Goal: Task Accomplishment & Management: Manage account settings

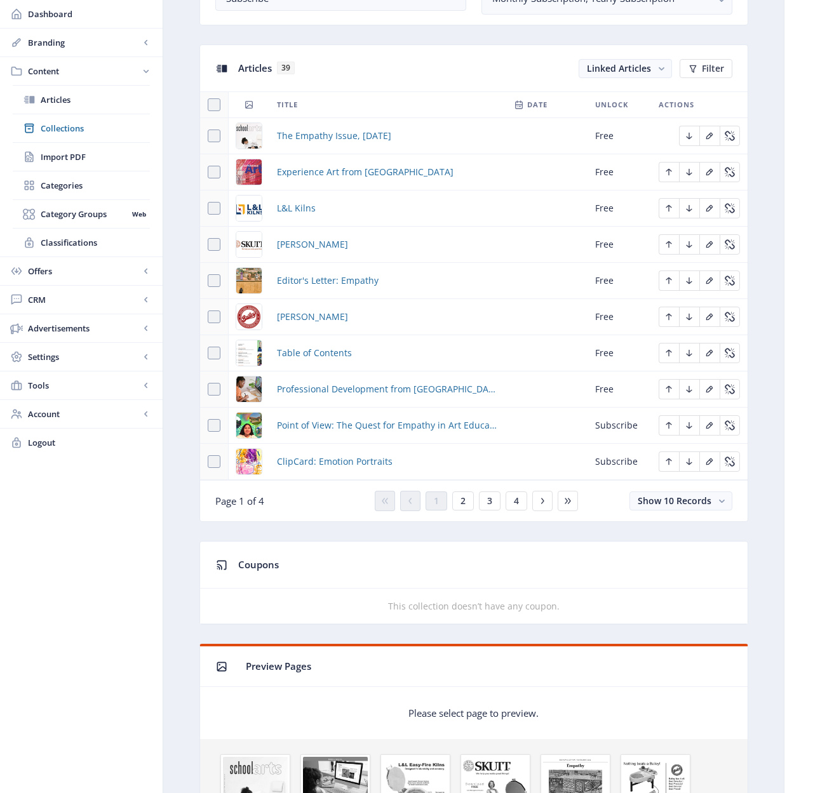
scroll to position [441, 0]
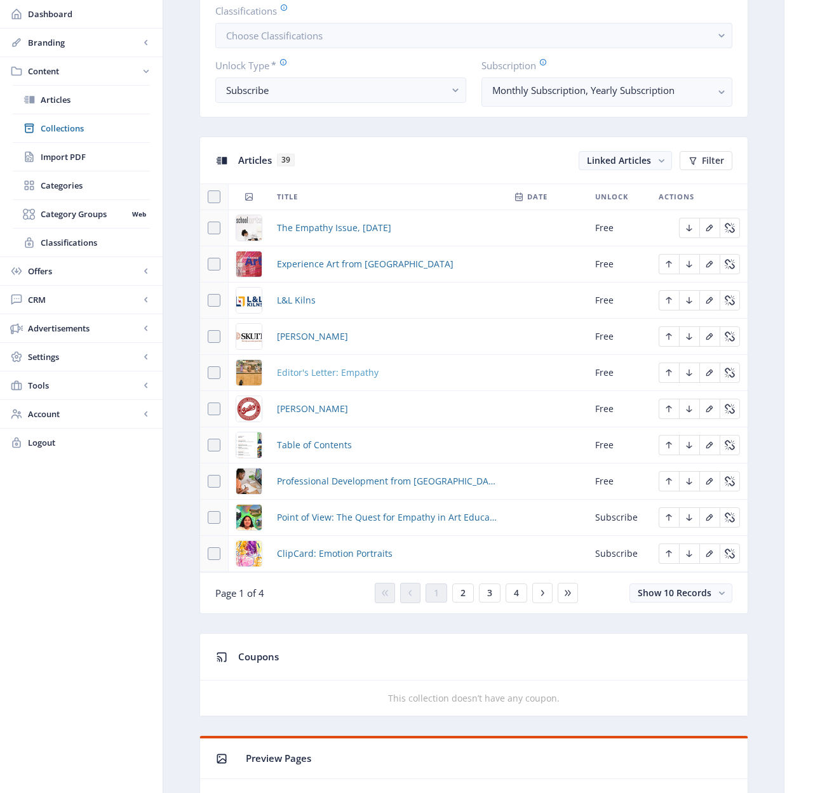
click at [333, 372] on span "Editor's Letter: Empathy" at bounding box center [328, 372] width 102 height 15
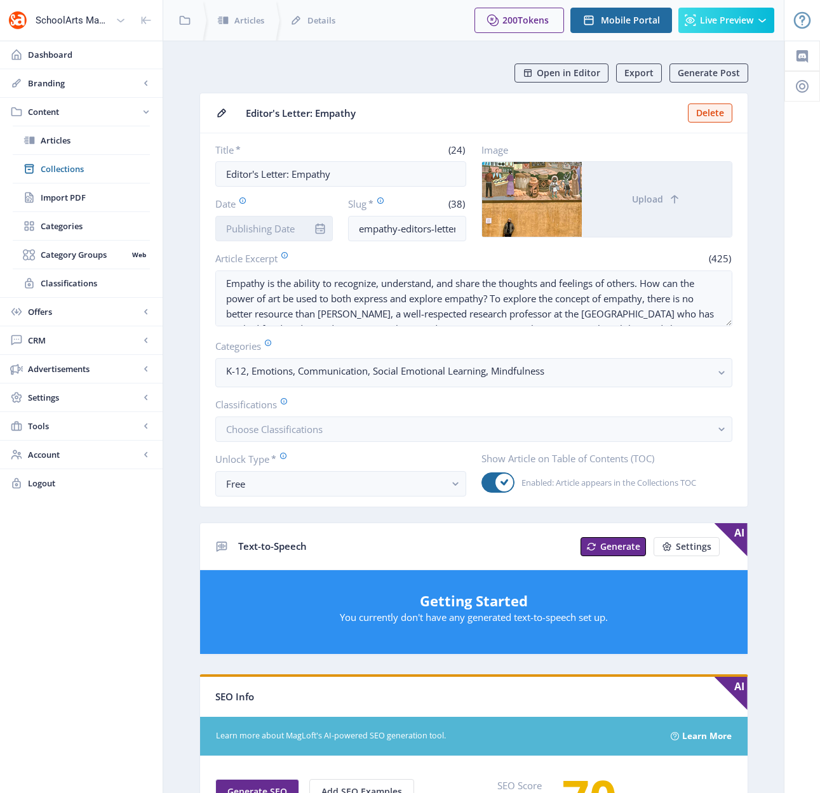
click at [253, 230] on input "Date" at bounding box center [274, 228] width 118 height 25
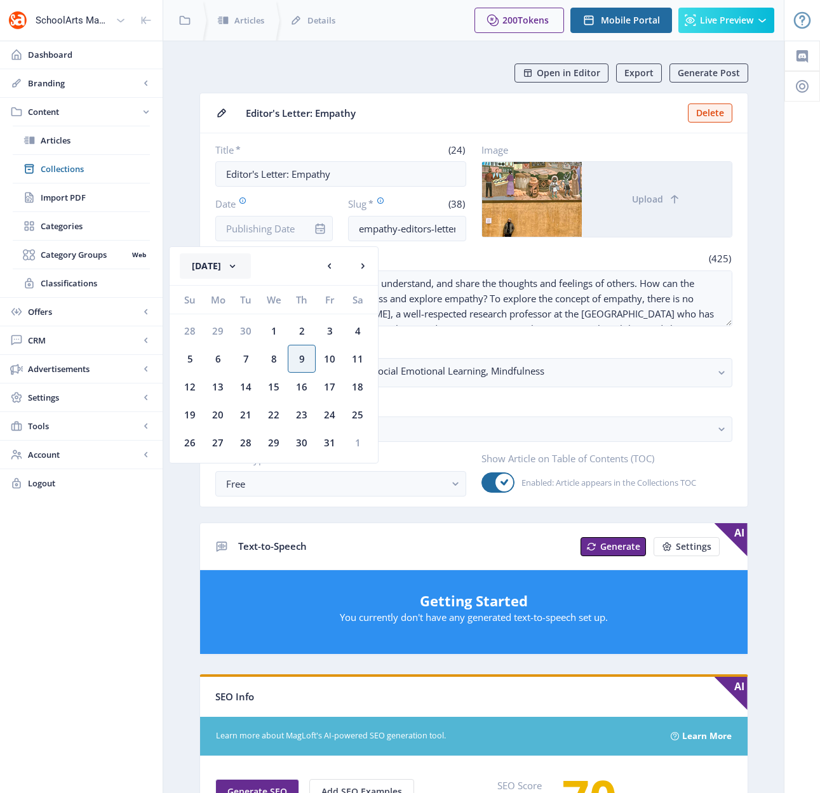
click at [239, 267] on rect at bounding box center [232, 266] width 13 height 13
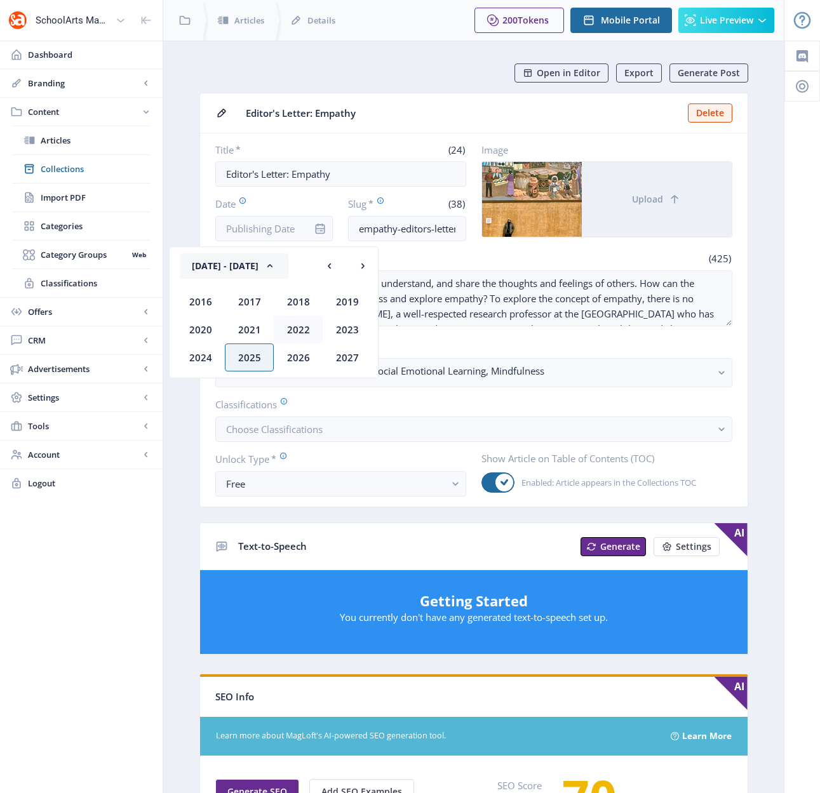
click at [309, 330] on div "2022" at bounding box center [298, 330] width 49 height 28
click at [257, 353] on div "Oct" at bounding box center [249, 358] width 49 height 28
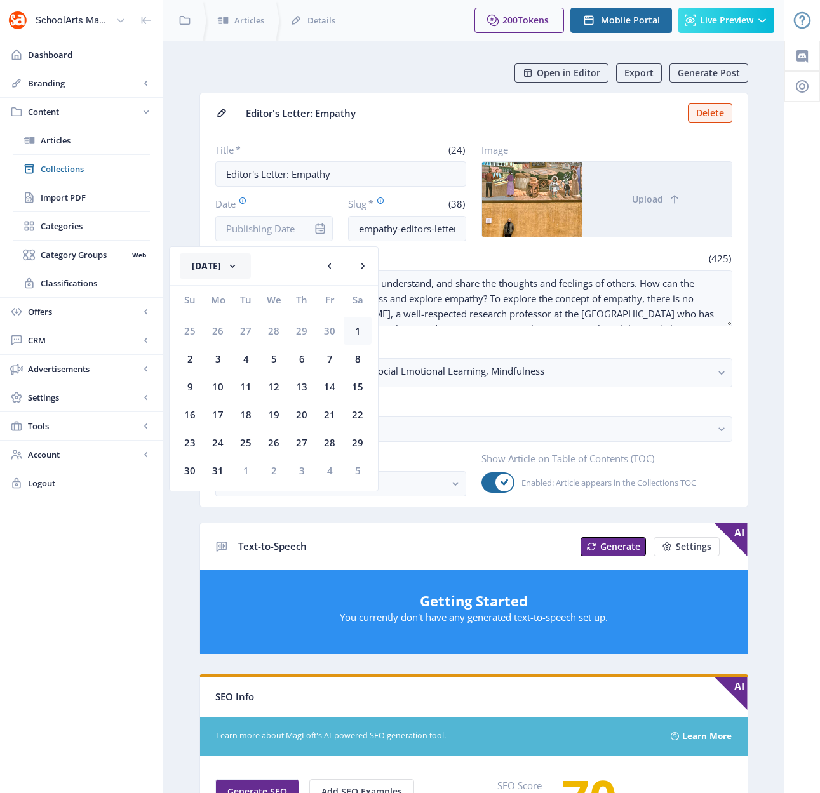
click at [357, 332] on div "1" at bounding box center [358, 331] width 28 height 28
type input "[DATE]"
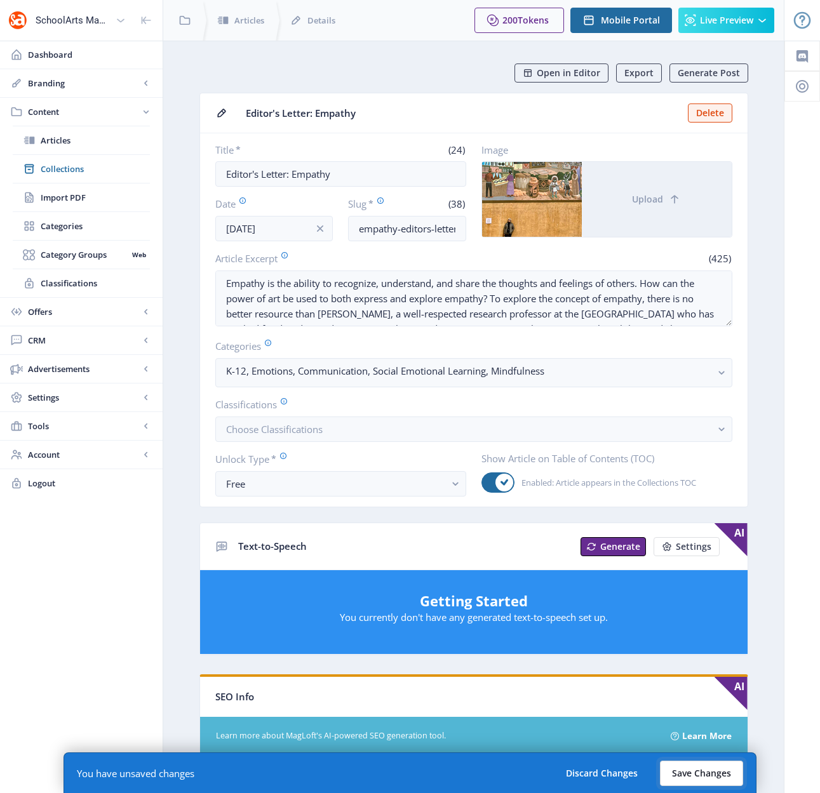
click at [687, 776] on button "Save Changes" at bounding box center [701, 773] width 83 height 25
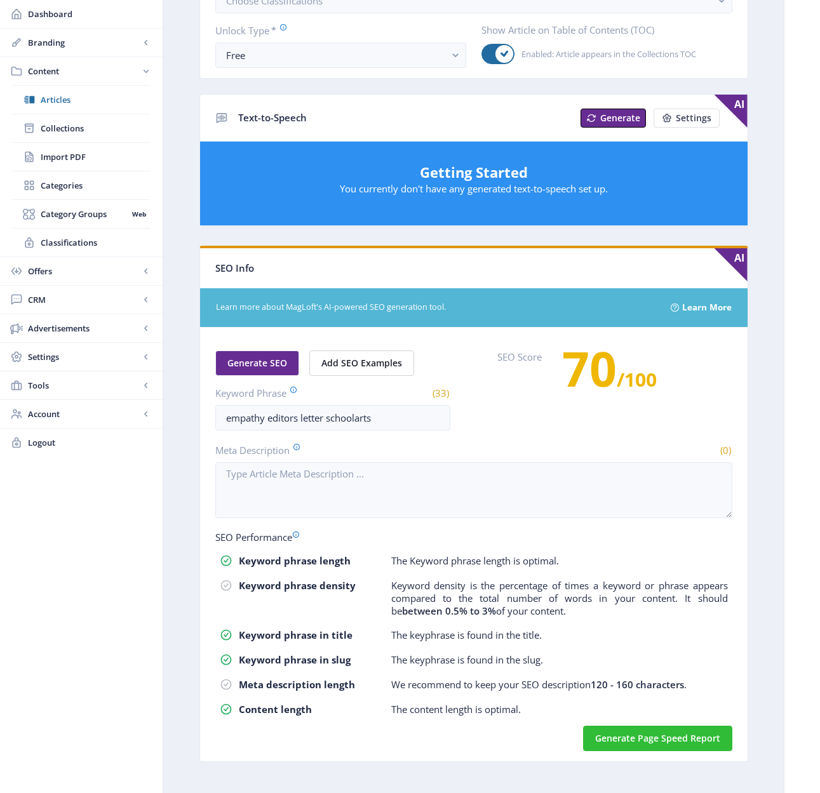
scroll to position [442, 0]
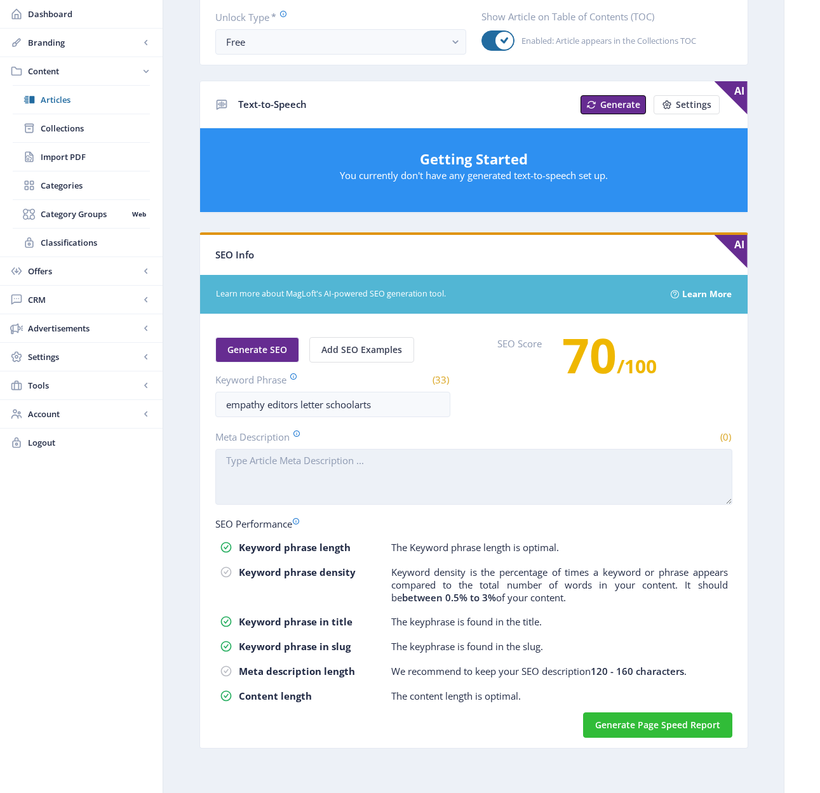
click at [399, 487] on textarea "Meta Description" at bounding box center [473, 477] width 517 height 56
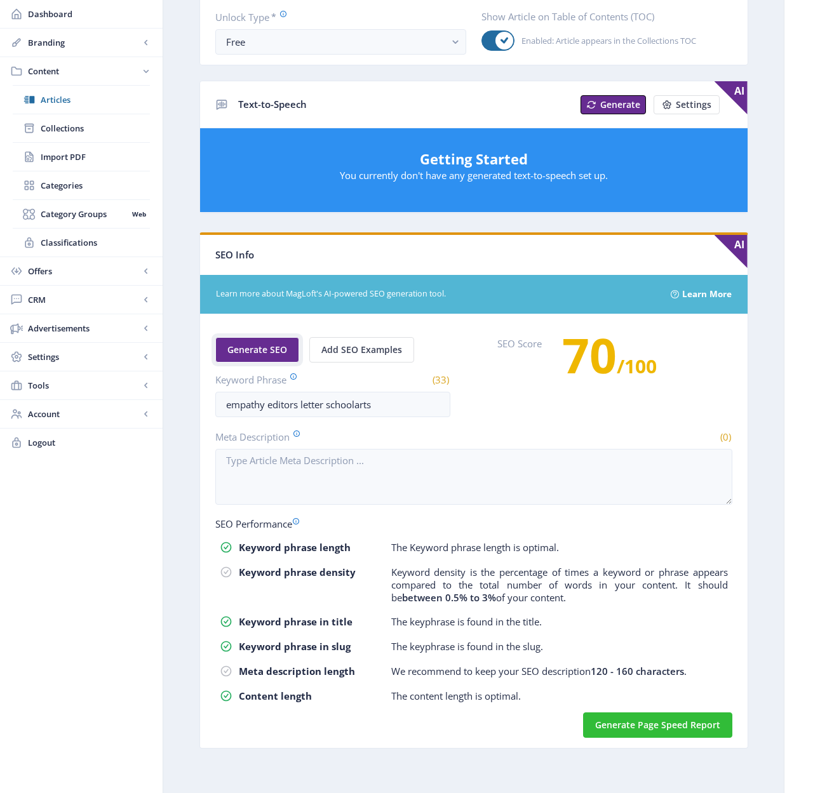
click at [256, 351] on span "Generate SEO" at bounding box center [257, 350] width 60 height 10
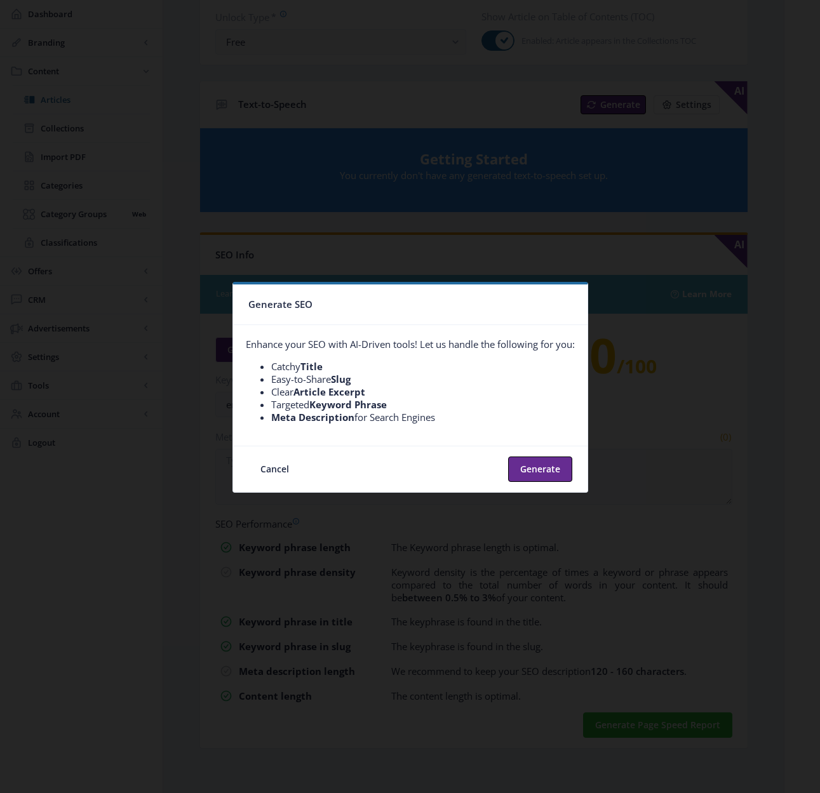
scroll to position [0, 0]
click at [535, 474] on button "Generate" at bounding box center [540, 469] width 64 height 25
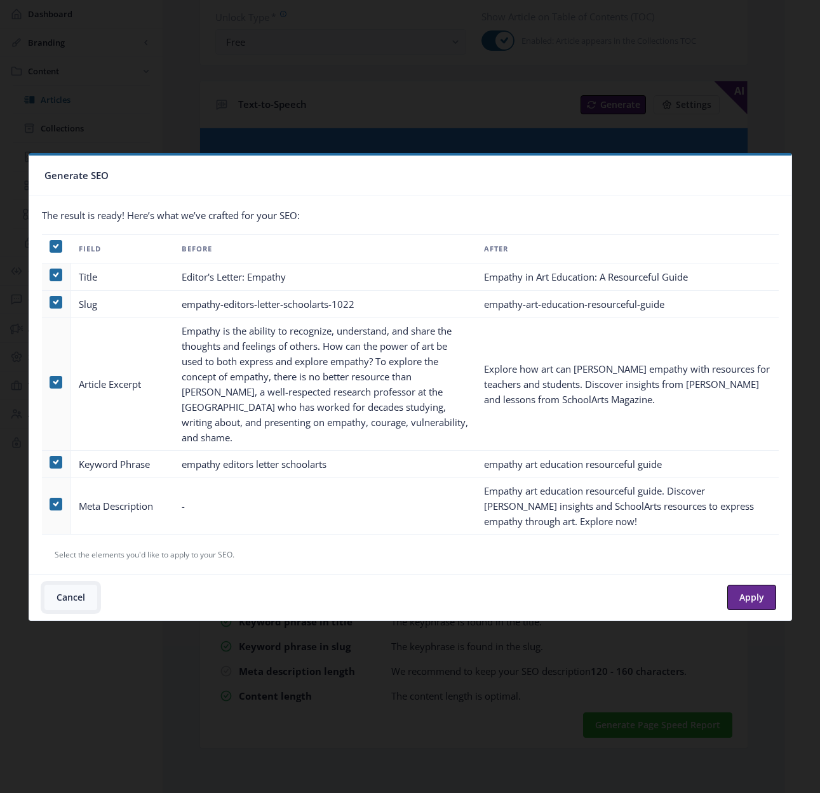
click at [68, 586] on button "Cancel" at bounding box center [70, 597] width 53 height 25
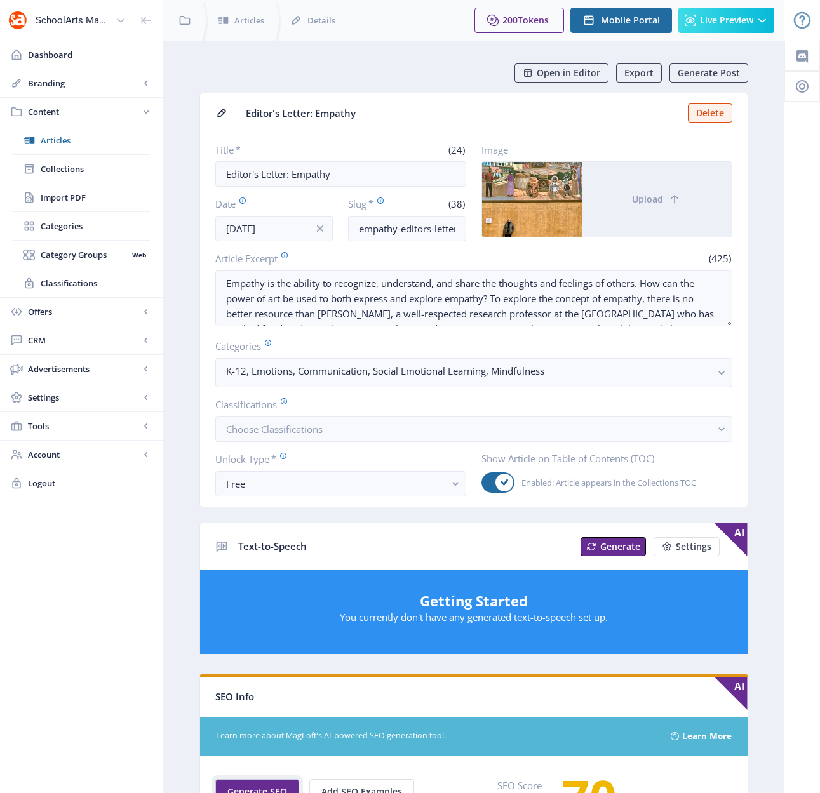
scroll to position [442, 0]
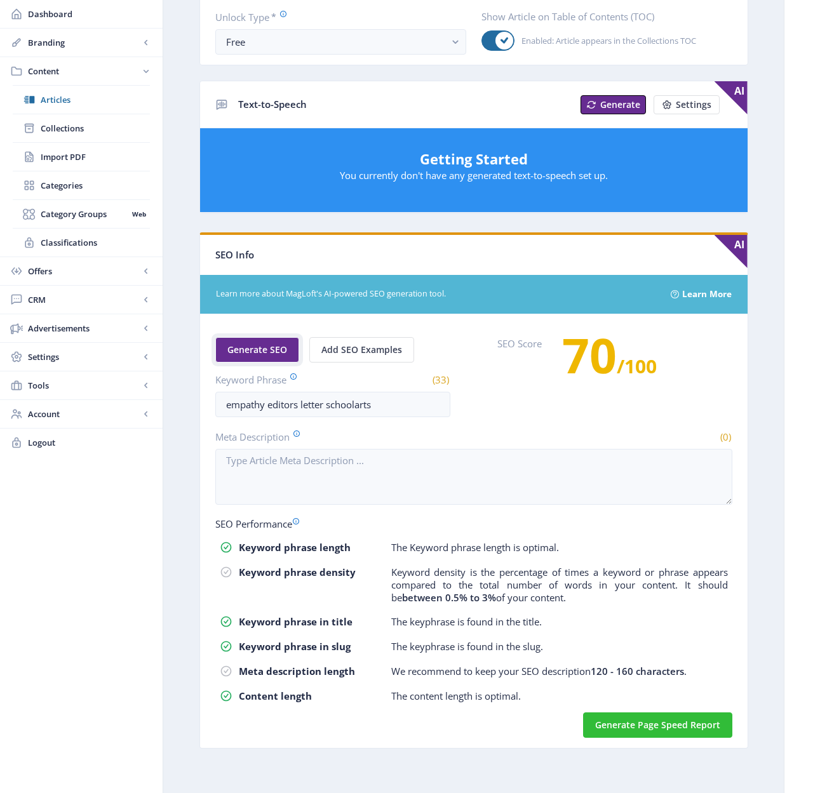
click at [275, 354] on span "Generate SEO" at bounding box center [257, 350] width 60 height 10
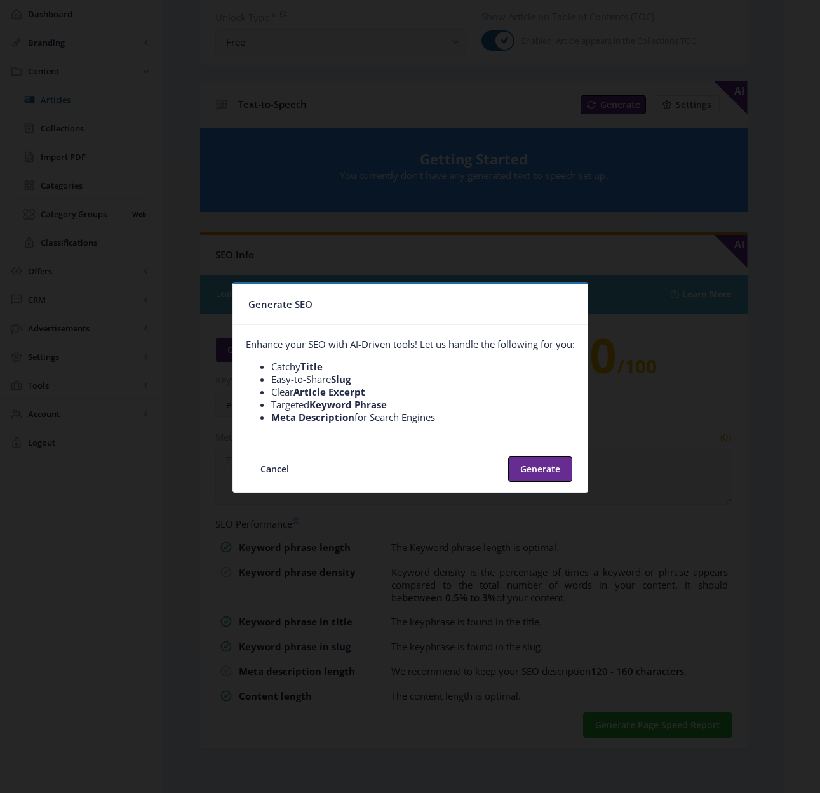
scroll to position [0, 0]
click at [524, 462] on button "Generate" at bounding box center [540, 469] width 64 height 25
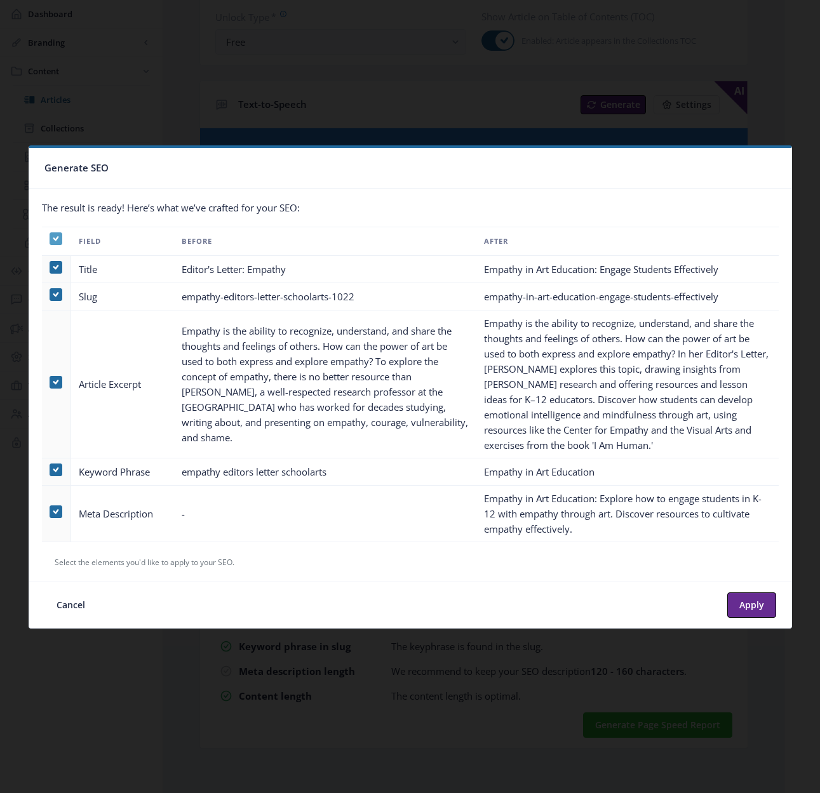
click at [57, 239] on icon at bounding box center [56, 238] width 6 height 13
click at [50, 239] on input "checkbox" at bounding box center [50, 239] width 1 height 1
checkbox input "false"
click at [55, 514] on span at bounding box center [56, 512] width 13 height 13
click at [50, 513] on input "checkbox" at bounding box center [50, 512] width 1 height 1
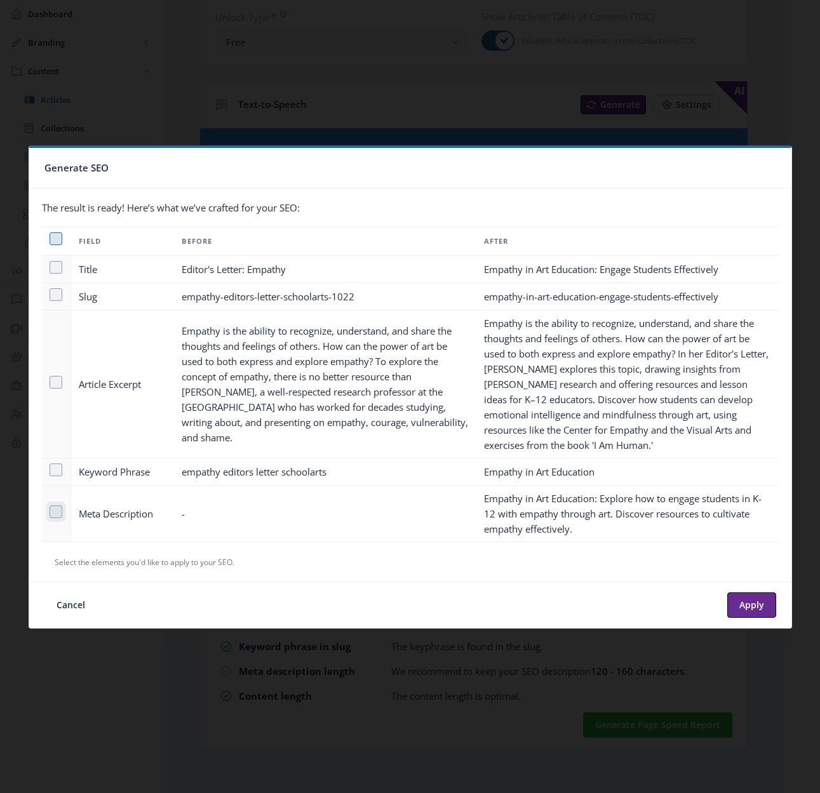
checkbox input "true"
click at [745, 600] on button "Apply" at bounding box center [751, 605] width 49 height 25
type textarea "Empathy in Art Education: Explore how to engage students in K-12 with empathy t…"
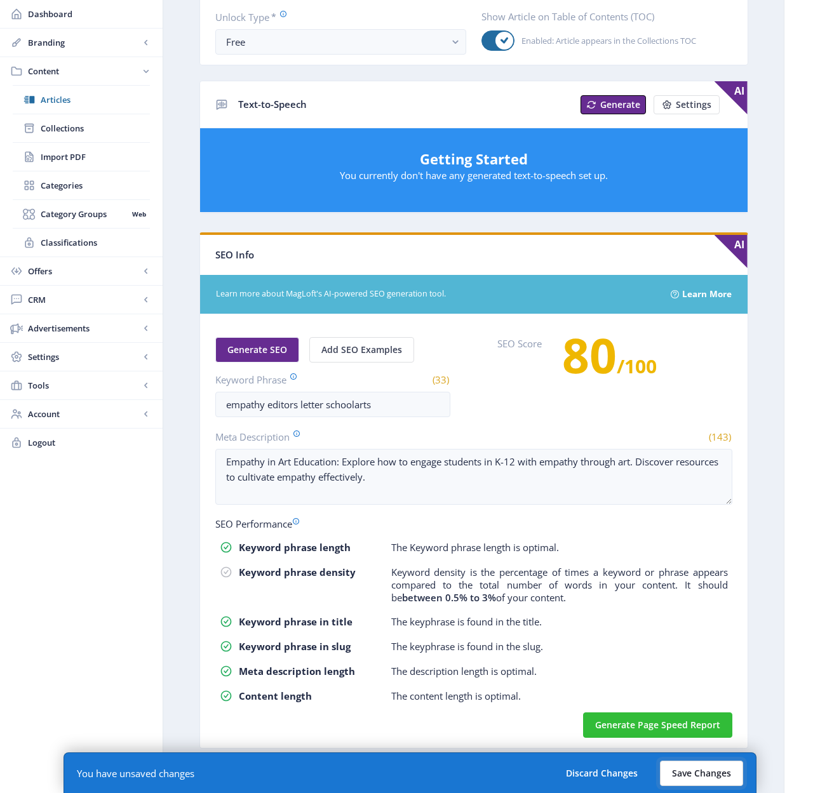
click at [706, 778] on button "Save Changes" at bounding box center [701, 773] width 83 height 25
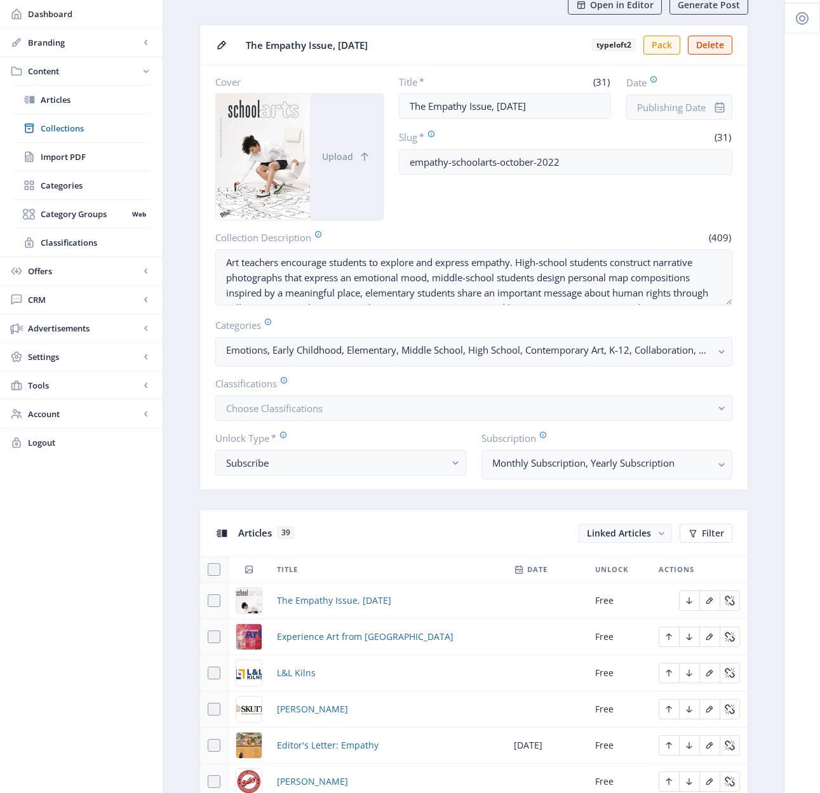
scroll to position [235, 0]
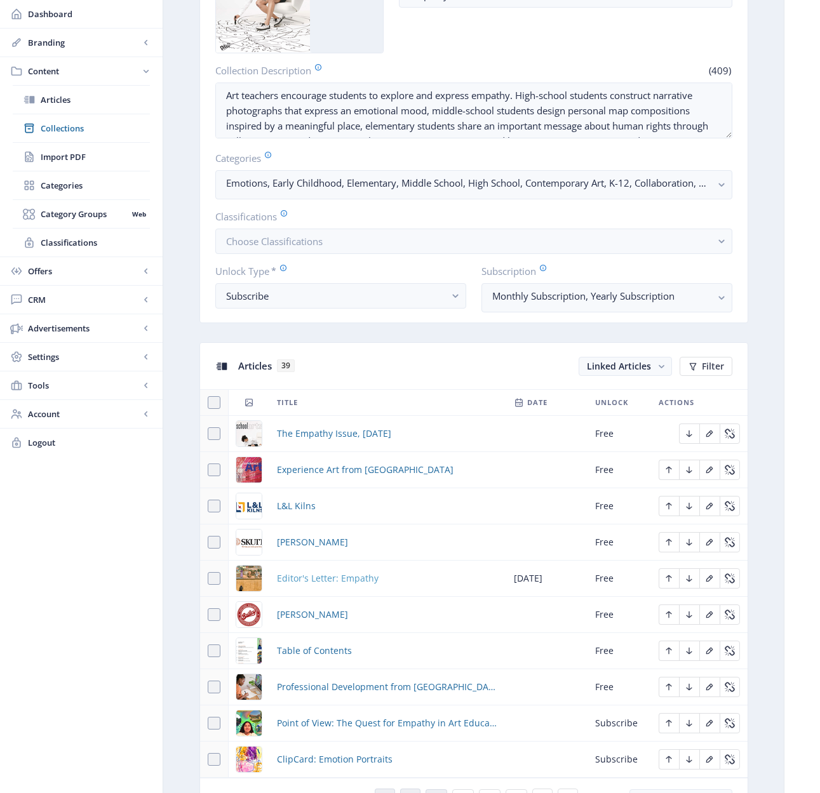
click at [326, 579] on span "Editor's Letter: Empathy" at bounding box center [328, 578] width 102 height 15
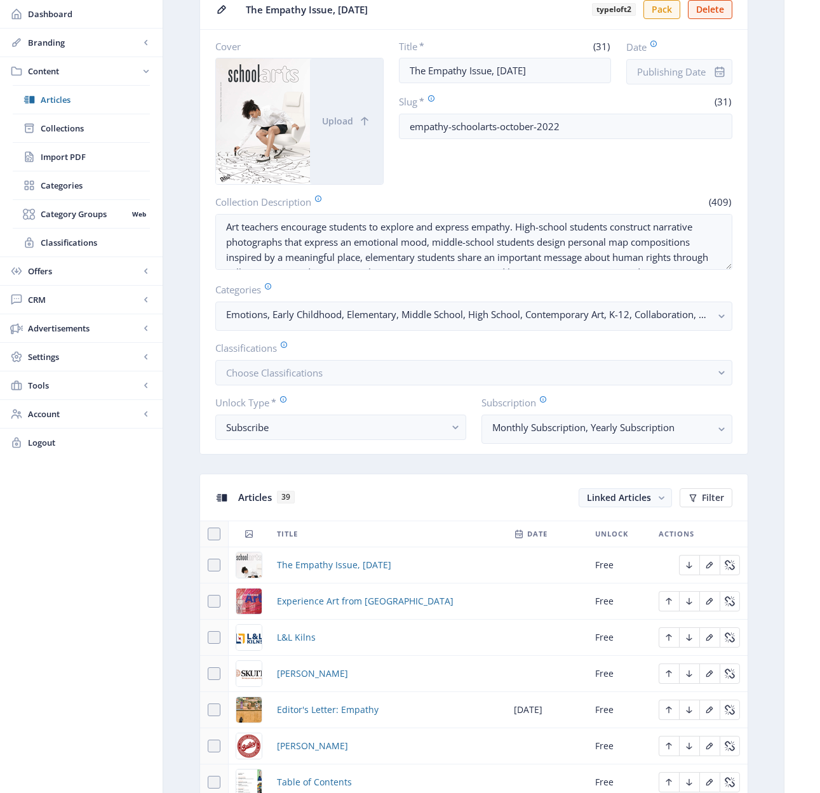
scroll to position [408, 0]
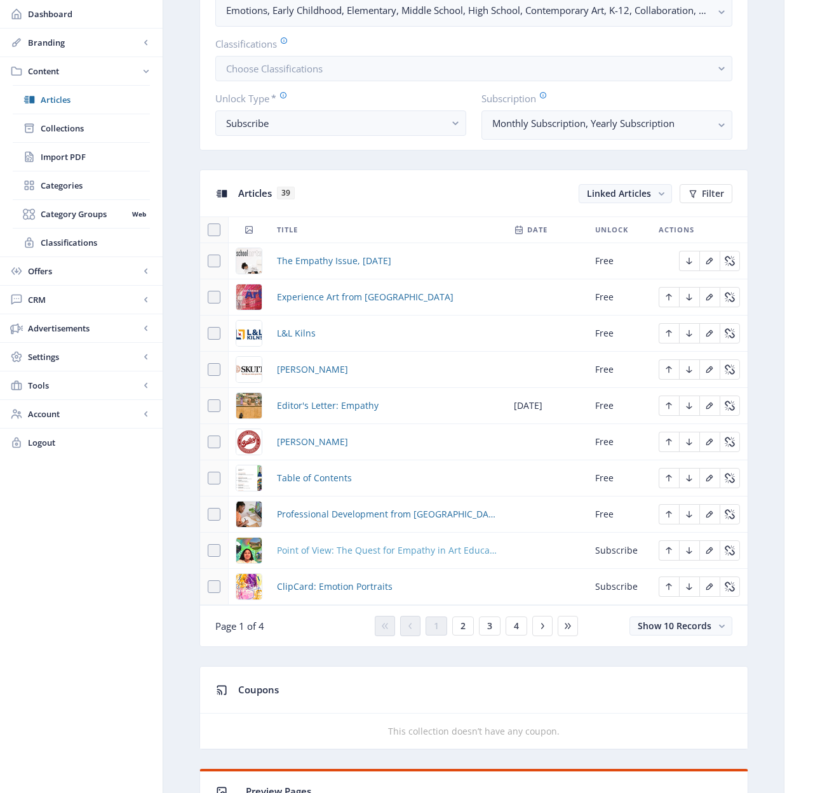
click at [379, 550] on span "Point of View: The Quest for Empathy in Art Education" at bounding box center [388, 550] width 222 height 15
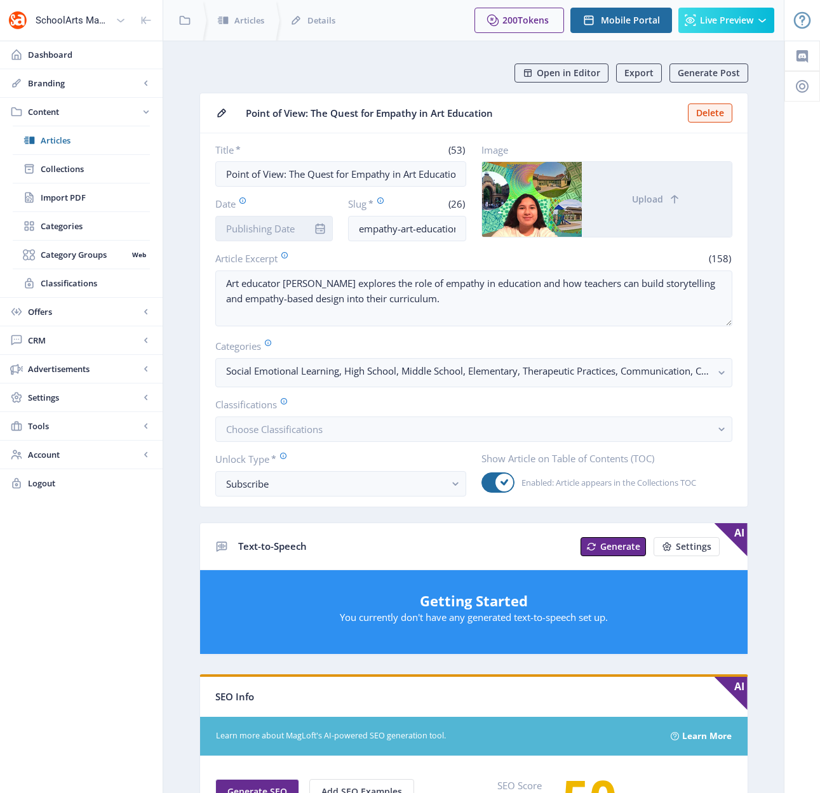
click at [236, 228] on input "Date" at bounding box center [274, 228] width 118 height 25
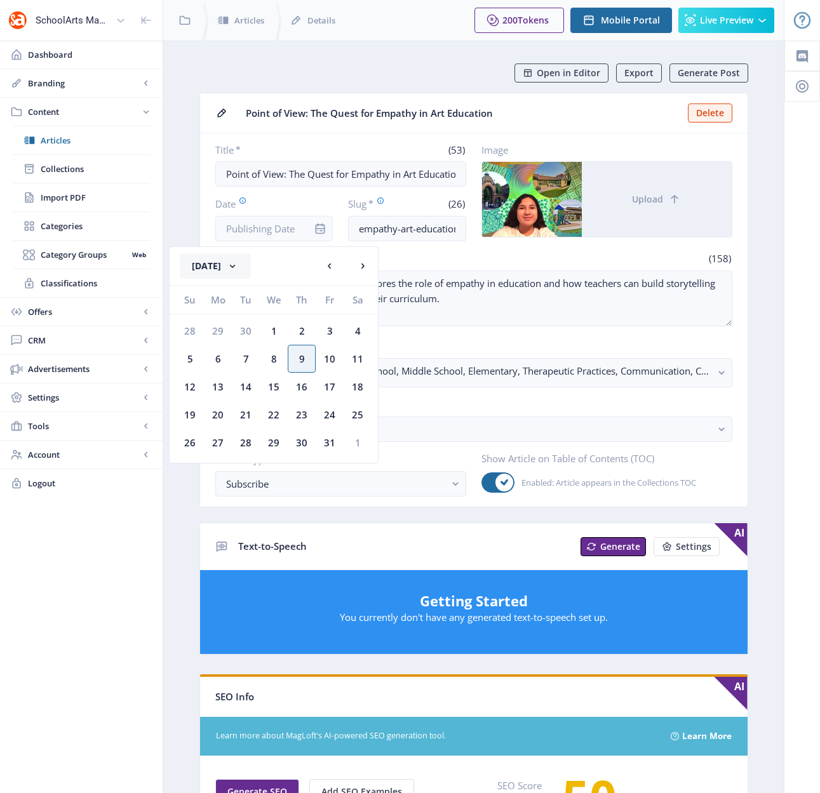
click at [237, 266] on button "[DATE]" at bounding box center [215, 265] width 71 height 25
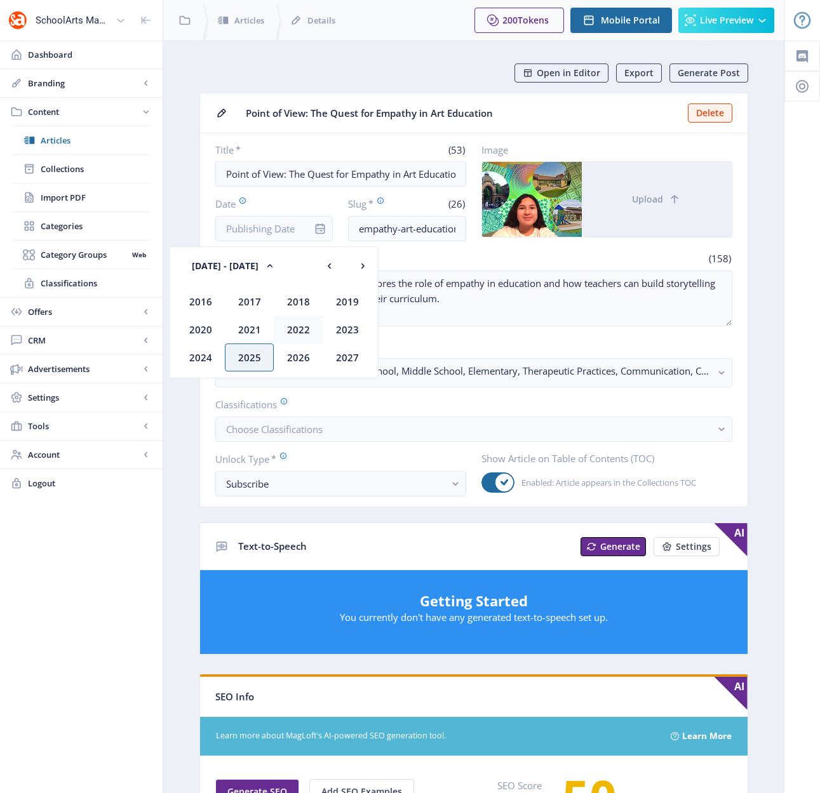
click at [299, 326] on div "2022" at bounding box center [298, 330] width 49 height 28
click at [245, 353] on div "Oct" at bounding box center [249, 358] width 49 height 28
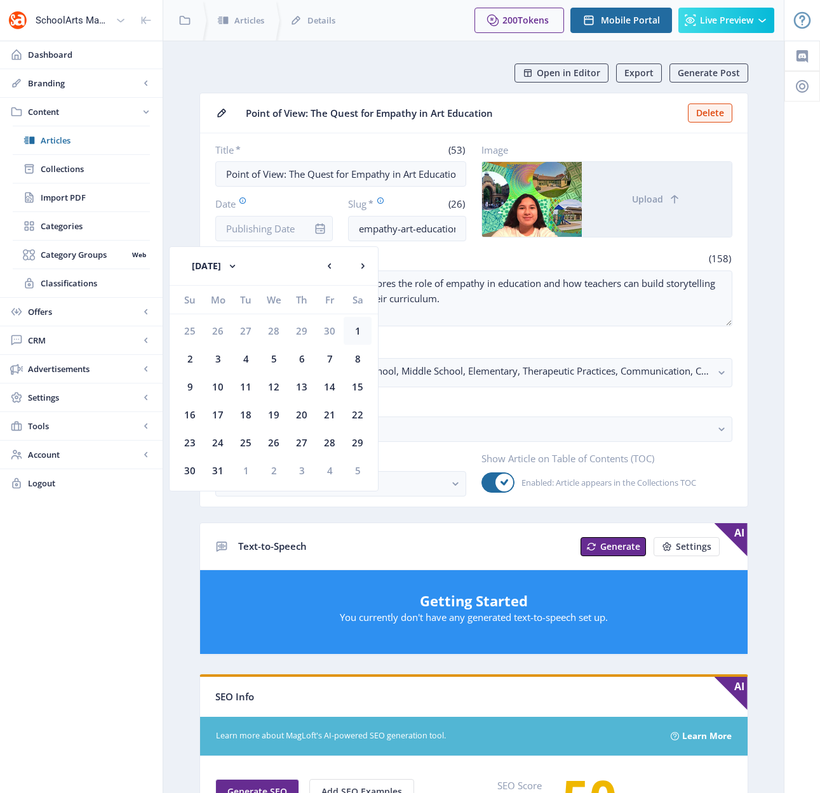
click at [356, 335] on div "1" at bounding box center [358, 331] width 28 height 28
type input "[DATE]"
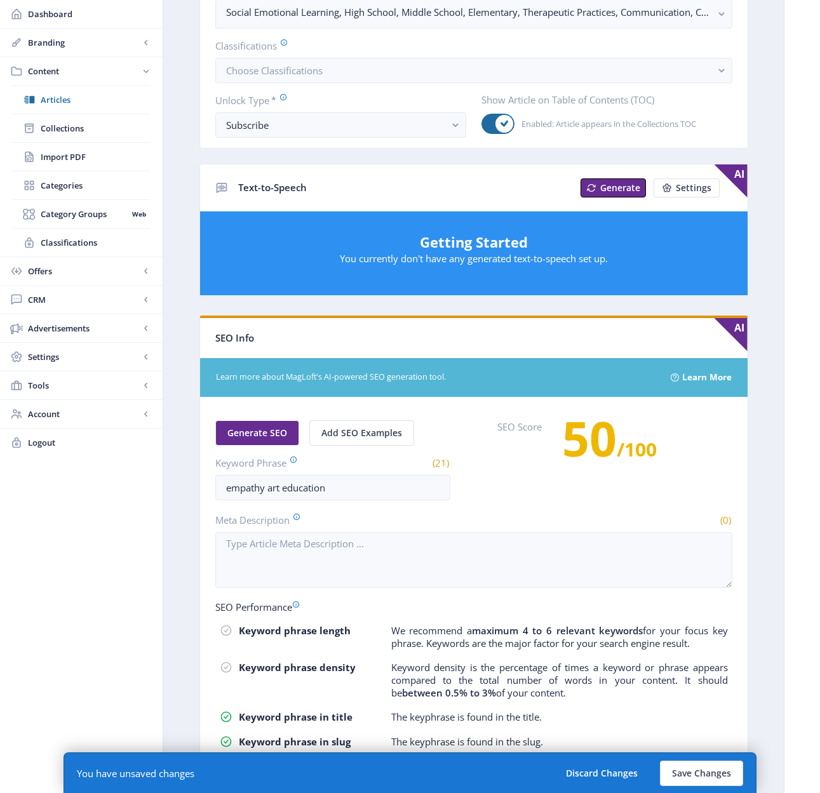
scroll to position [447, 0]
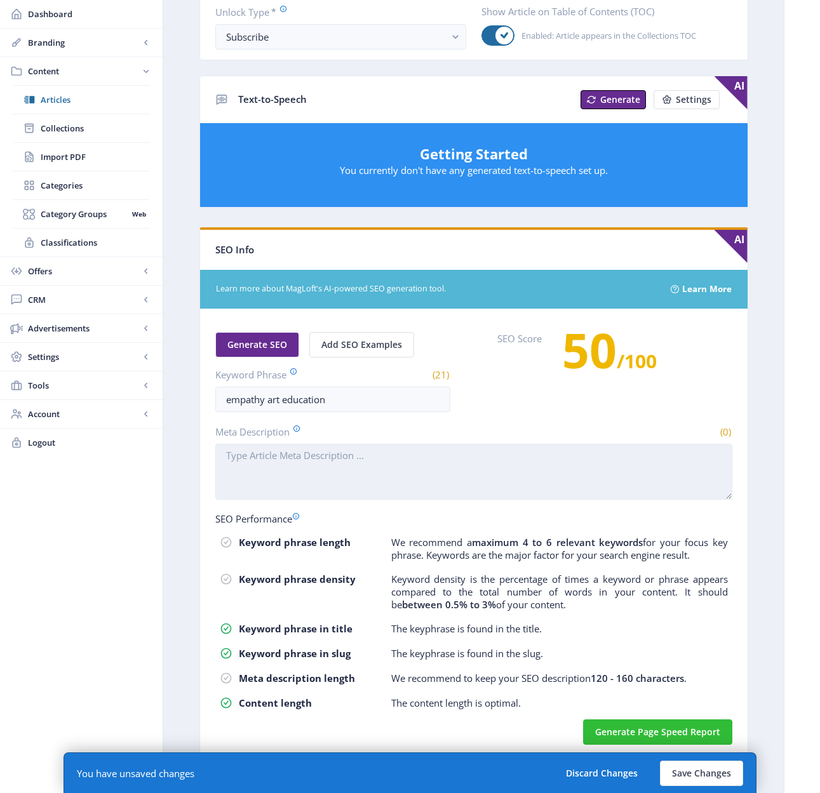
click at [307, 487] on textarea "Meta Description" at bounding box center [473, 472] width 517 height 56
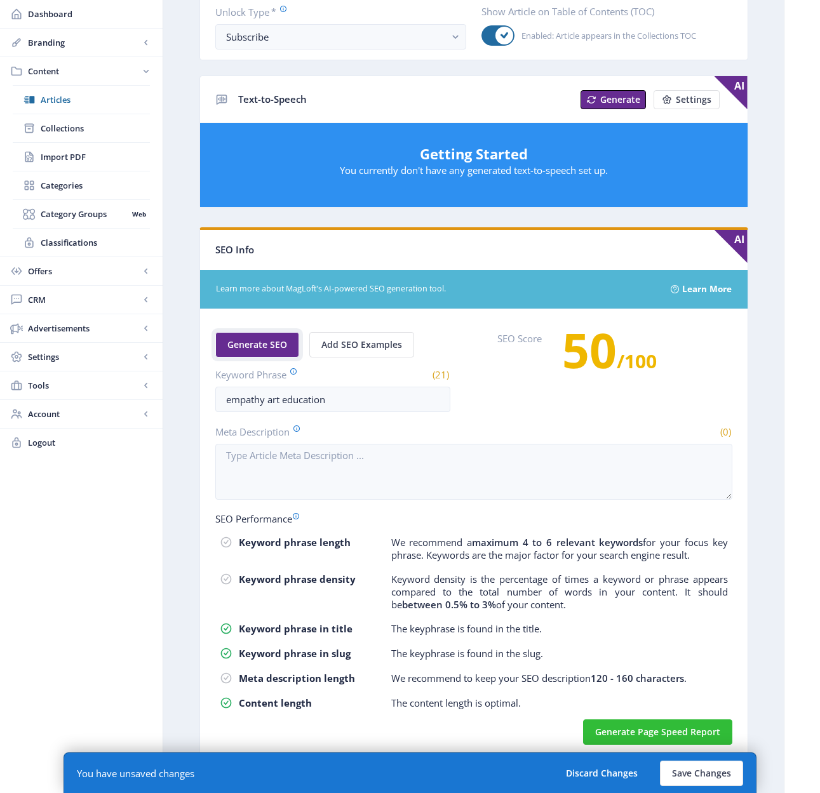
click at [256, 344] on span "Generate SEO" at bounding box center [257, 345] width 60 height 10
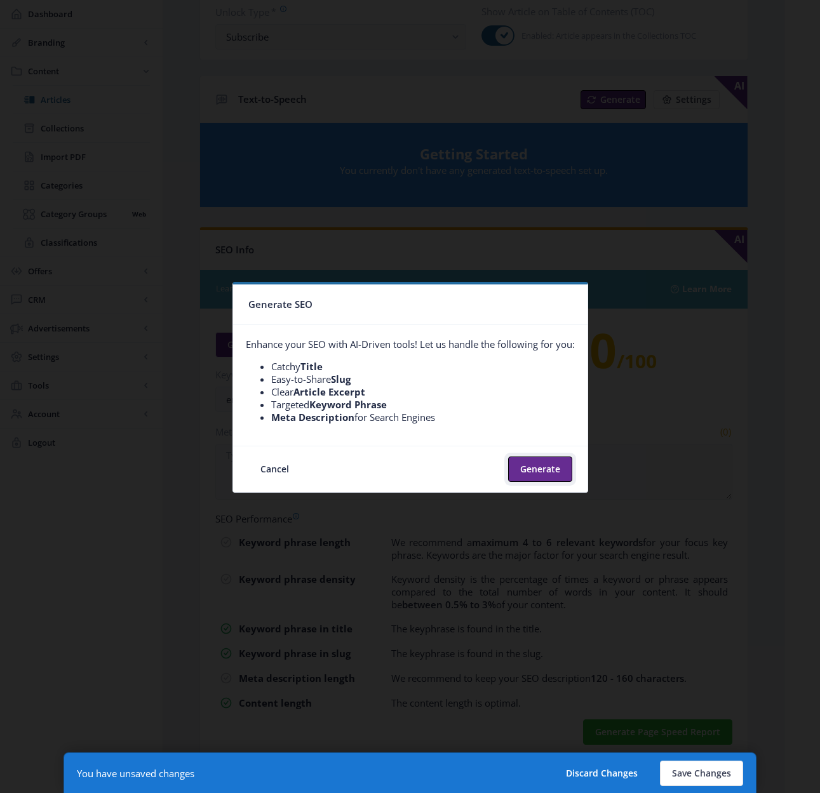
click at [558, 467] on button "Generate" at bounding box center [540, 469] width 64 height 25
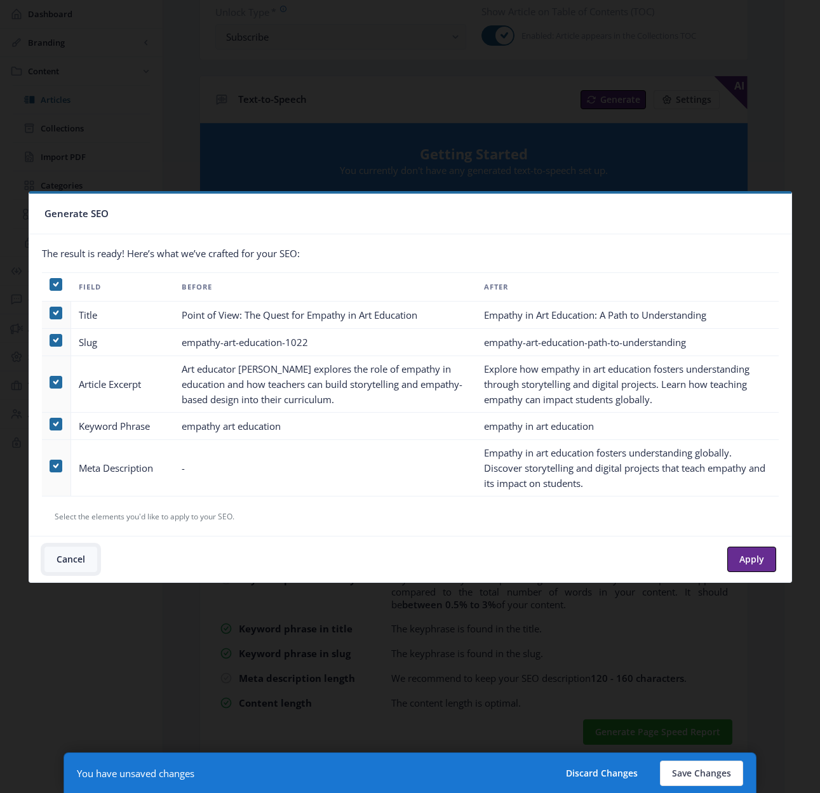
click at [73, 560] on button "Cancel" at bounding box center [70, 559] width 53 height 25
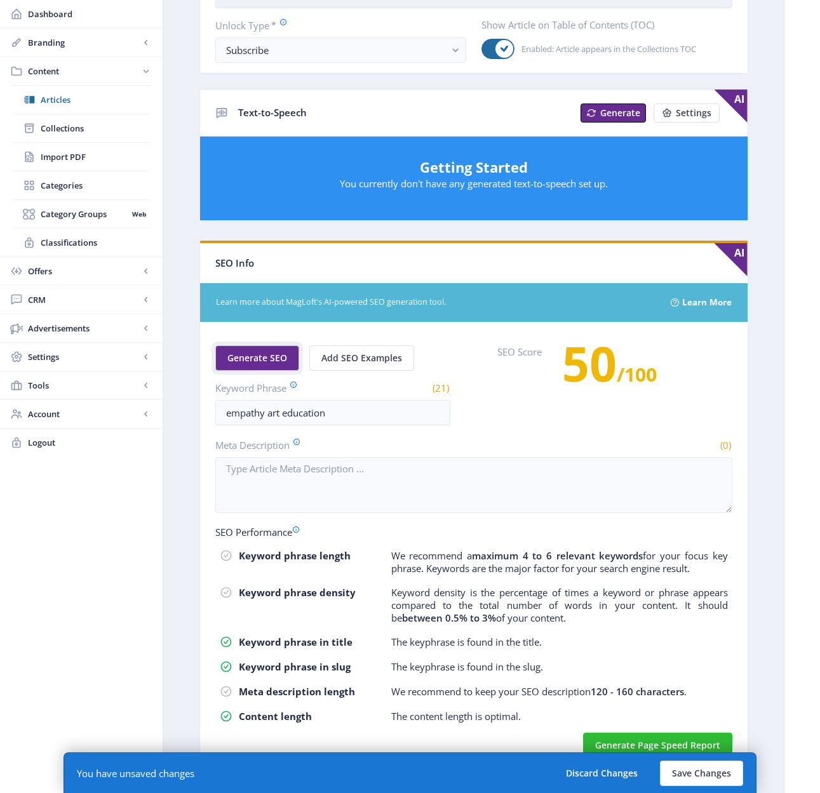
scroll to position [454, 0]
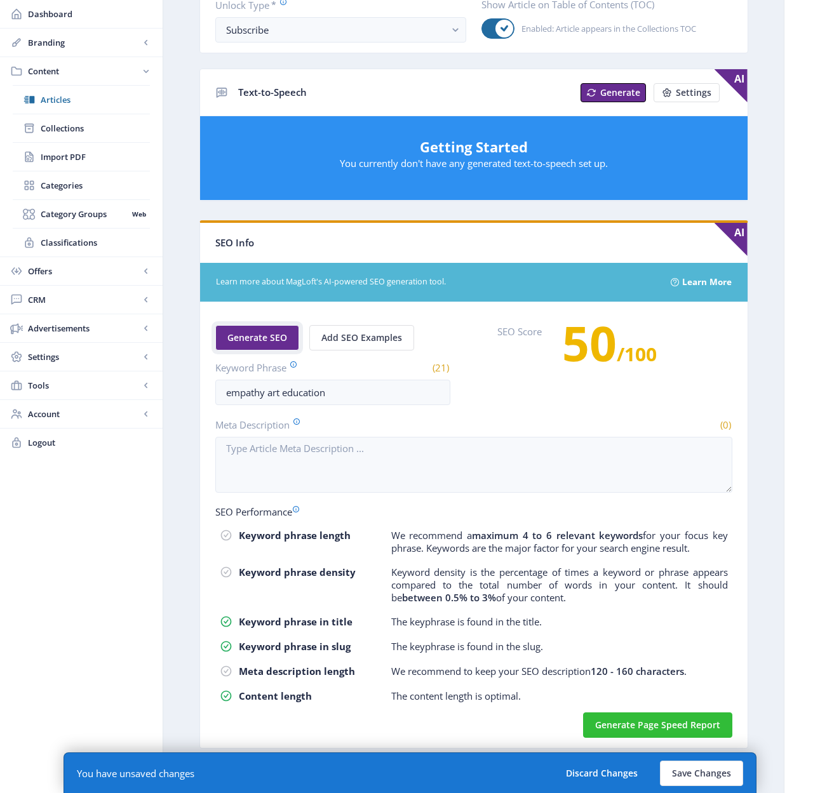
click at [246, 339] on span "Generate SEO" at bounding box center [257, 338] width 60 height 10
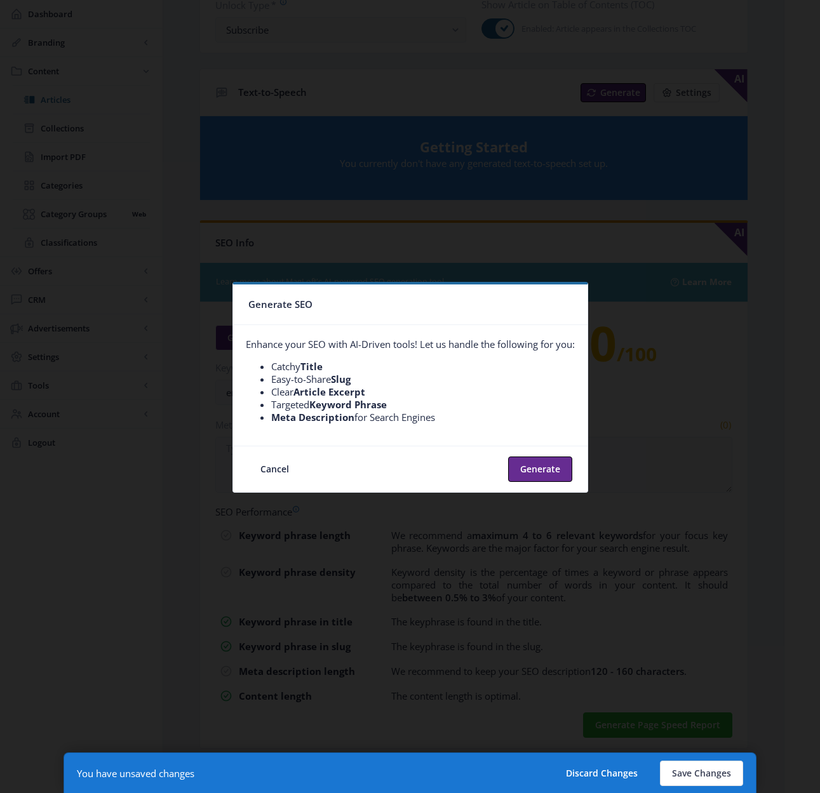
scroll to position [0, 0]
click at [274, 473] on button "Cancel" at bounding box center [274, 469] width 53 height 25
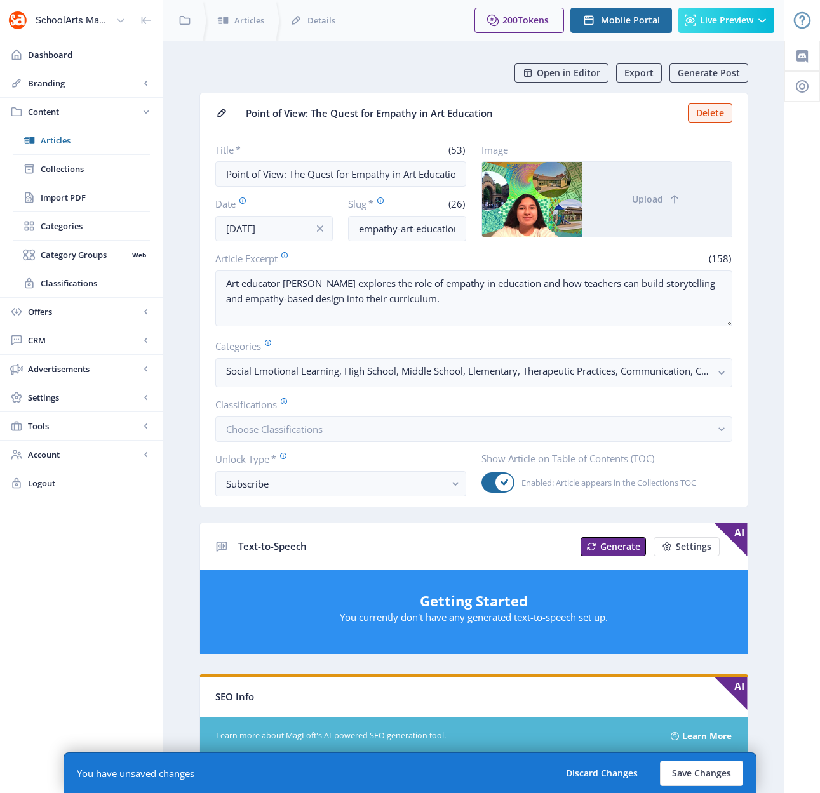
scroll to position [454, 0]
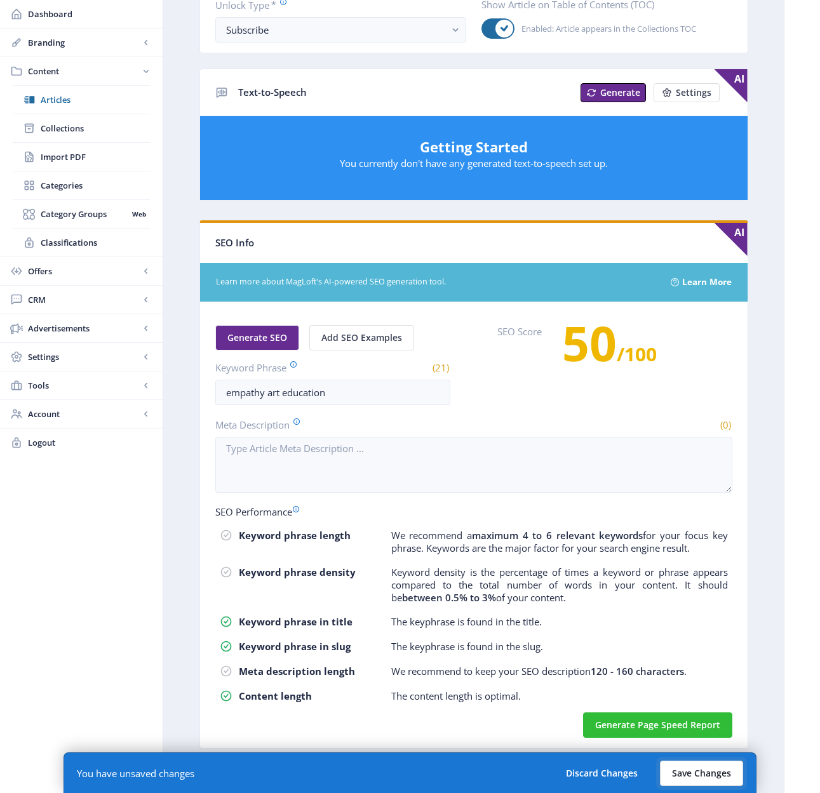
click at [676, 775] on button "Save Changes" at bounding box center [701, 773] width 83 height 25
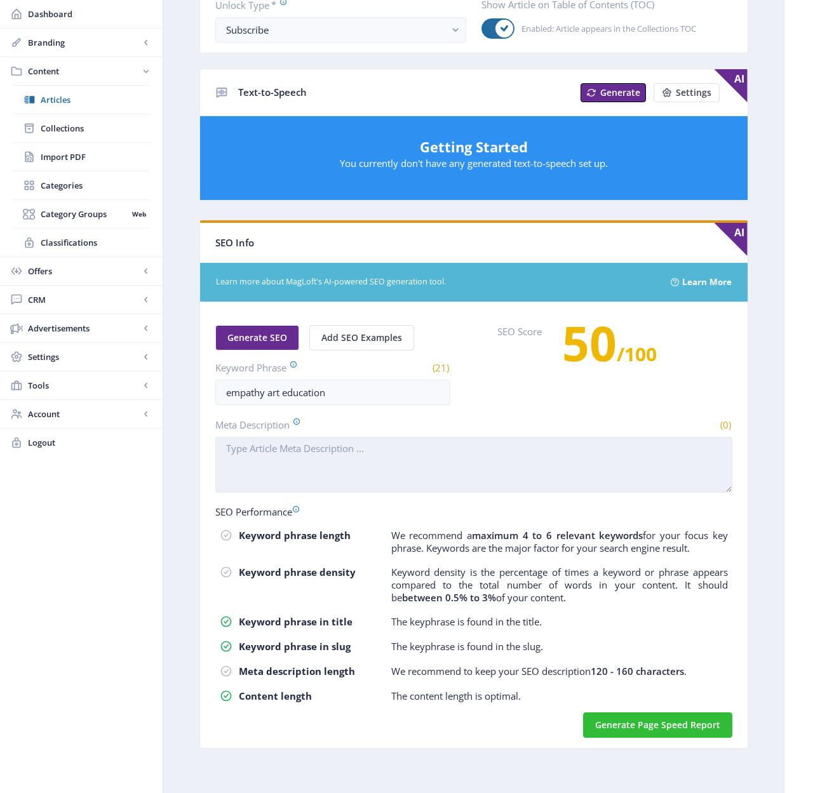
click at [323, 472] on textarea "Meta Description" at bounding box center [473, 465] width 517 height 56
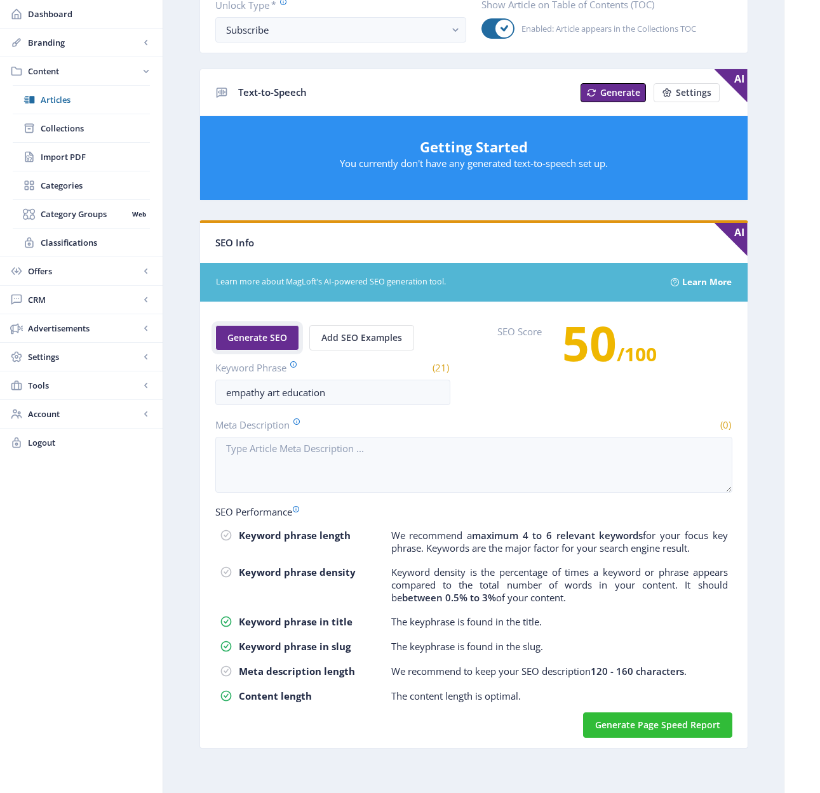
click at [265, 345] on button "Generate SEO" at bounding box center [257, 337] width 84 height 25
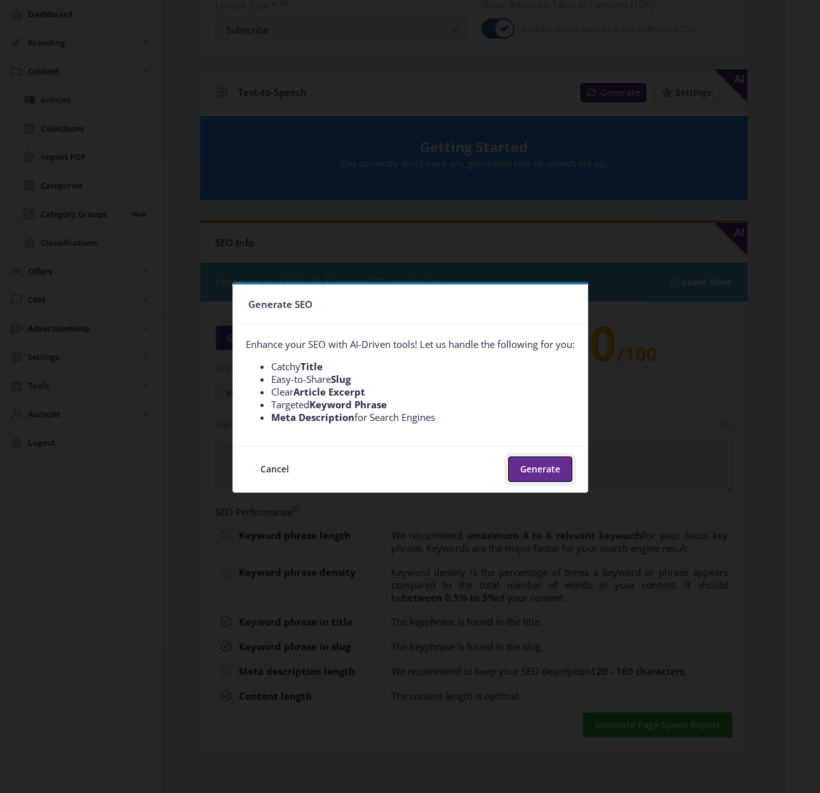
click at [537, 470] on button "Generate" at bounding box center [540, 469] width 64 height 25
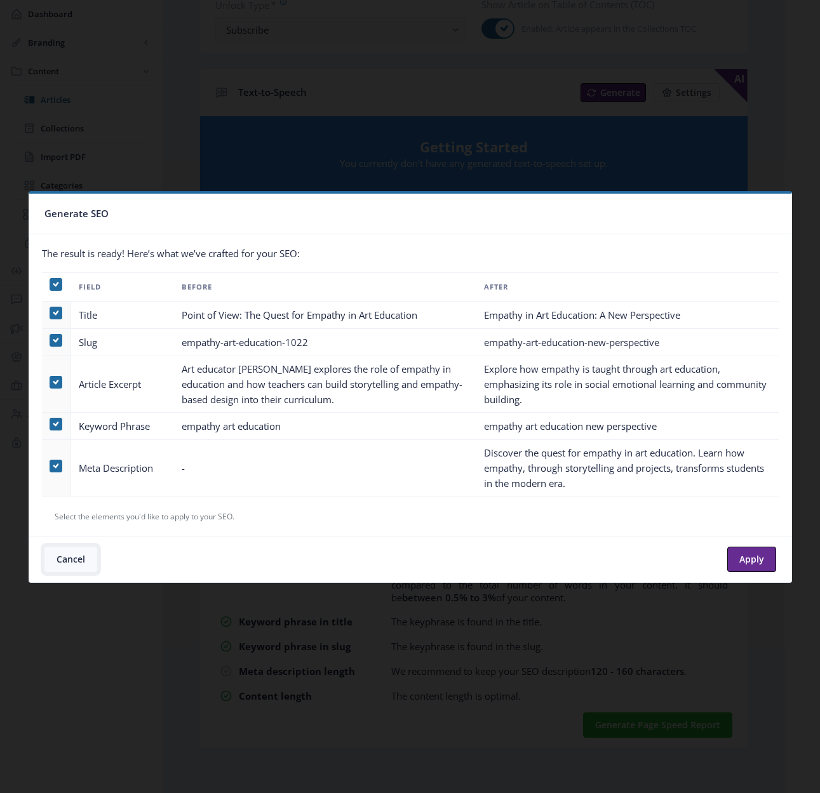
click at [78, 557] on button "Cancel" at bounding box center [70, 559] width 53 height 25
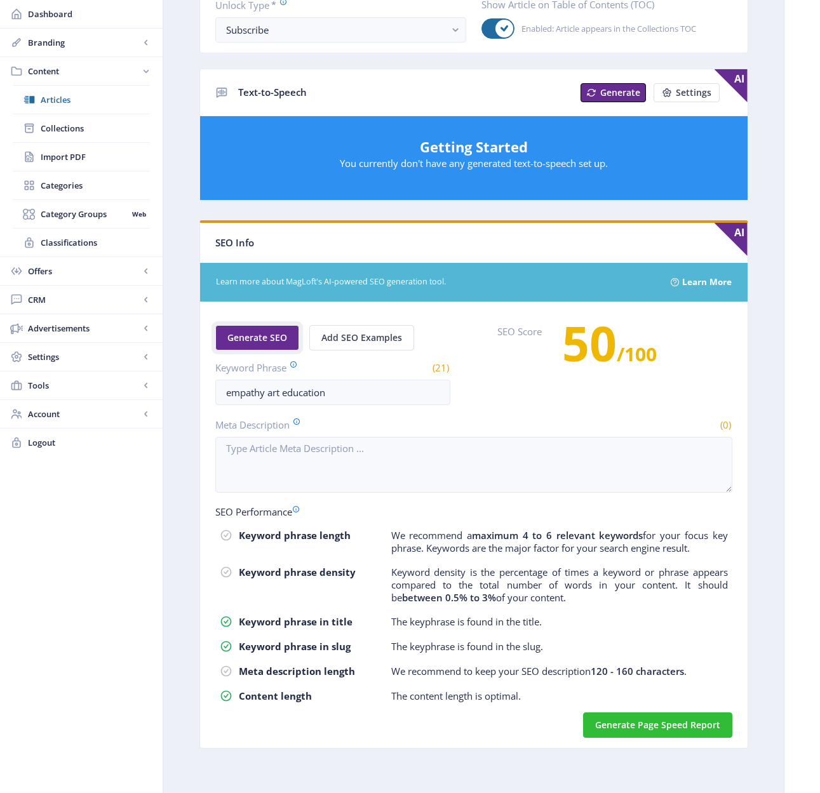
click at [279, 336] on span "Generate SEO" at bounding box center [257, 338] width 60 height 10
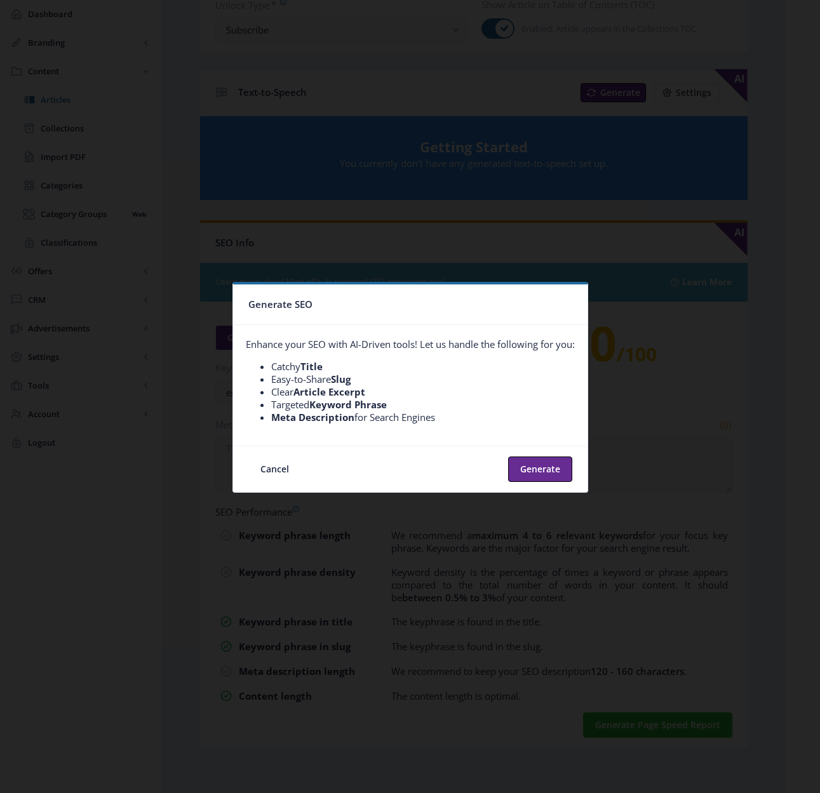
scroll to position [0, 0]
click at [549, 469] on button "Generate" at bounding box center [540, 469] width 64 height 25
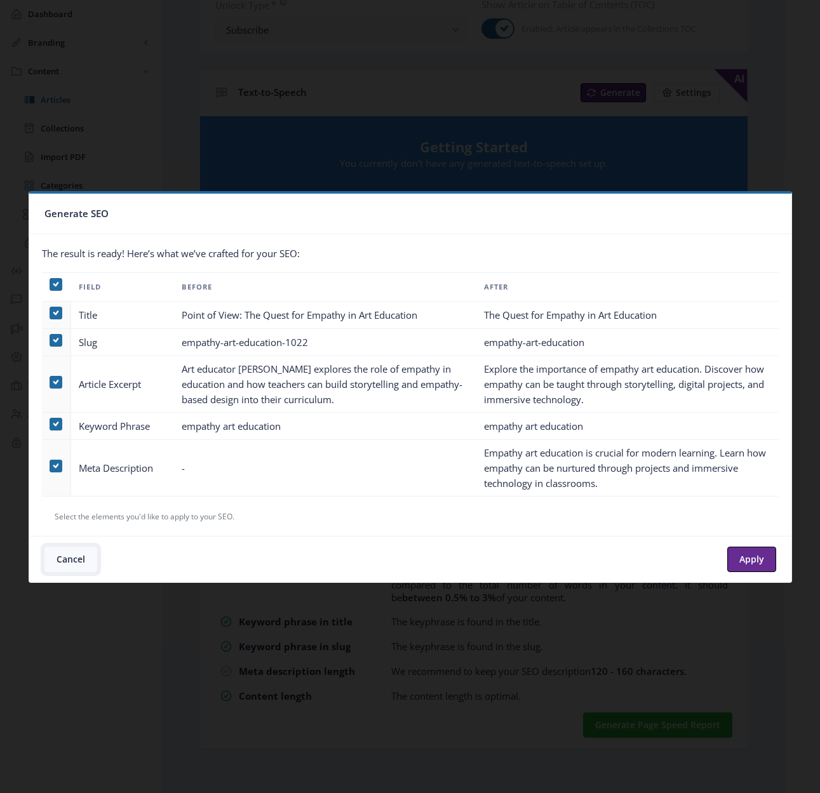
click at [79, 561] on button "Cancel" at bounding box center [70, 559] width 53 height 25
click at [79, 561] on div "Dashboard Branding App Appearance Brand Brief Pages SEO Web Custom Domain Web D…" at bounding box center [81, 189] width 163 height 1207
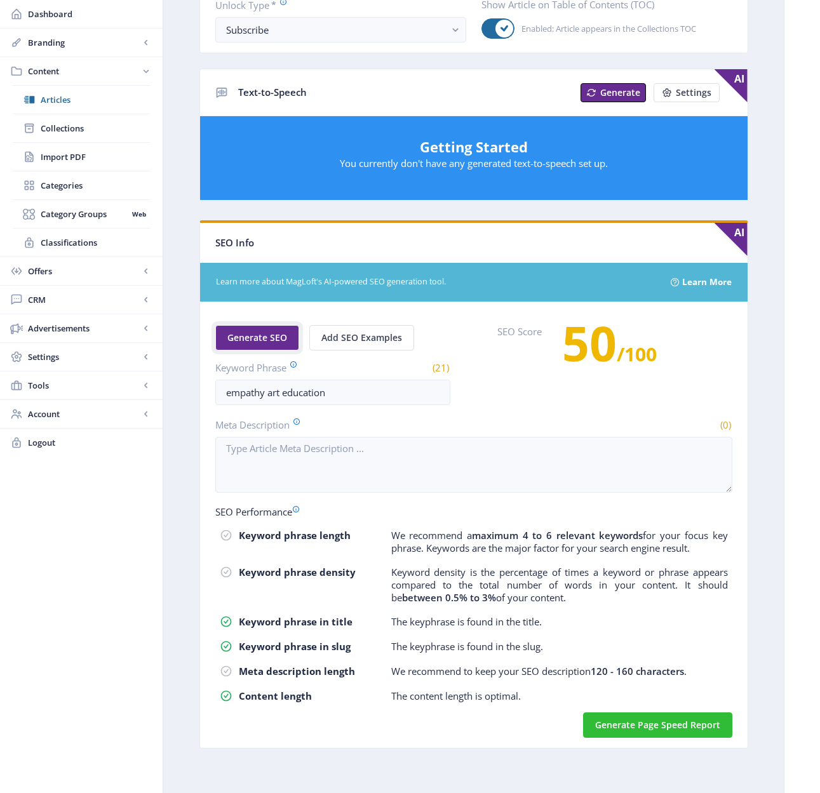
click at [274, 338] on span "Generate SEO" at bounding box center [257, 338] width 60 height 10
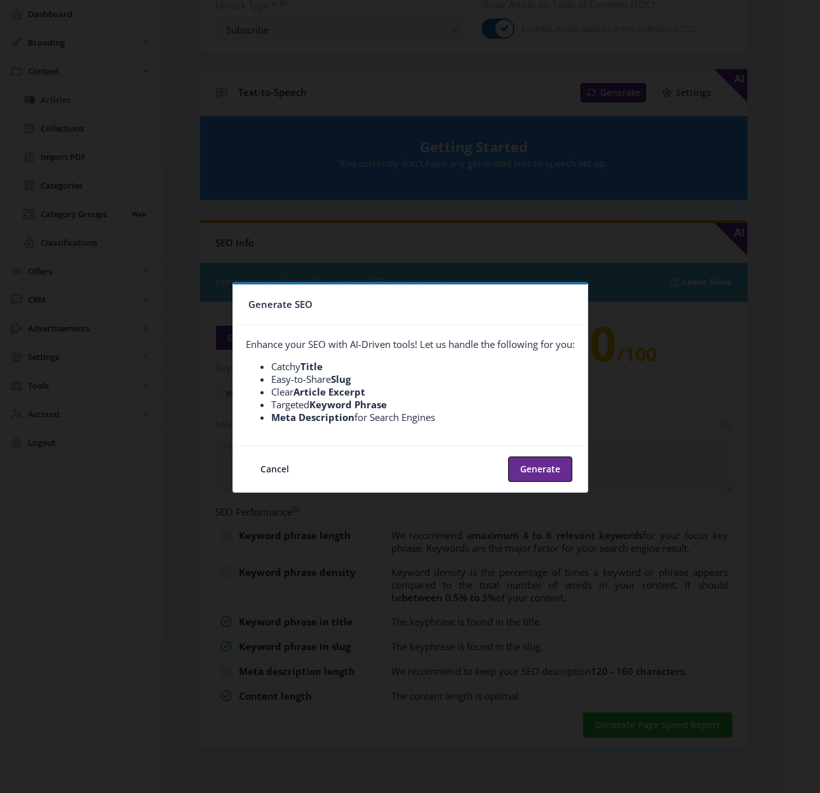
scroll to position [0, 0]
click at [544, 468] on button "Generate" at bounding box center [540, 469] width 64 height 25
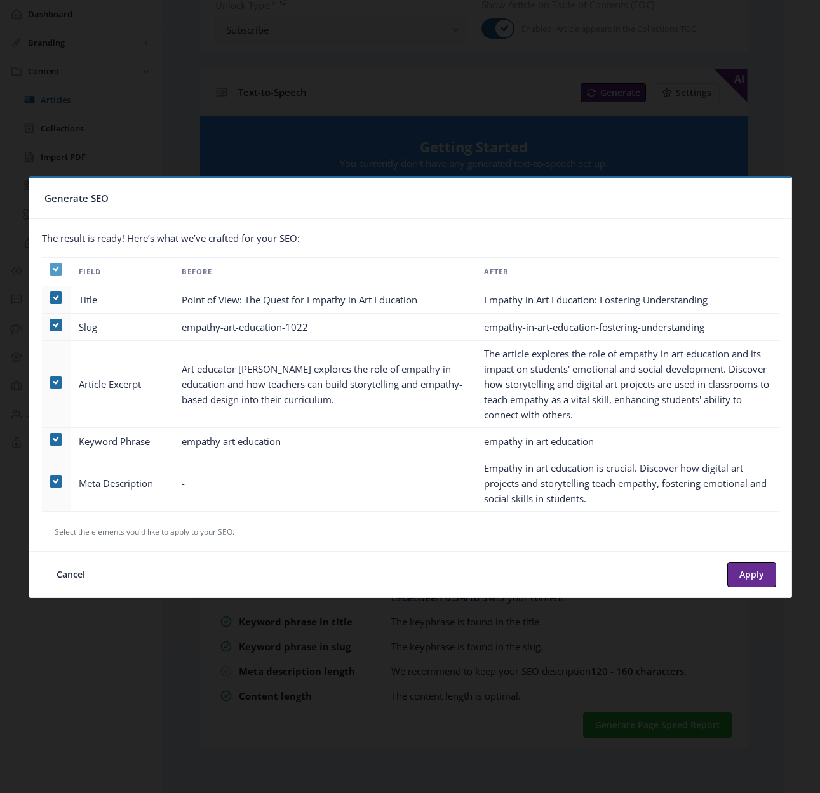
click at [56, 269] on use at bounding box center [56, 269] width 6 height 4
click at [50, 269] on input "checkbox" at bounding box center [50, 269] width 1 height 1
checkbox input "false"
click at [56, 480] on span at bounding box center [56, 481] width 13 height 13
click at [50, 481] on input "checkbox" at bounding box center [50, 481] width 1 height 1
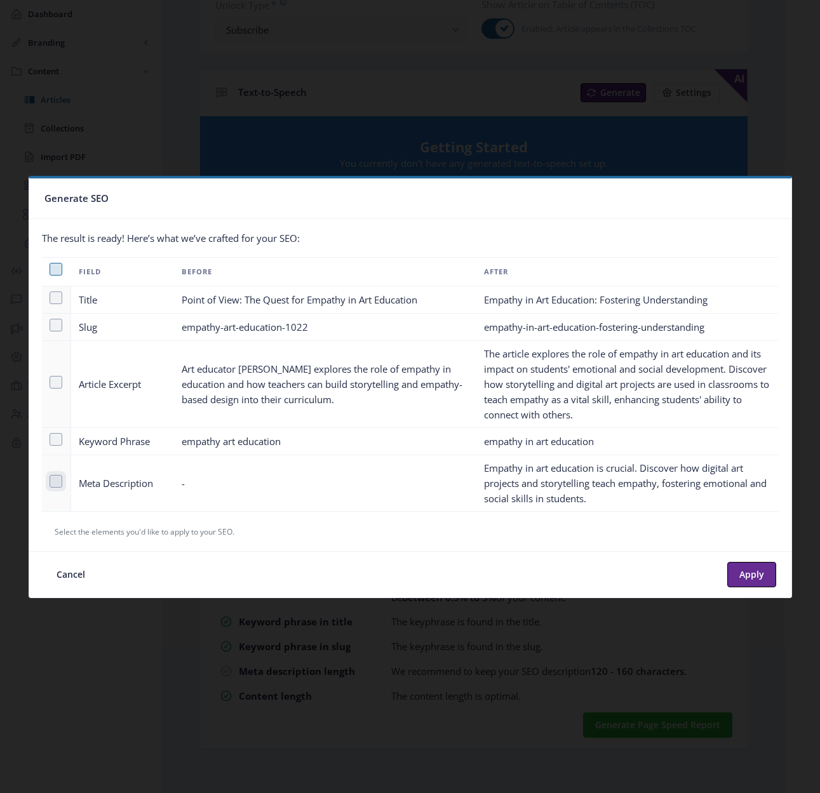
checkbox input "true"
click at [760, 577] on button "Apply" at bounding box center [751, 574] width 49 height 25
type textarea "Empathy in art education is crucial. Discover how digital art projects and stor…"
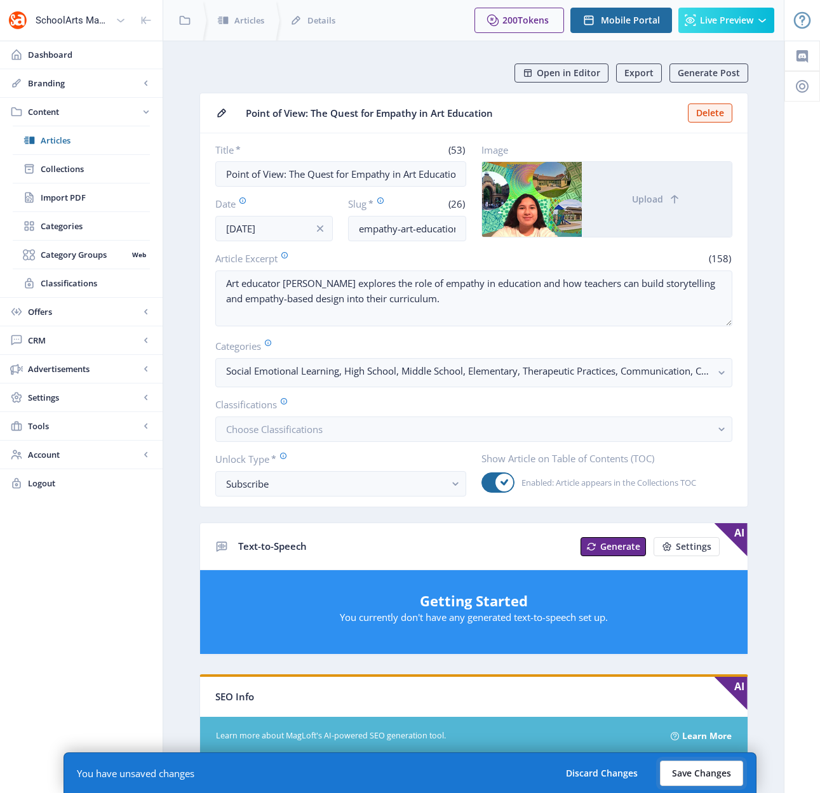
click at [715, 771] on button "Save Changes" at bounding box center [701, 773] width 83 height 25
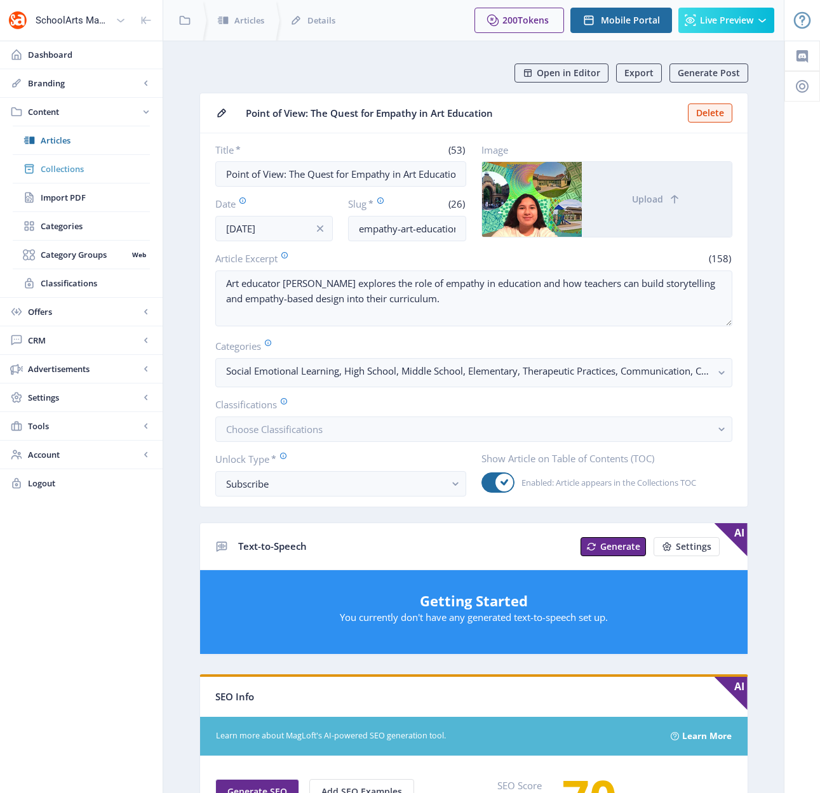
click at [60, 170] on span "Collections" at bounding box center [95, 169] width 109 height 13
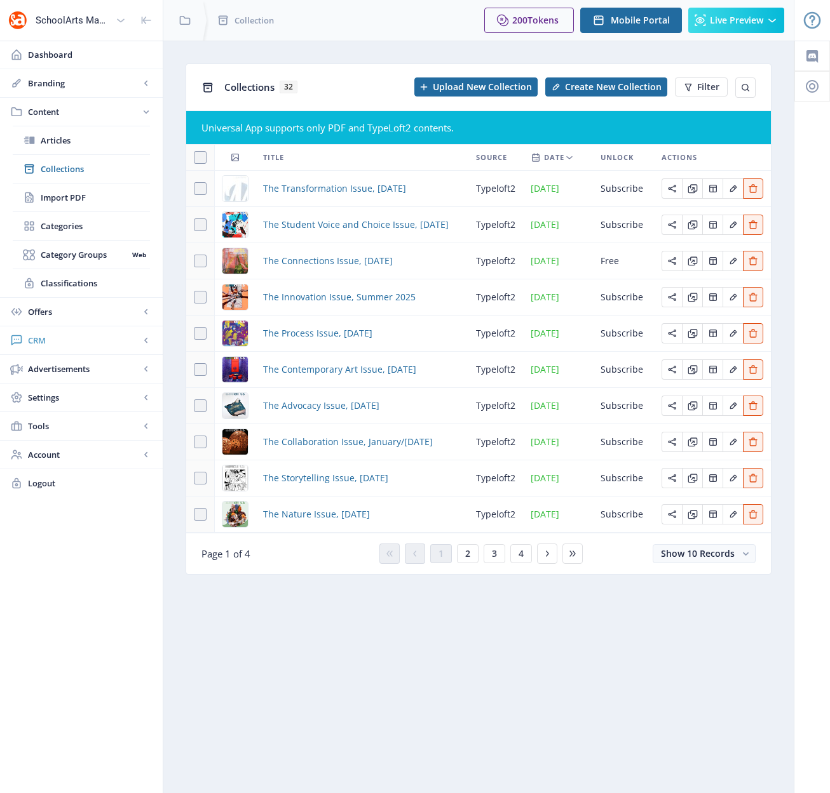
click at [50, 343] on span "CRM" at bounding box center [84, 340] width 112 height 13
click at [62, 196] on span "Readers" at bounding box center [95, 197] width 109 height 13
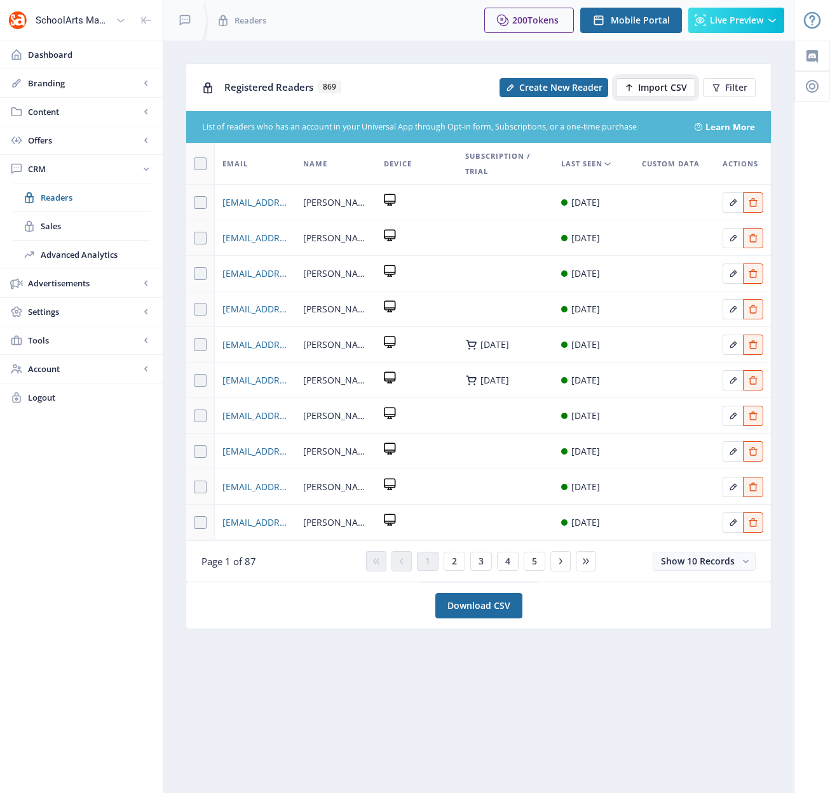
click at [659, 91] on span "Import CSV" at bounding box center [662, 88] width 49 height 10
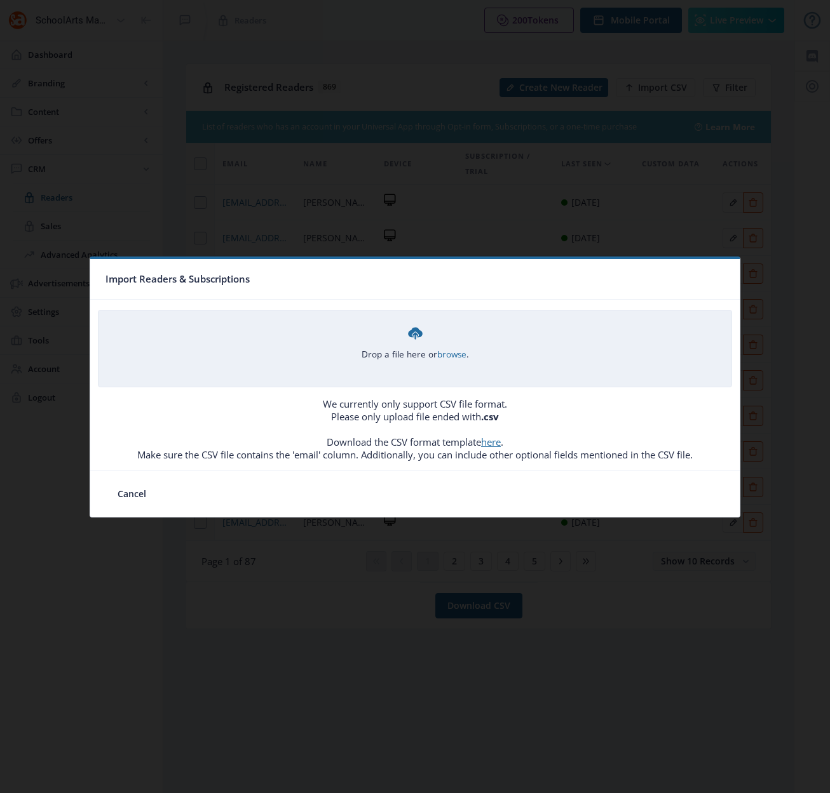
click at [405, 342] on div "Drop a file here or browse ." at bounding box center [414, 343] width 107 height 36
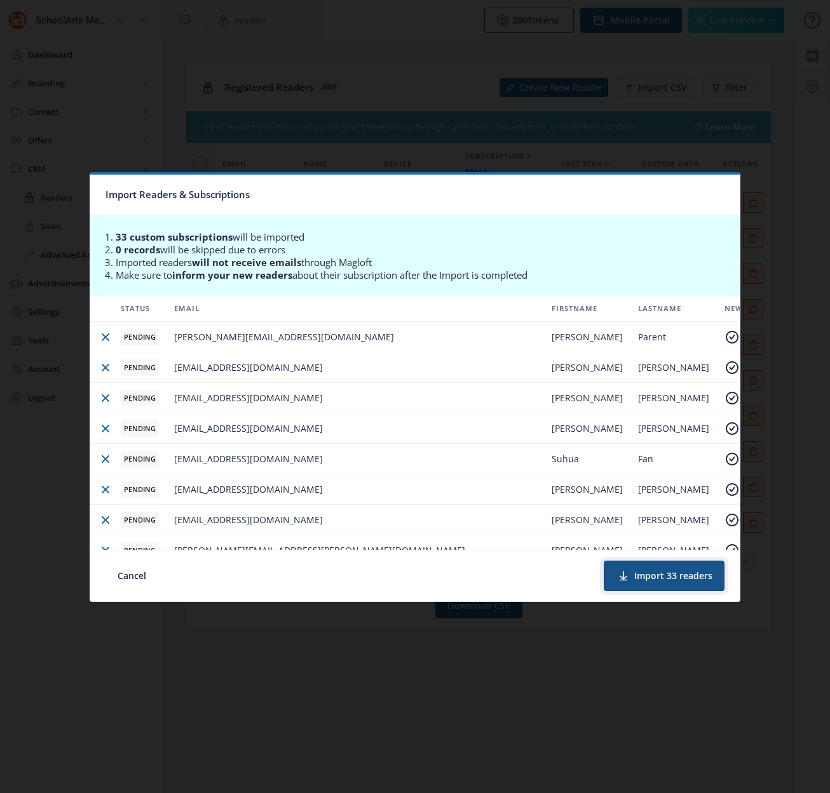
drag, startPoint x: 657, startPoint y: 572, endPoint x: 636, endPoint y: 548, distance: 31.6
click at [636, 548] on nb-card "Import Readers & Subscriptions 33 custom subscriptions will be imported 0 recor…" at bounding box center [415, 387] width 650 height 430
click at [133, 576] on button "Cancel" at bounding box center [131, 576] width 53 height 30
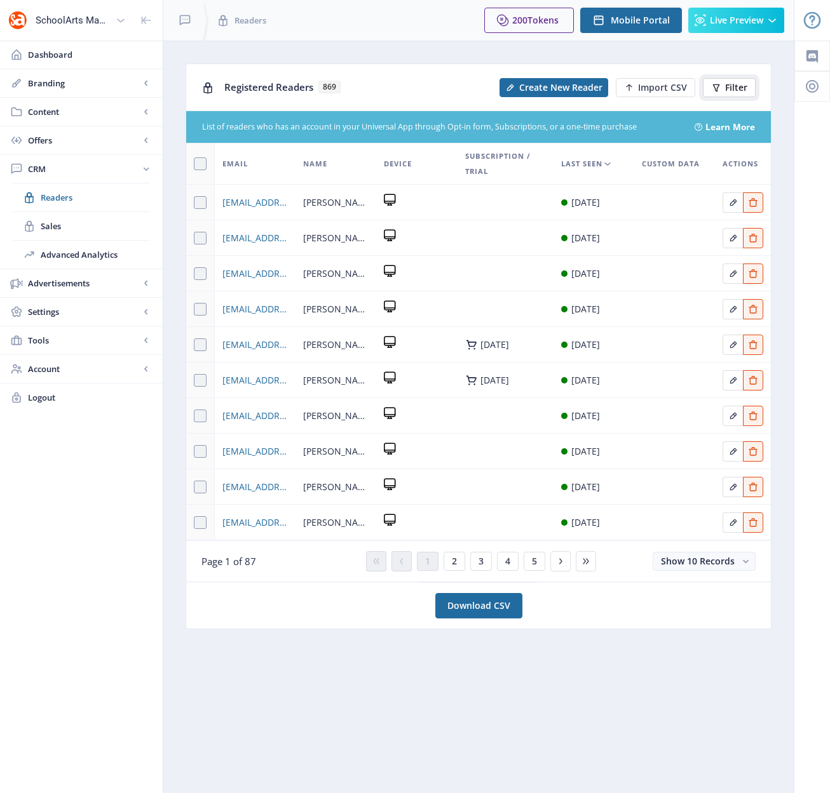
click at [729, 89] on span "Filter" at bounding box center [736, 88] width 22 height 10
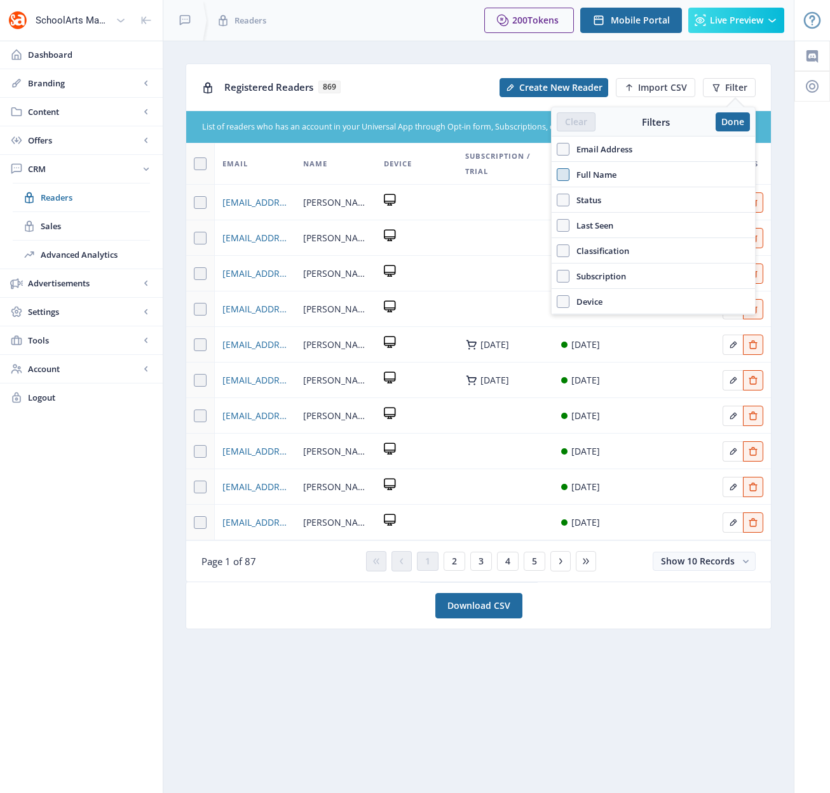
click at [564, 175] on span at bounding box center [562, 174] width 13 height 13
click at [557, 175] on input "Full Name" at bounding box center [556, 174] width 1 height 1
checkbox input "true"
click at [579, 200] on input "text" at bounding box center [652, 202] width 193 height 20
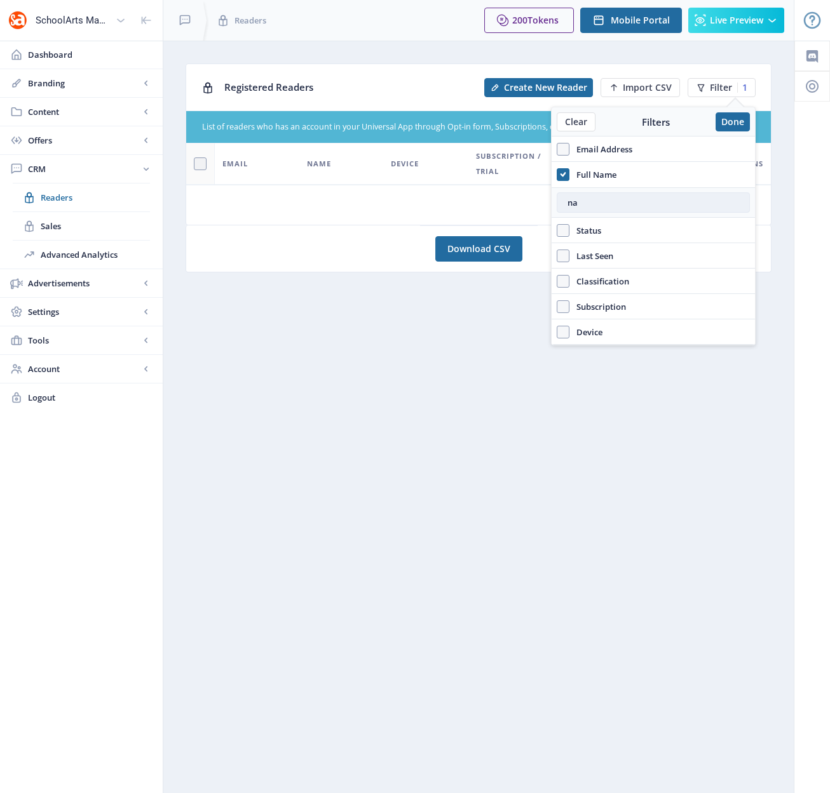
type input "n"
type input "m"
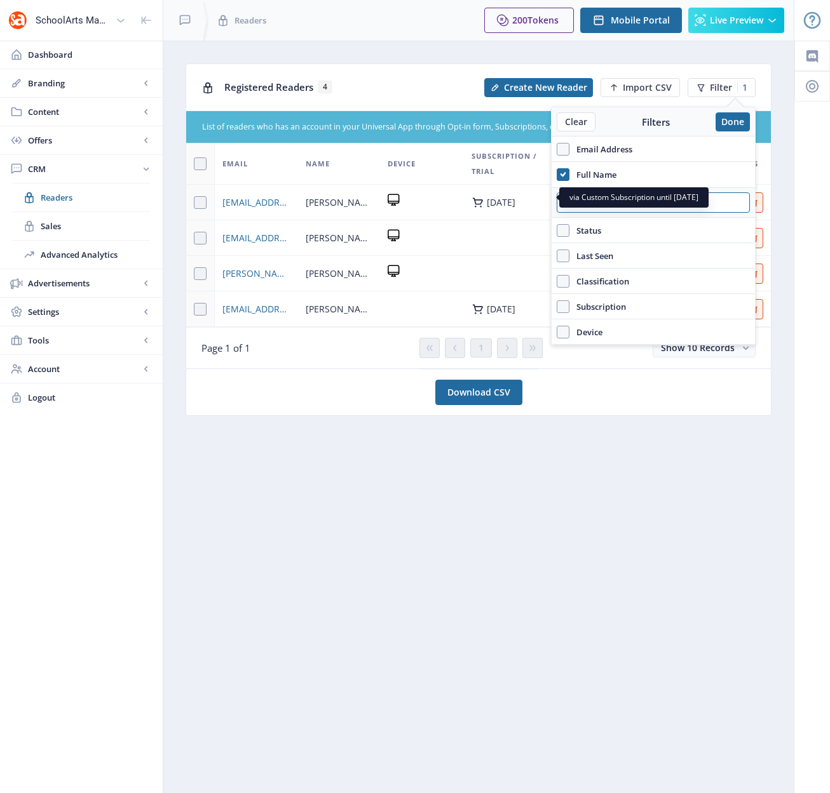
drag, startPoint x: 603, startPoint y: 200, endPoint x: 545, endPoint y: 198, distance: 57.8
click at [545, 198] on nb-layout "SchoolArts Magazine Dashboard Branding App Appearance Brand Brief Pages SEO Web…" at bounding box center [415, 396] width 830 height 793
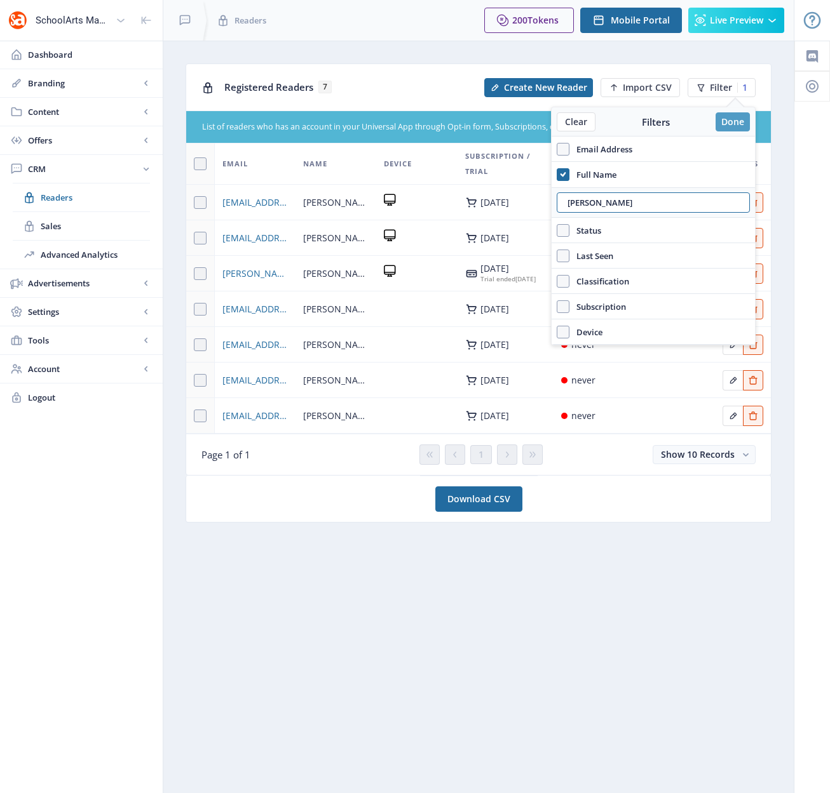
type input "[PERSON_NAME]"
click at [729, 118] on button "Done" at bounding box center [732, 121] width 34 height 19
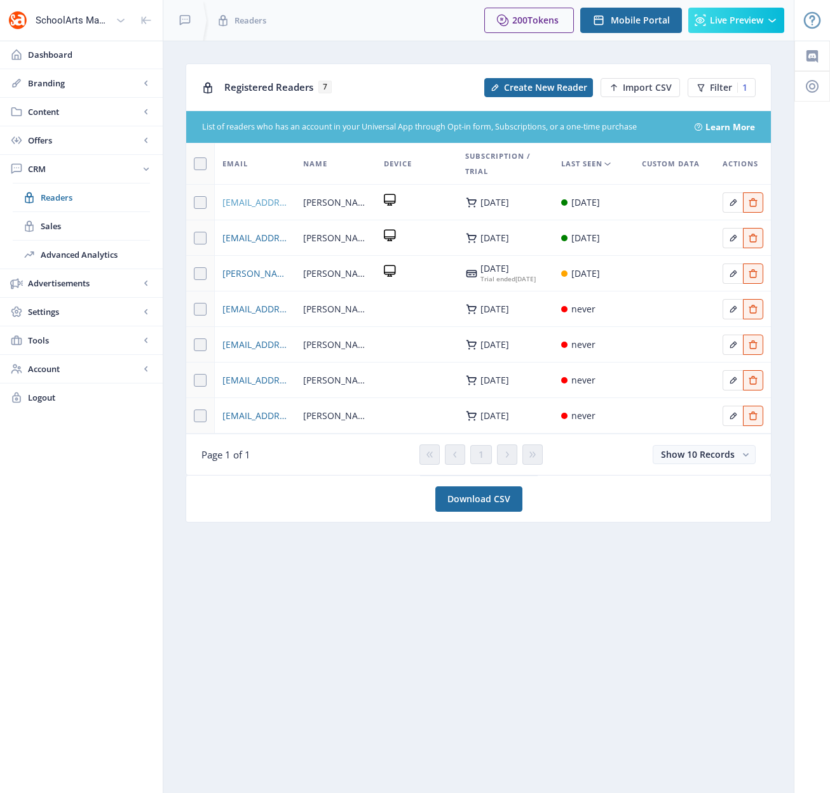
click at [252, 204] on span "[EMAIL_ADDRESS][DOMAIN_NAME]" at bounding box center [254, 202] width 65 height 15
click at [711, 89] on span "Filter" at bounding box center [721, 88] width 22 height 10
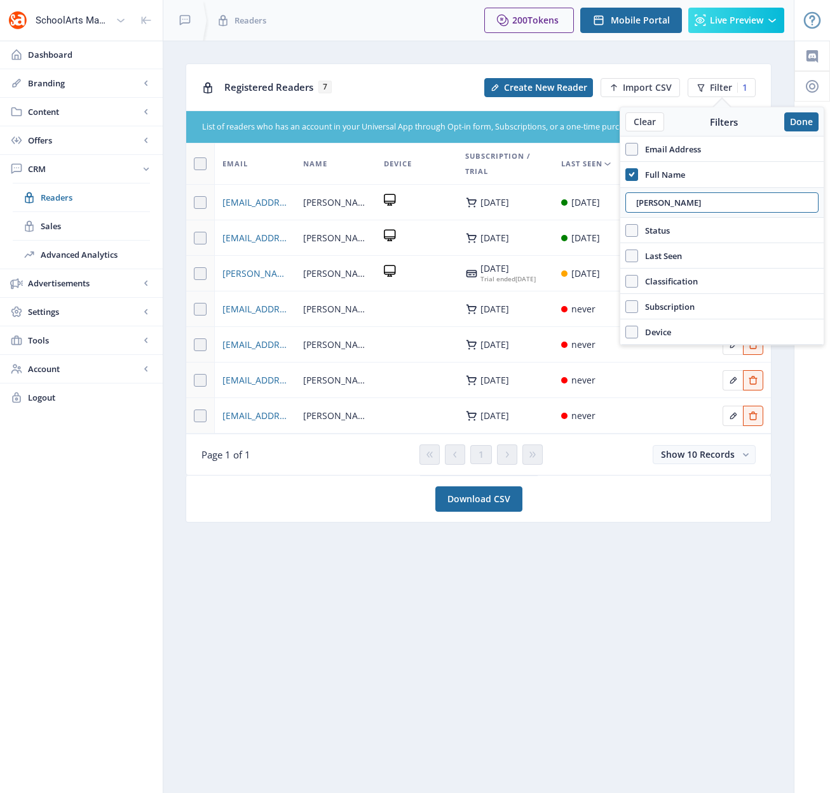
drag, startPoint x: 650, startPoint y: 202, endPoint x: 619, endPoint y: 203, distance: 31.2
click at [620, 203] on div "[PERSON_NAME]" at bounding box center [721, 202] width 203 height 30
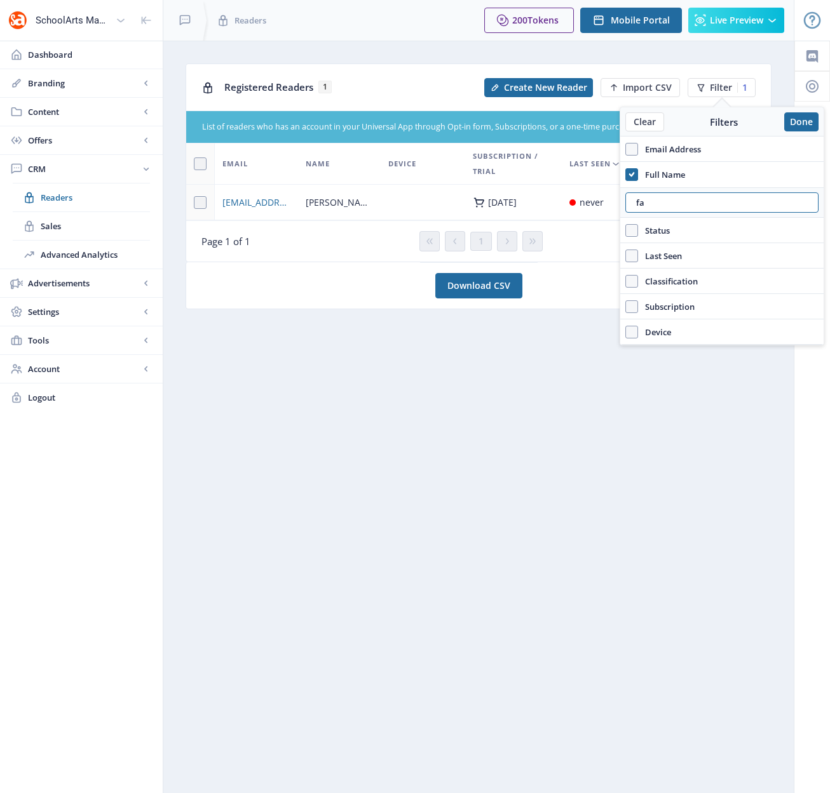
type input "f"
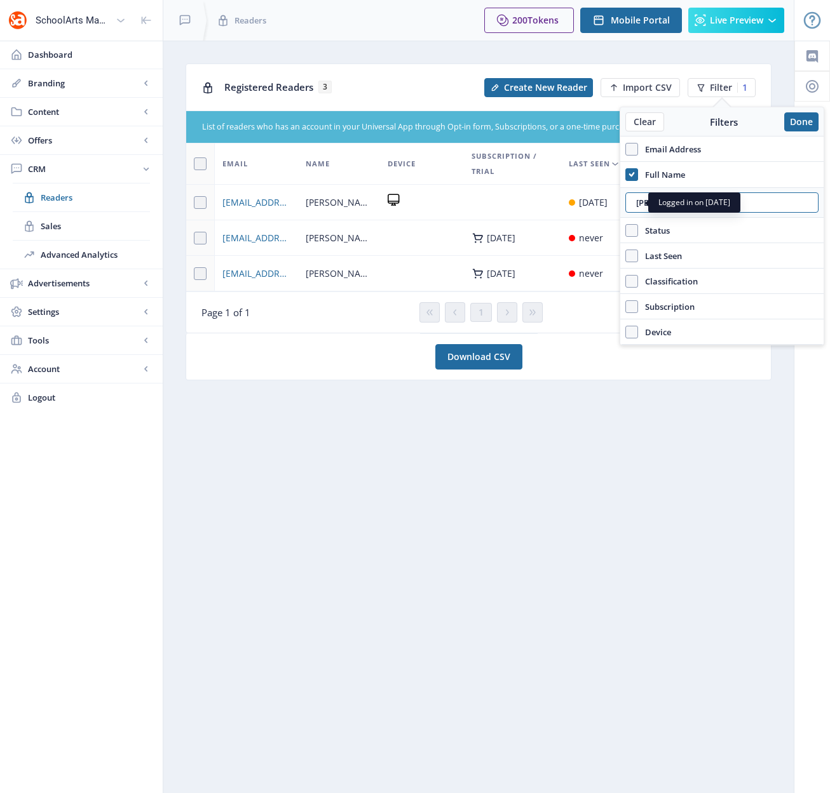
drag, startPoint x: 642, startPoint y: 206, endPoint x: 617, endPoint y: 198, distance: 25.9
click at [617, 198] on nb-layout "SchoolArts Magazine Dashboard Branding App Appearance Brand Brief Pages SEO Web…" at bounding box center [415, 396] width 830 height 793
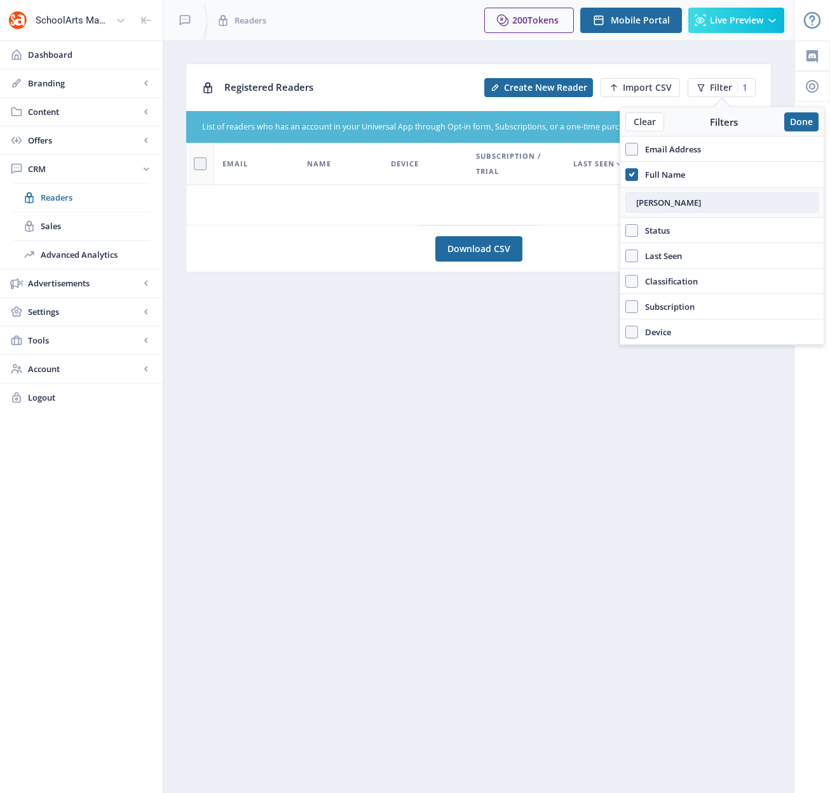
drag, startPoint x: 679, startPoint y: 203, endPoint x: 626, endPoint y: 205, distance: 52.7
click at [626, 205] on input "[PERSON_NAME]" at bounding box center [721, 202] width 193 height 20
drag, startPoint x: 671, startPoint y: 205, endPoint x: 592, endPoint y: 201, distance: 79.5
click at [592, 201] on nb-layout "SchoolArts Magazine Dashboard Branding App Appearance Brand Brief Pages SEO Web…" at bounding box center [415, 396] width 830 height 793
drag, startPoint x: 601, startPoint y: 200, endPoint x: 640, endPoint y: 198, distance: 38.8
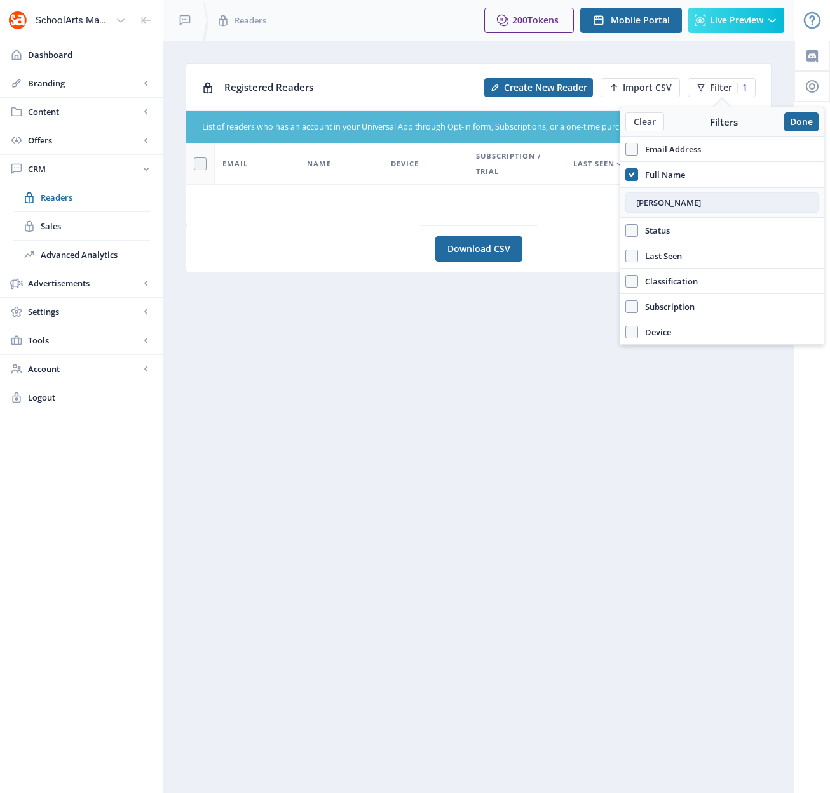
click at [619, 200] on nb-layout "SchoolArts Magazine Dashboard Branding App Appearance Brand Brief Pages SEO Web…" at bounding box center [415, 396] width 830 height 793
click at [645, 204] on input "[PERSON_NAME]" at bounding box center [721, 202] width 193 height 20
click at [645, 205] on input "[PERSON_NAME]" at bounding box center [721, 202] width 193 height 20
type input "[PERSON_NAME]"
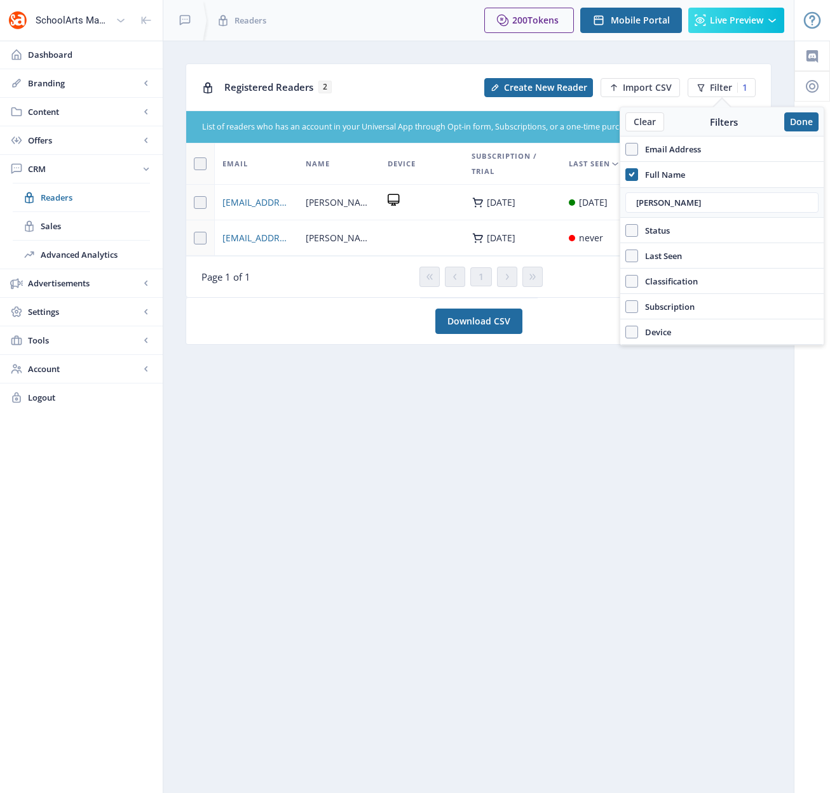
click at [417, 208] on div at bounding box center [421, 202] width 69 height 17
click at [800, 123] on button "Done" at bounding box center [801, 121] width 34 height 19
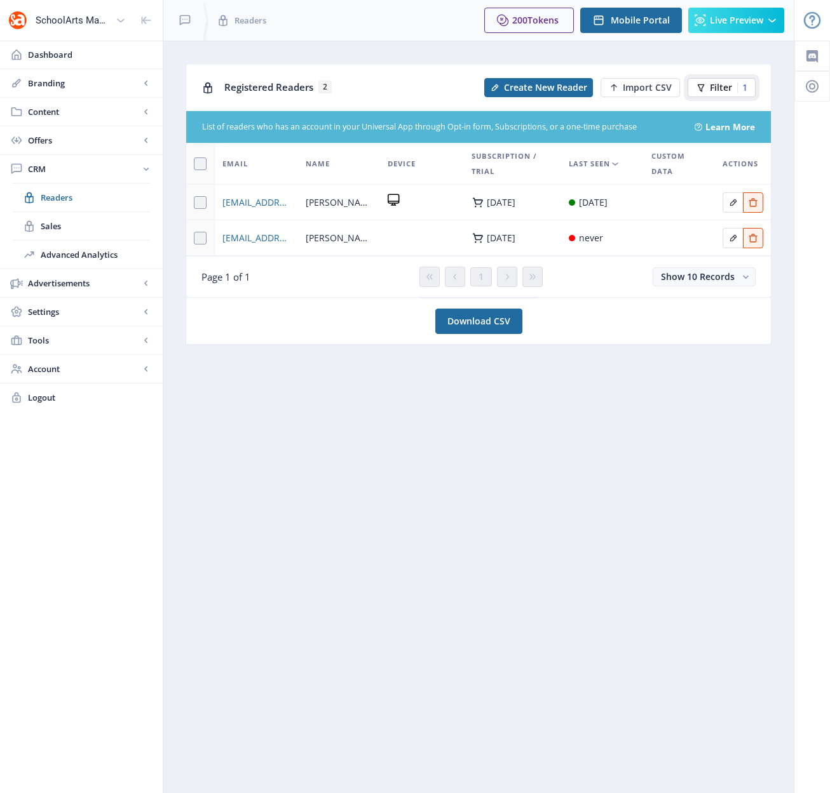
click at [708, 88] on button "Filter 1" at bounding box center [721, 87] width 68 height 19
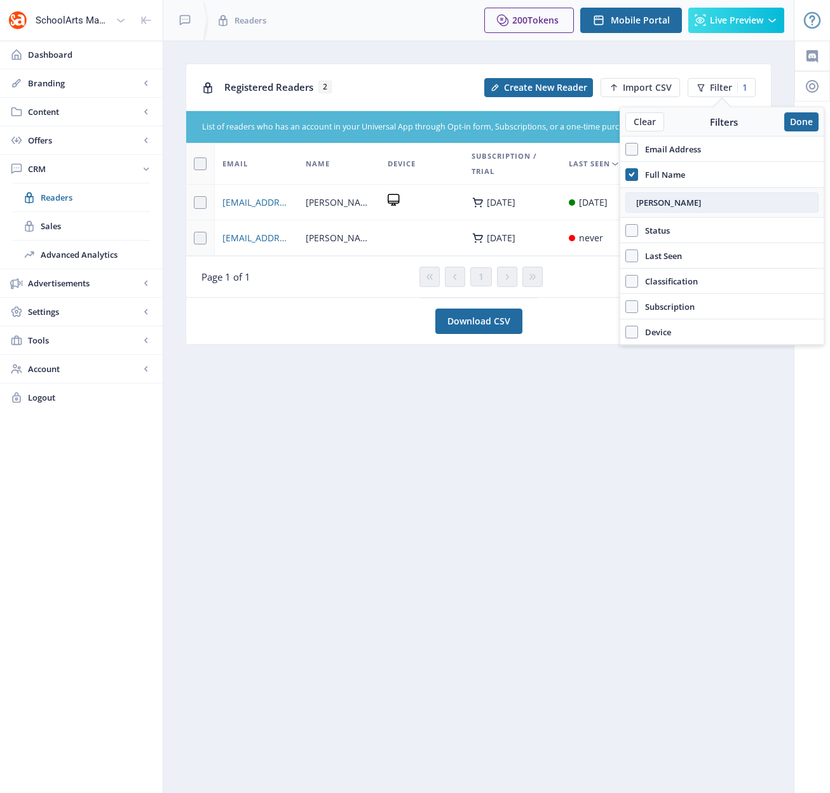
drag, startPoint x: 655, startPoint y: 203, endPoint x: 629, endPoint y: 204, distance: 26.1
click at [629, 204] on input "[PERSON_NAME]" at bounding box center [721, 202] width 193 height 20
type input "[PERSON_NAME]"
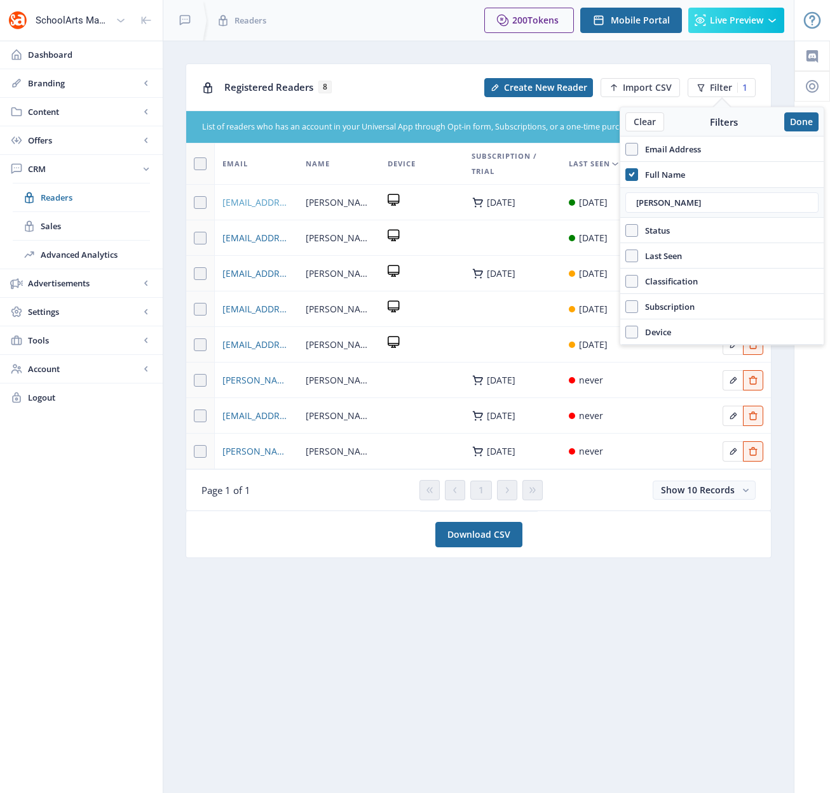
click at [257, 203] on span "[EMAIL_ADDRESS][DOMAIN_NAME]" at bounding box center [256, 202] width 68 height 15
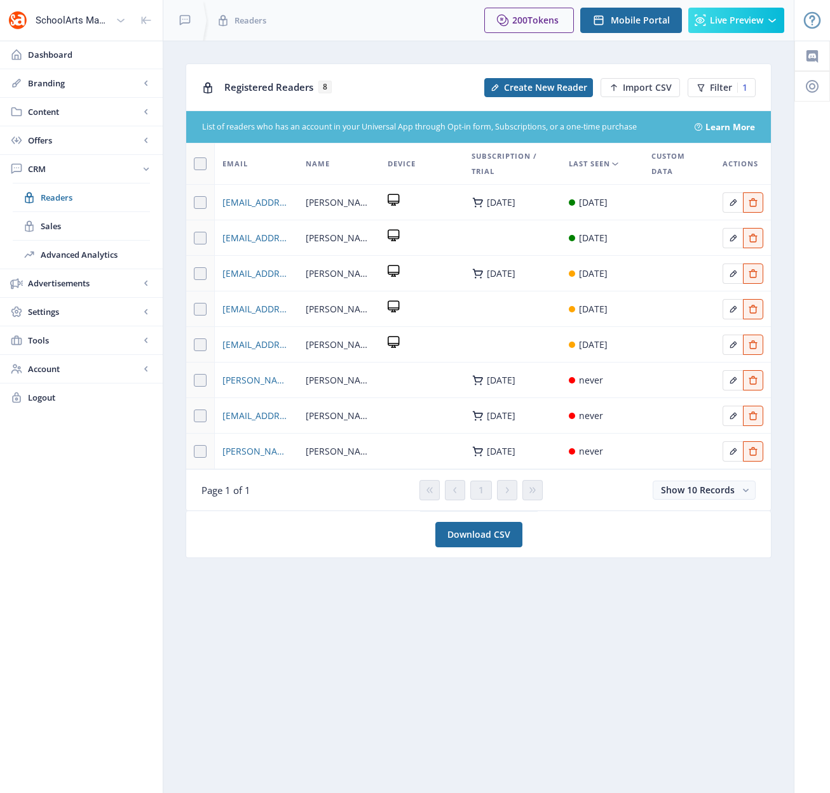
click at [645, 225] on td at bounding box center [678, 238] width 71 height 36
click at [716, 84] on span "Filter" at bounding box center [721, 88] width 22 height 10
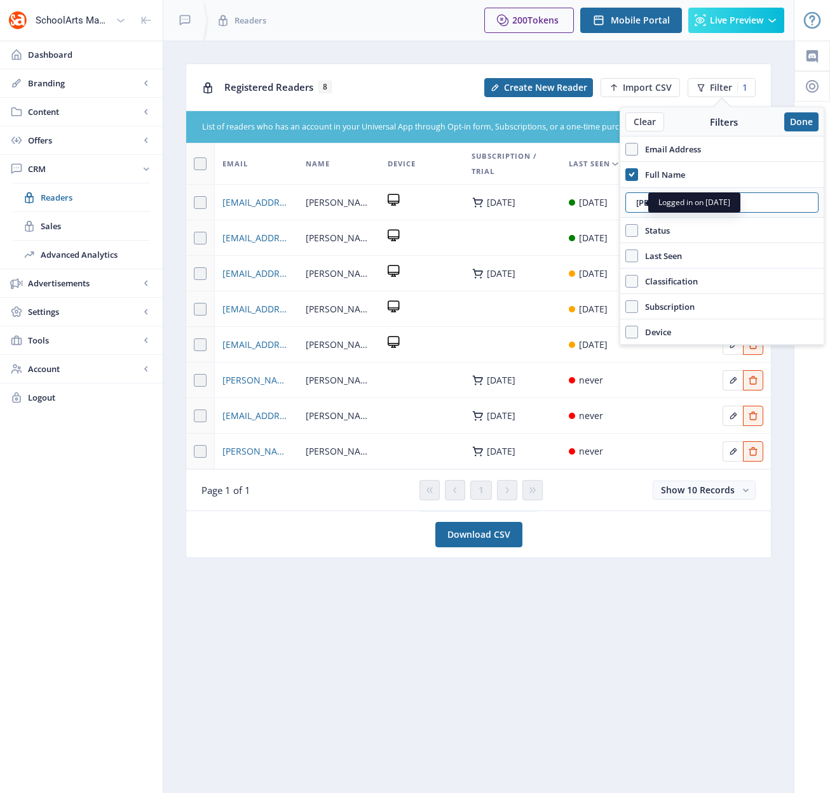
drag, startPoint x: 637, startPoint y: 203, endPoint x: 610, endPoint y: 201, distance: 26.7
click at [610, 201] on nb-layout "SchoolArts Magazine Dashboard Branding App Appearance Brand Brief Pages SEO Web…" at bounding box center [415, 396] width 830 height 793
drag, startPoint x: 657, startPoint y: 201, endPoint x: 628, endPoint y: 201, distance: 29.9
click at [628, 201] on input "[PERSON_NAME]" at bounding box center [721, 202] width 193 height 20
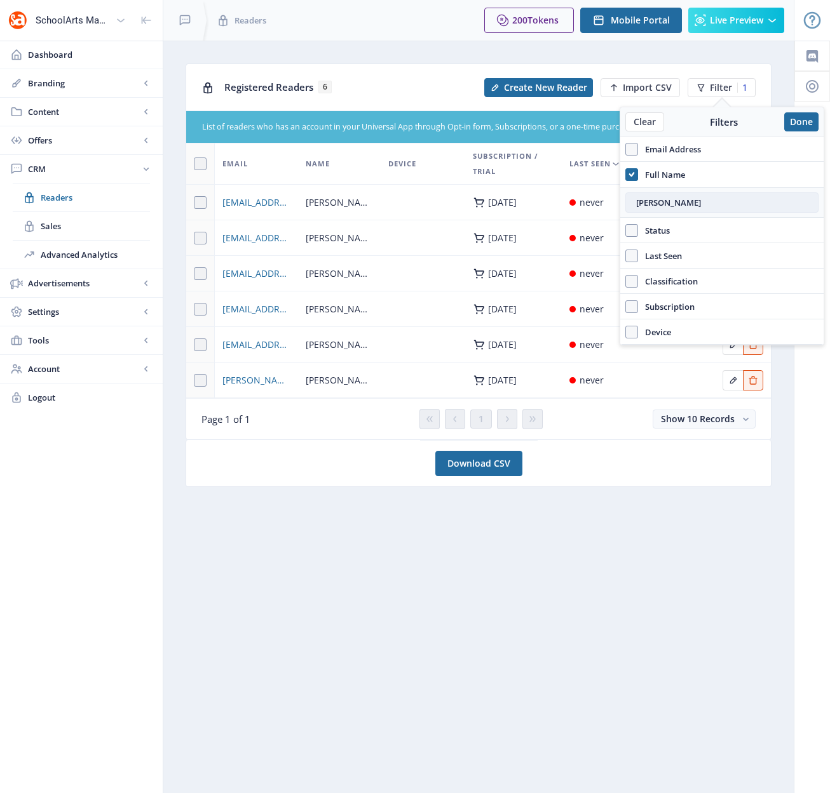
drag, startPoint x: 648, startPoint y: 203, endPoint x: 632, endPoint y: 202, distance: 15.9
click at [632, 202] on input "[PERSON_NAME]" at bounding box center [721, 202] width 193 height 20
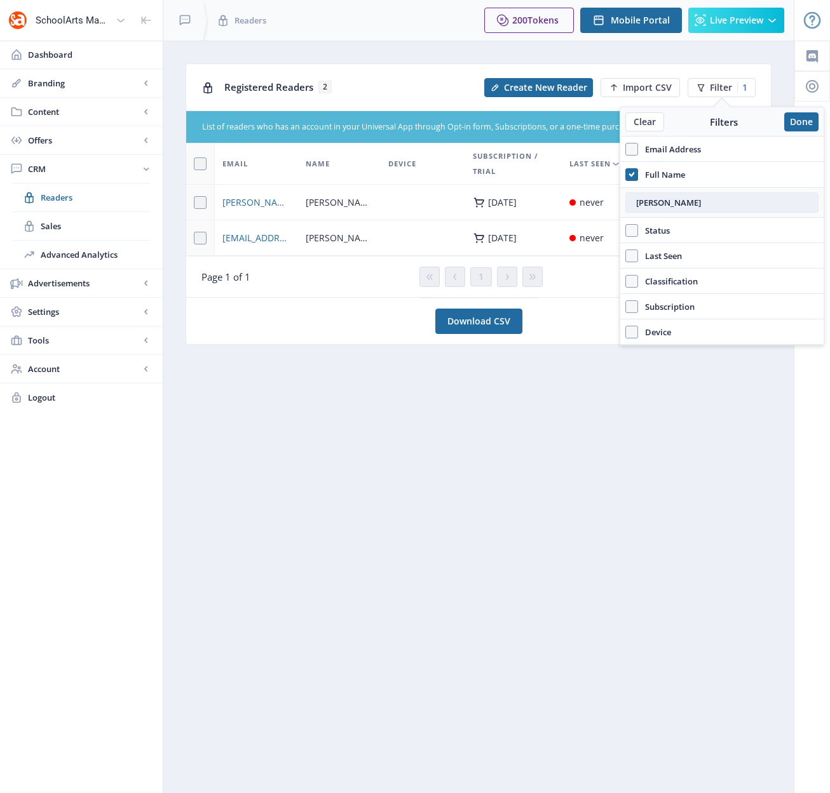
drag, startPoint x: 662, startPoint y: 203, endPoint x: 626, endPoint y: 203, distance: 35.6
click at [626, 203] on input "[PERSON_NAME]" at bounding box center [721, 202] width 193 height 20
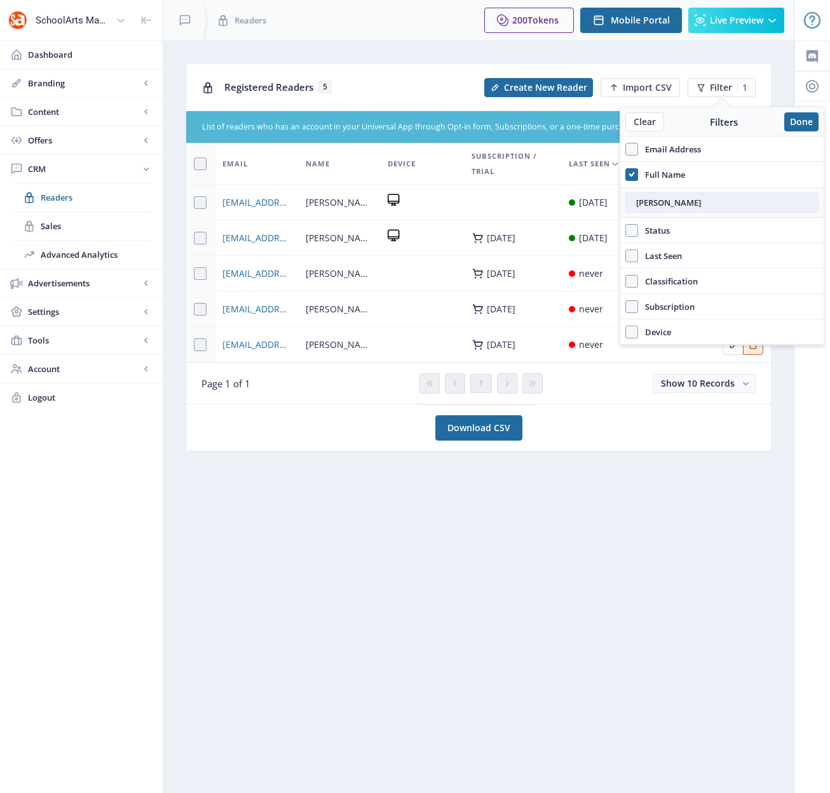
drag, startPoint x: 678, startPoint y: 205, endPoint x: 633, endPoint y: 205, distance: 45.1
click at [633, 205] on input "[PERSON_NAME]" at bounding box center [721, 202] width 193 height 20
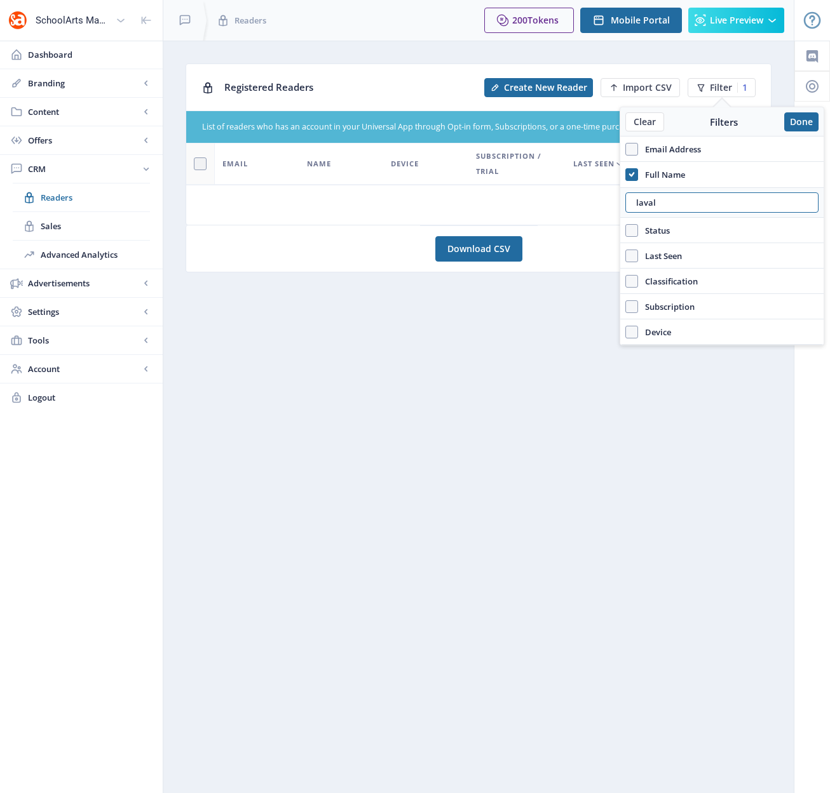
drag, startPoint x: 680, startPoint y: 199, endPoint x: 586, endPoint y: 200, distance: 94.0
click at [586, 200] on nb-layout "SchoolArts Magazine Dashboard Branding App Appearance Brand Brief Pages SEO Web…" at bounding box center [415, 396] width 830 height 793
drag, startPoint x: 668, startPoint y: 203, endPoint x: 627, endPoint y: 203, distance: 40.7
click at [627, 203] on input "laval" at bounding box center [721, 202] width 193 height 20
type input "e"
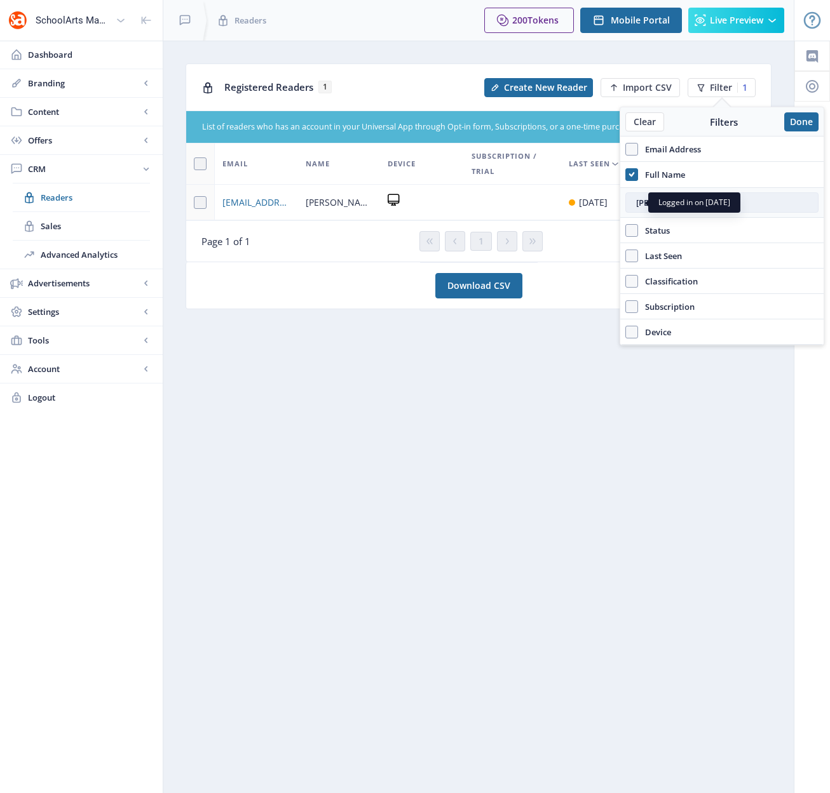
drag, startPoint x: 671, startPoint y: 206, endPoint x: 628, endPoint y: 201, distance: 44.1
click at [596, 201] on nb-layout "SchoolArts Magazine Dashboard Branding App Appearance Brand Brief Pages SEO Web…" at bounding box center [415, 396] width 830 height 793
click at [638, 201] on input "[PERSON_NAME]" at bounding box center [721, 202] width 193 height 20
click at [639, 201] on input "[PERSON_NAME]" at bounding box center [721, 202] width 193 height 20
click at [642, 202] on input "[PERSON_NAME]" at bounding box center [721, 202] width 193 height 20
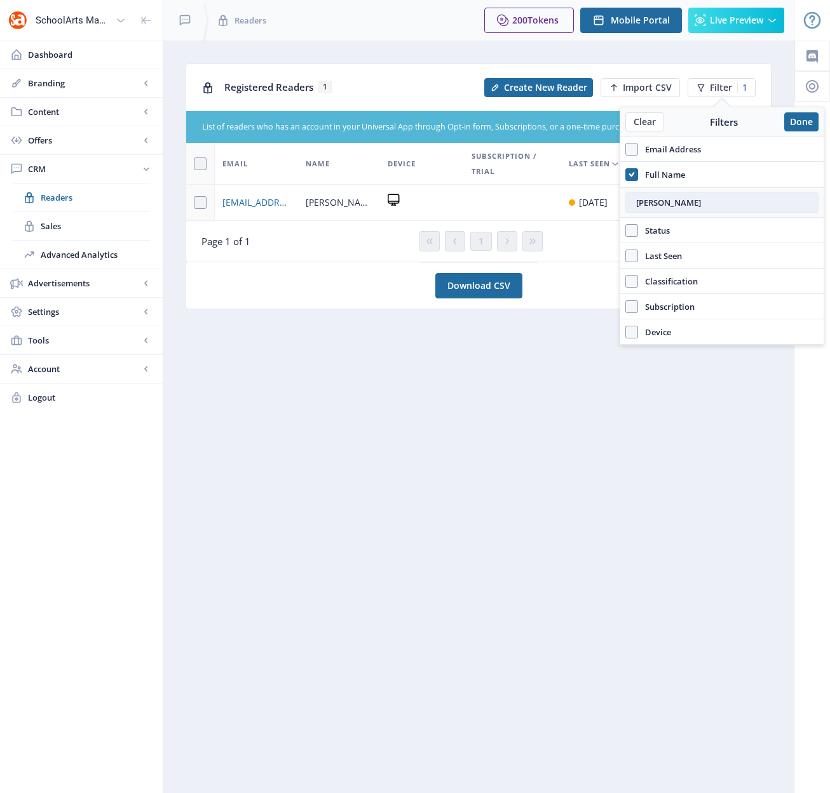
click at [643, 202] on input "[PERSON_NAME]" at bounding box center [721, 202] width 193 height 20
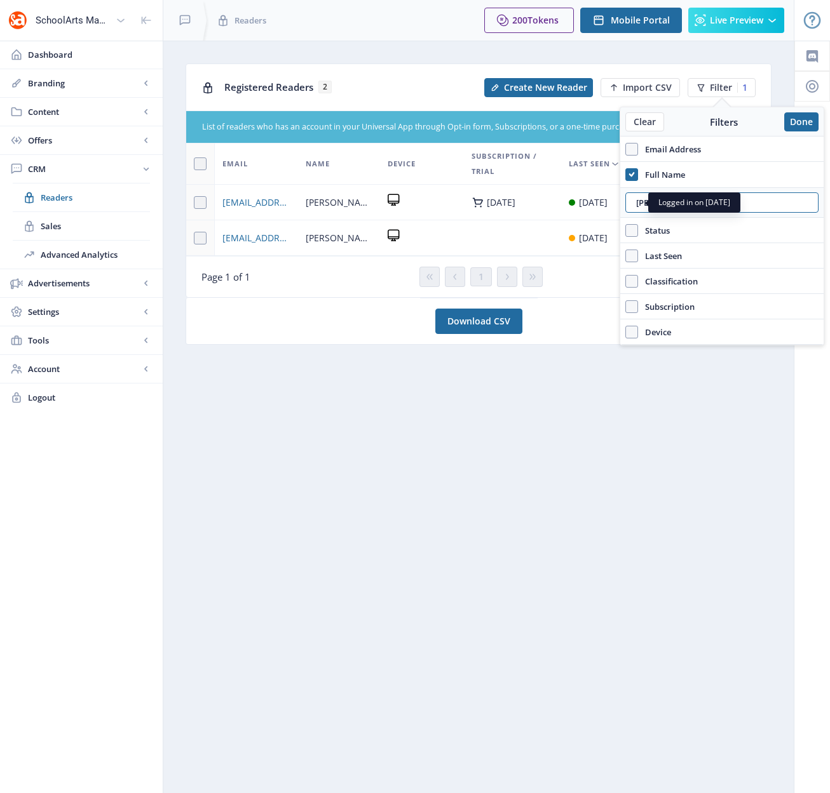
drag, startPoint x: 670, startPoint y: 203, endPoint x: 606, endPoint y: 200, distance: 64.2
click at [606, 200] on nb-layout "SchoolArts Magazine Dashboard Branding App Appearance Brand Brief Pages SEO Web…" at bounding box center [415, 396] width 830 height 793
type input "r"
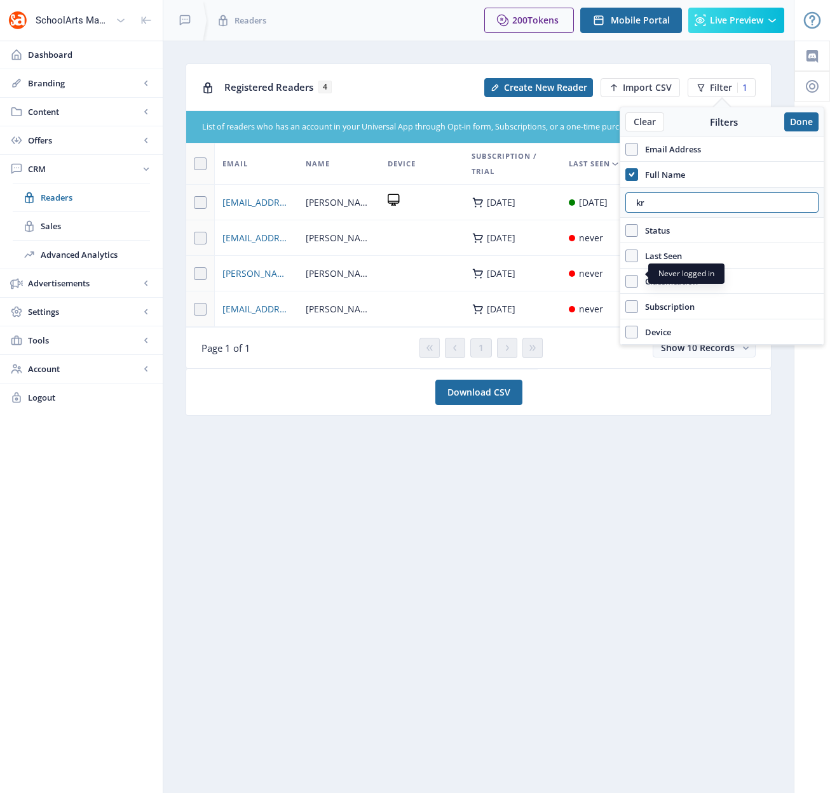
type input "k"
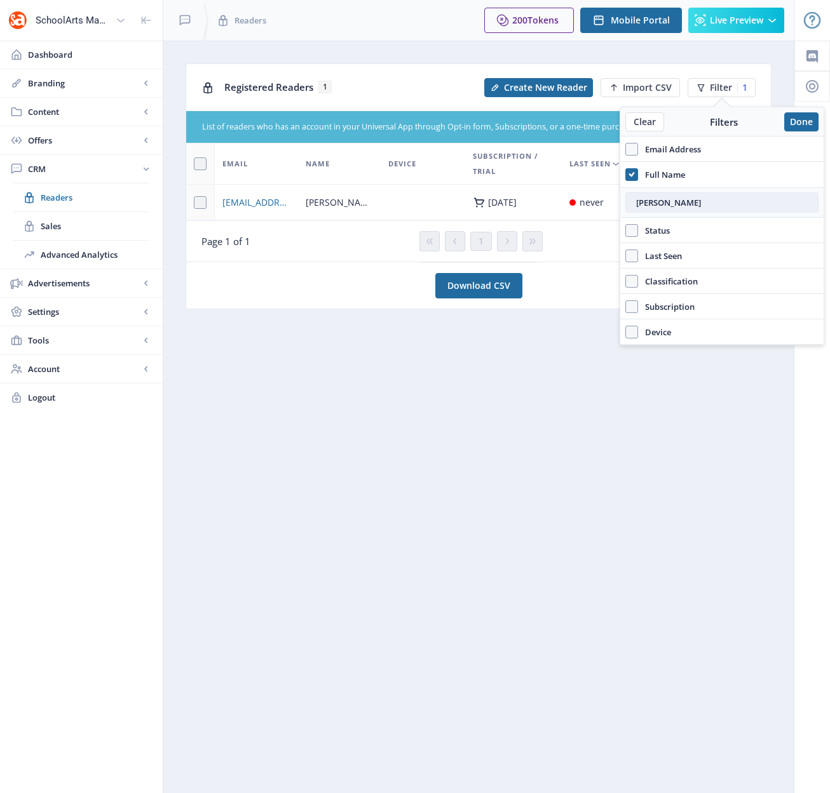
drag, startPoint x: 670, startPoint y: 205, endPoint x: 627, endPoint y: 206, distance: 42.6
click at [627, 206] on input "[PERSON_NAME]" at bounding box center [721, 202] width 193 height 20
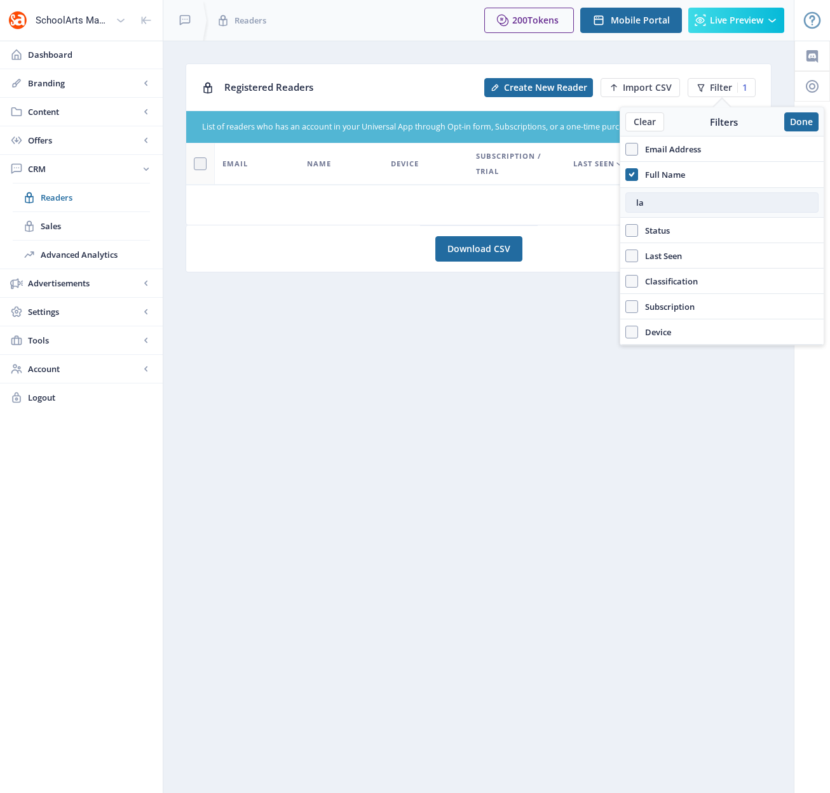
type input "l"
type input "k"
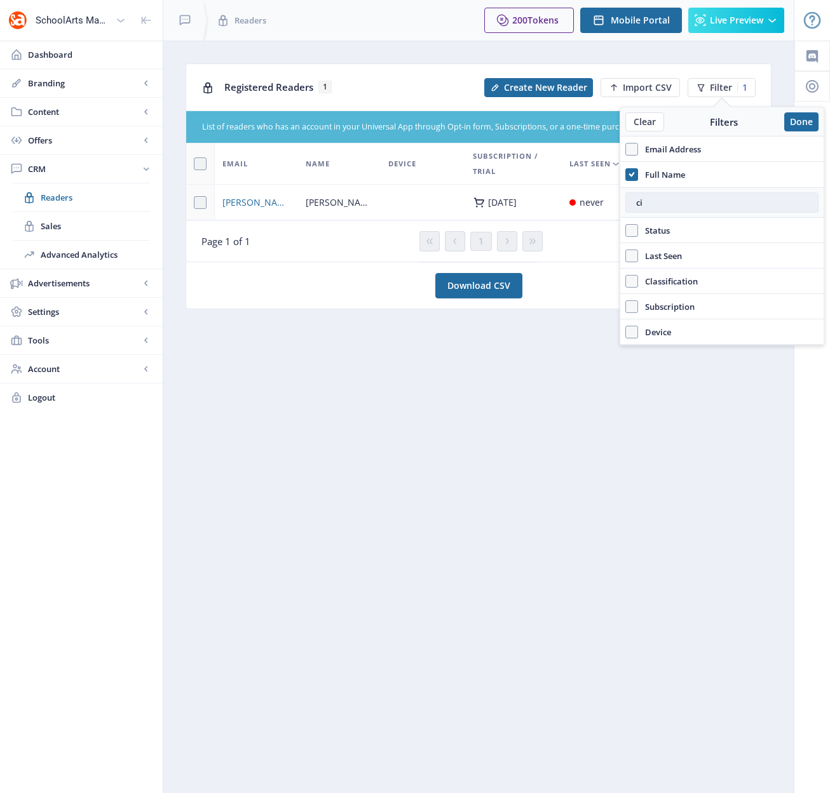
type input "c"
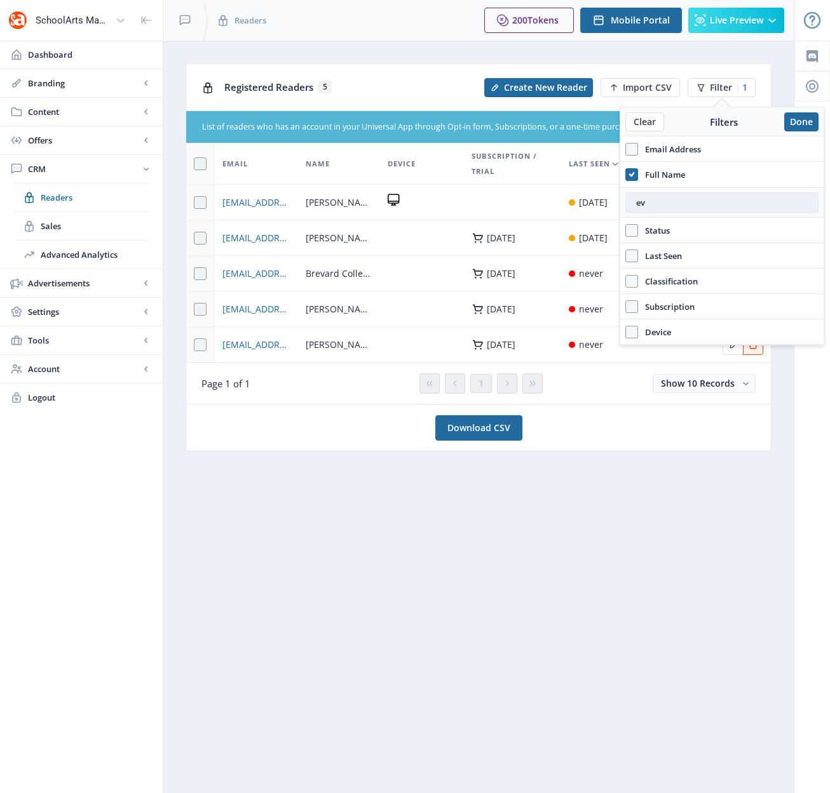
type input "e"
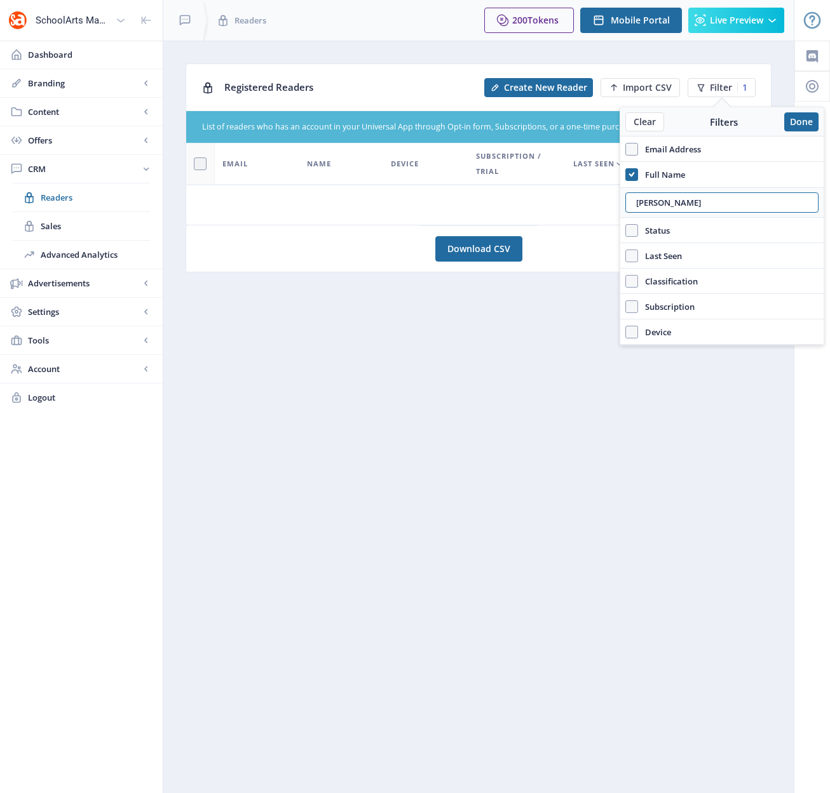
drag, startPoint x: 678, startPoint y: 198, endPoint x: 600, endPoint y: 199, distance: 77.5
click at [600, 199] on nb-layout "SchoolArts Magazine Dashboard Branding App Appearance Brand Brief Pages SEO Web…" at bounding box center [415, 396] width 830 height 793
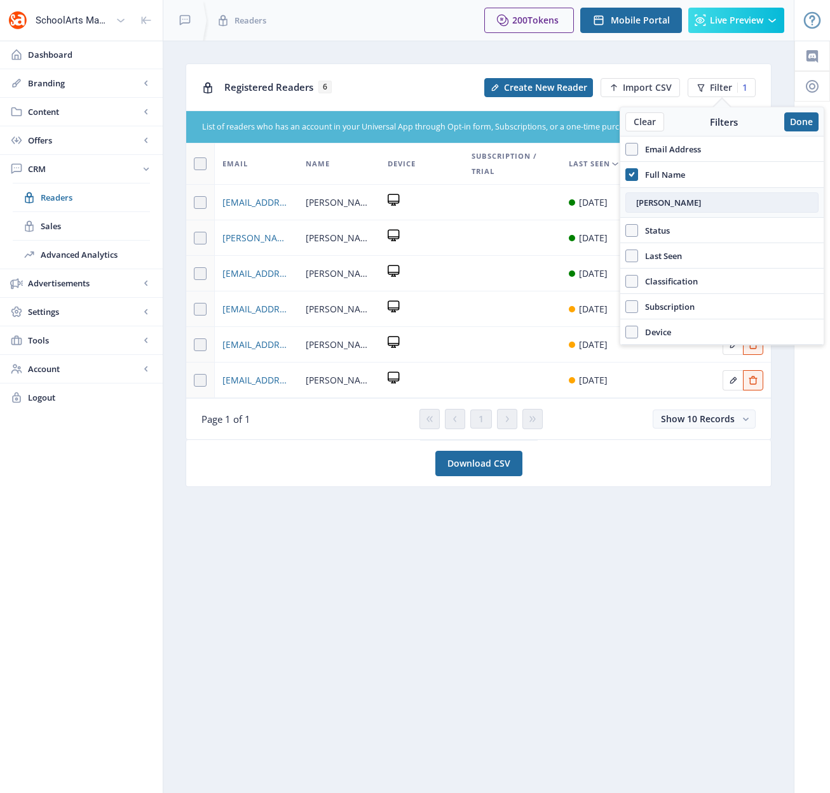
drag, startPoint x: 686, startPoint y: 206, endPoint x: 627, endPoint y: 198, distance: 59.6
click at [627, 198] on input "[PERSON_NAME]" at bounding box center [721, 202] width 193 height 20
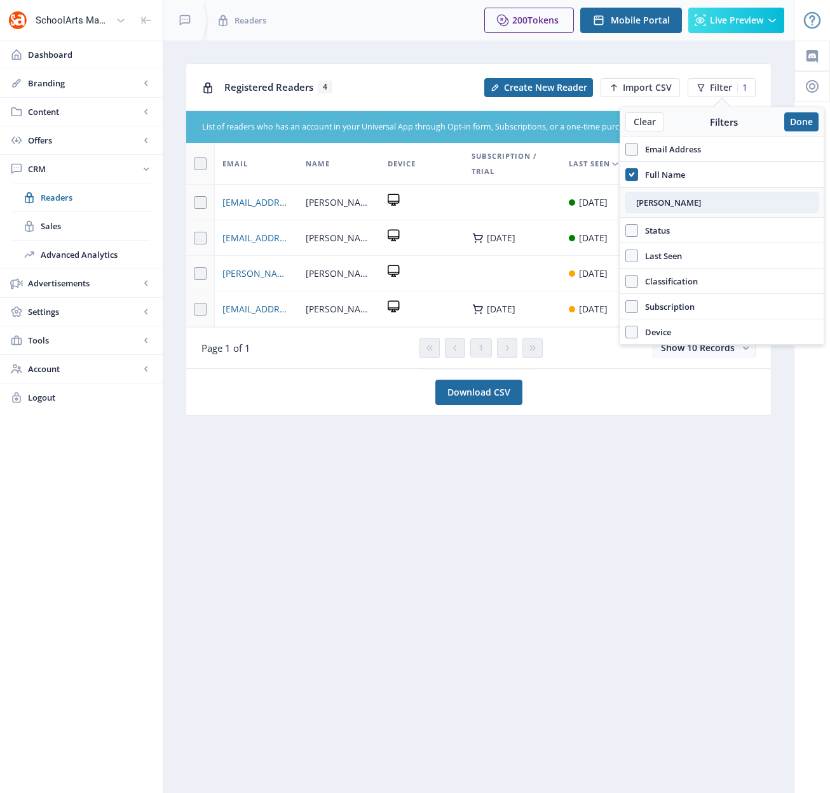
drag, startPoint x: 658, startPoint y: 203, endPoint x: 626, endPoint y: 204, distance: 31.8
click at [626, 204] on input "[PERSON_NAME]" at bounding box center [721, 202] width 193 height 20
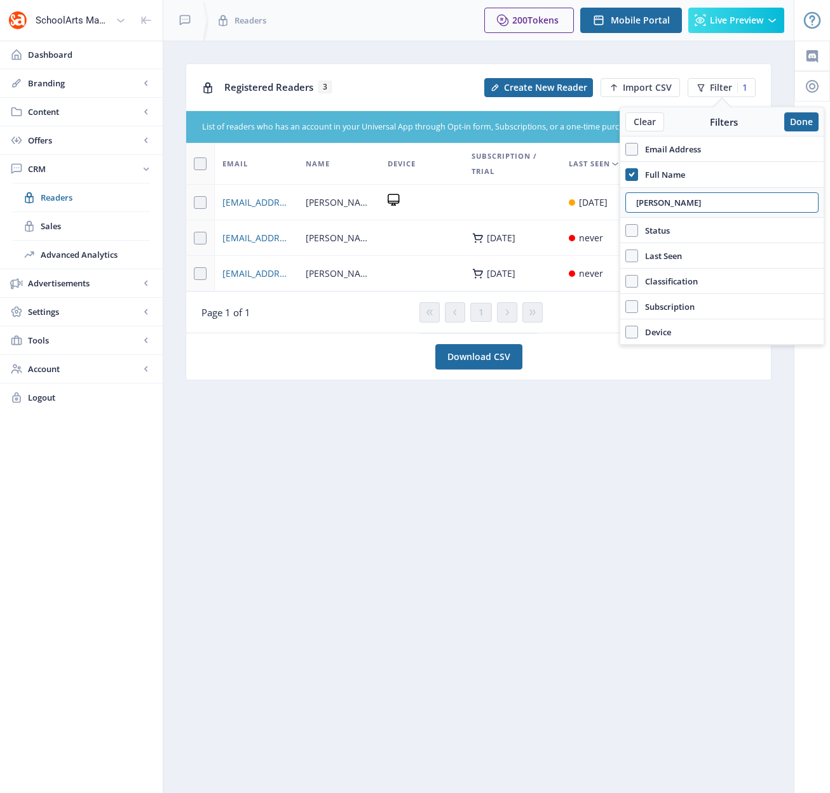
type input "[PERSON_NAME]"
click at [379, 257] on td "[PERSON_NAME]" at bounding box center [339, 274] width 83 height 36
click at [802, 119] on button "Done" at bounding box center [801, 121] width 34 height 19
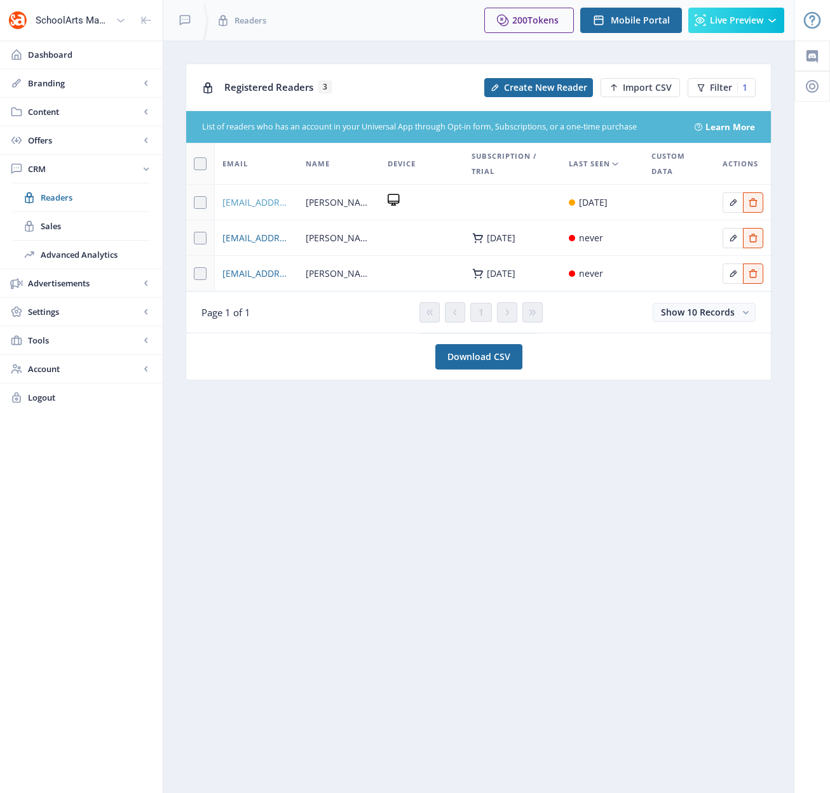
click at [253, 202] on span "[EMAIL_ADDRESS][DOMAIN_NAME]" at bounding box center [256, 202] width 68 height 15
click at [266, 239] on span "[EMAIL_ADDRESS][DOMAIN_NAME]" at bounding box center [256, 238] width 68 height 15
click at [262, 203] on span "[EMAIL_ADDRESS][DOMAIN_NAME]" at bounding box center [256, 202] width 68 height 15
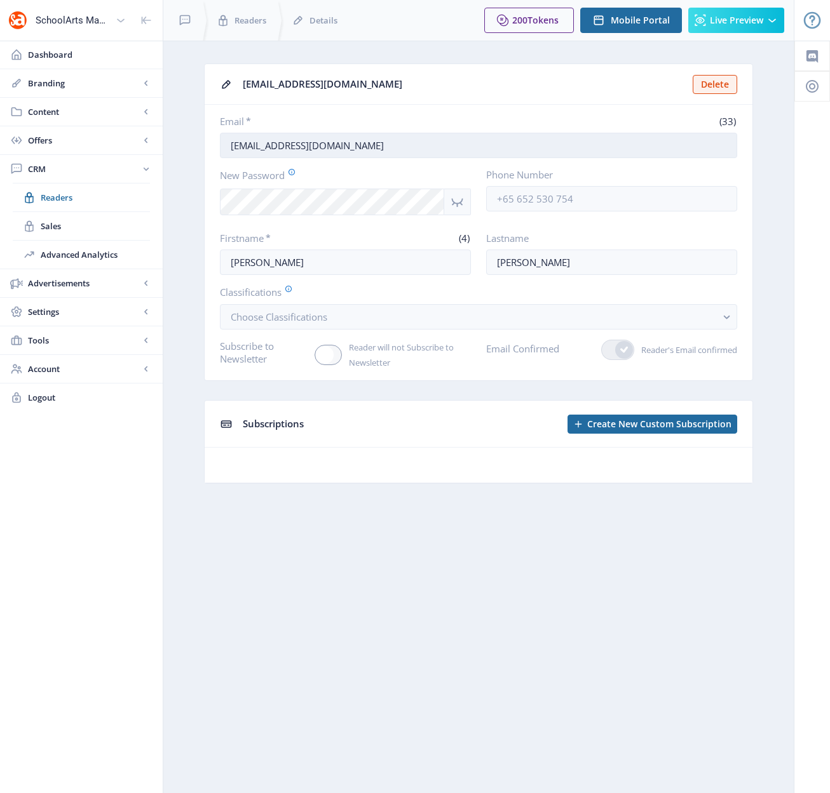
click at [396, 144] on input "[EMAIL_ADDRESS][DOMAIN_NAME]" at bounding box center [478, 145] width 517 height 25
click at [198, 196] on app-crm-reader "[EMAIL_ADDRESS][DOMAIN_NAME] Delete Email * (33) [EMAIL_ADDRESS][DOMAIN_NAME] N…" at bounding box center [478, 284] width 586 height 440
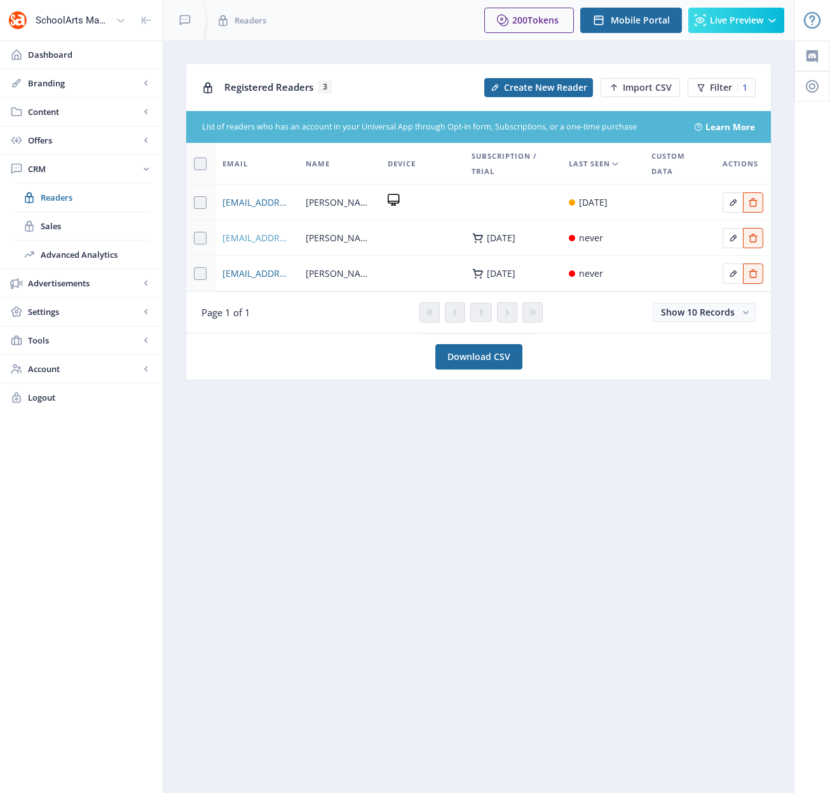
click at [261, 236] on span "[EMAIL_ADDRESS][DOMAIN_NAME]" at bounding box center [256, 238] width 68 height 15
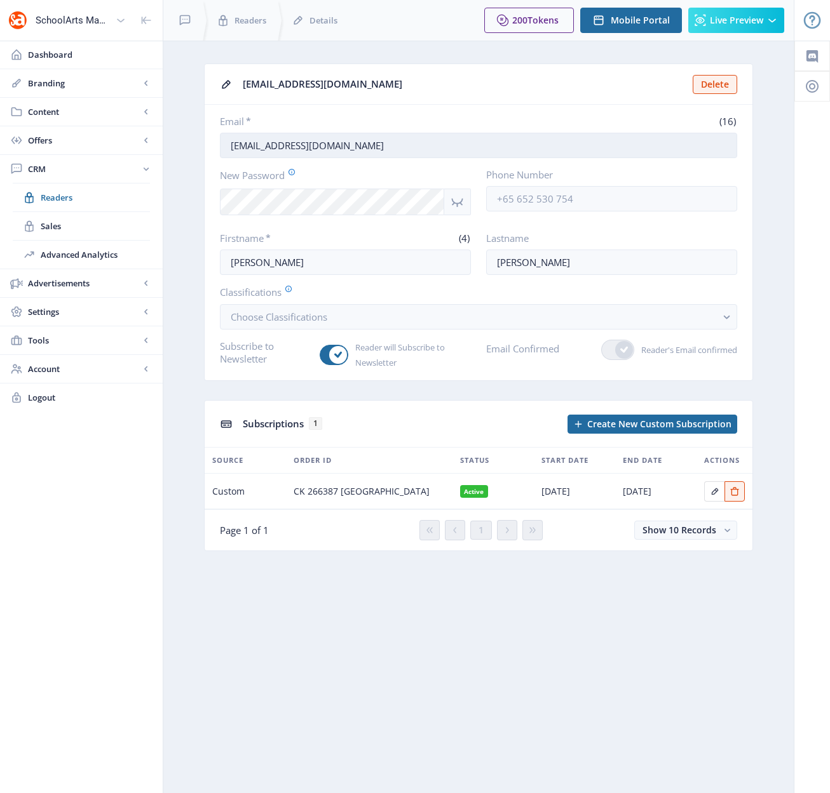
click at [333, 151] on input "[EMAIL_ADDRESS][DOMAIN_NAME]" at bounding box center [478, 145] width 517 height 25
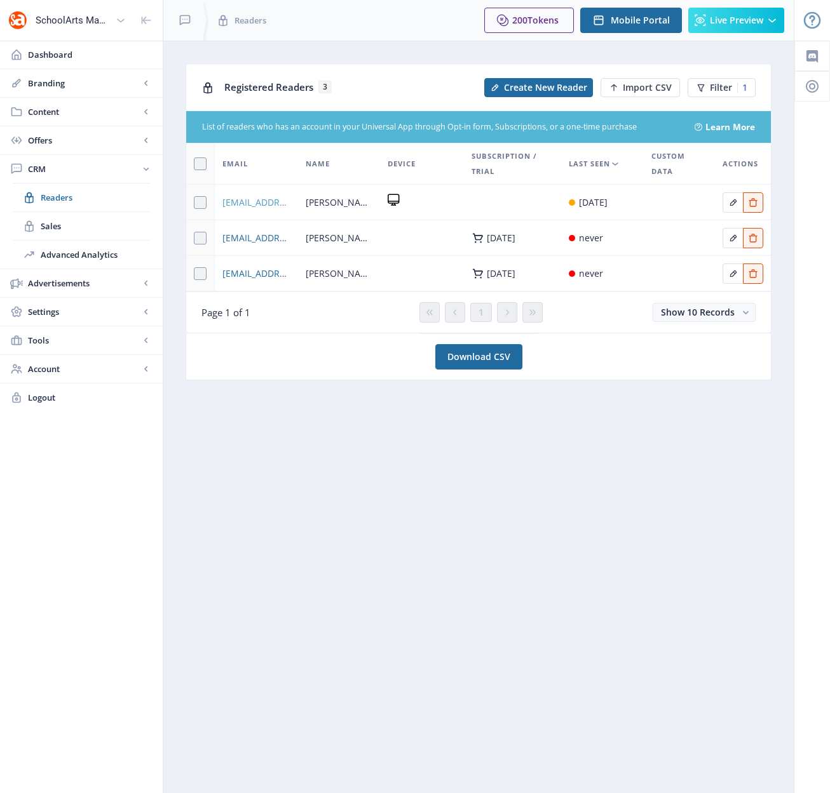
click at [253, 203] on span "[EMAIL_ADDRESS][DOMAIN_NAME]" at bounding box center [256, 202] width 68 height 15
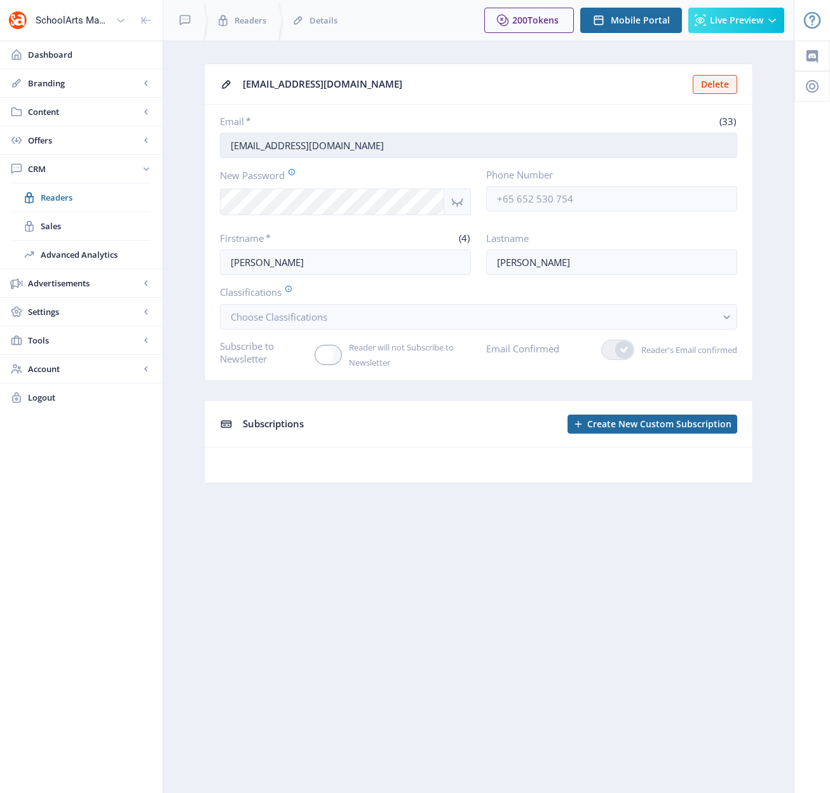
click at [403, 145] on input "[EMAIL_ADDRESS][DOMAIN_NAME]" at bounding box center [478, 145] width 517 height 25
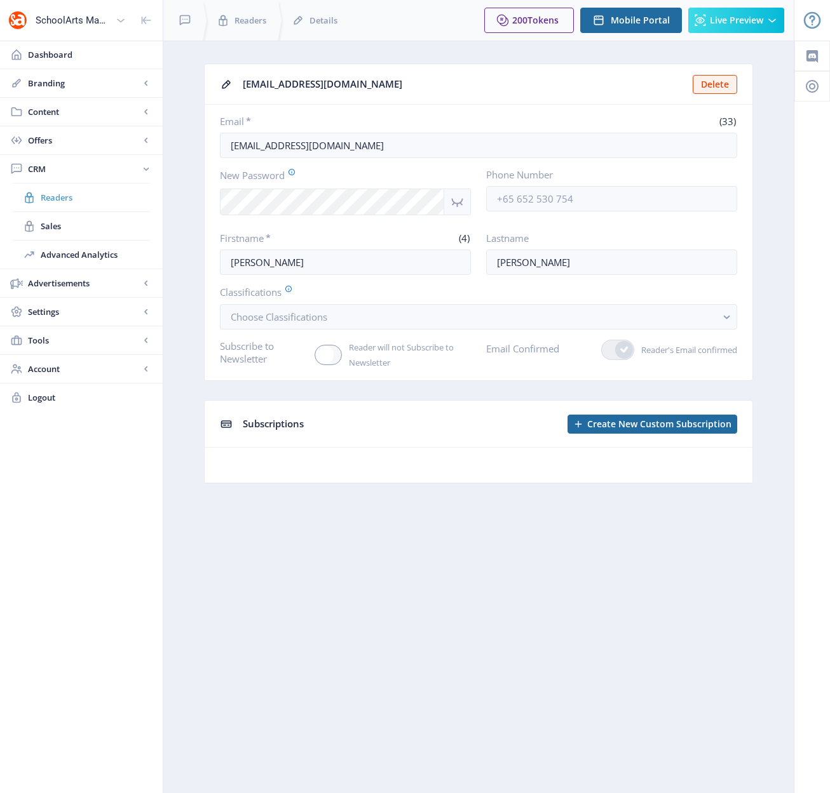
click at [56, 198] on span "Readers" at bounding box center [95, 197] width 109 height 13
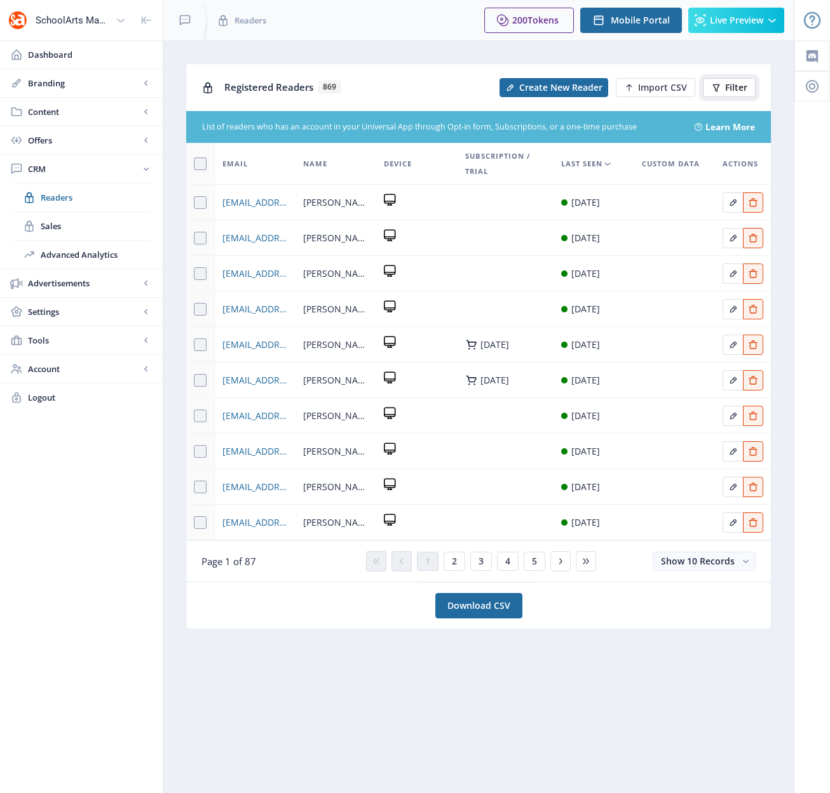
click at [732, 91] on span "Filter" at bounding box center [736, 88] width 22 height 10
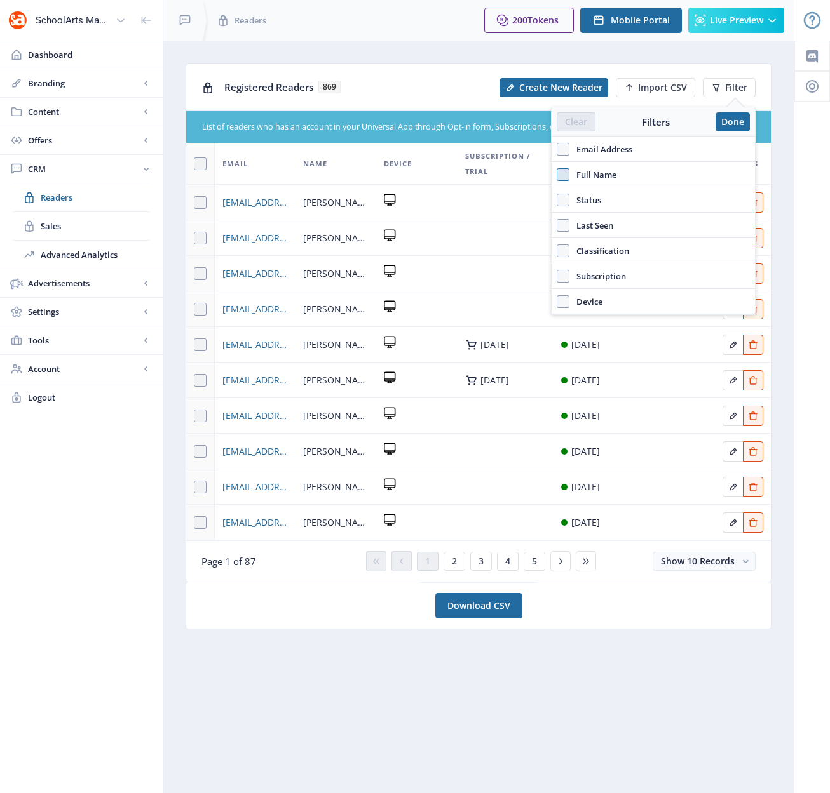
click at [560, 172] on span at bounding box center [562, 174] width 13 height 13
click at [557, 174] on input "Full Name" at bounding box center [556, 174] width 1 height 1
checkbox input "true"
click at [584, 209] on input "text" at bounding box center [652, 202] width 193 height 20
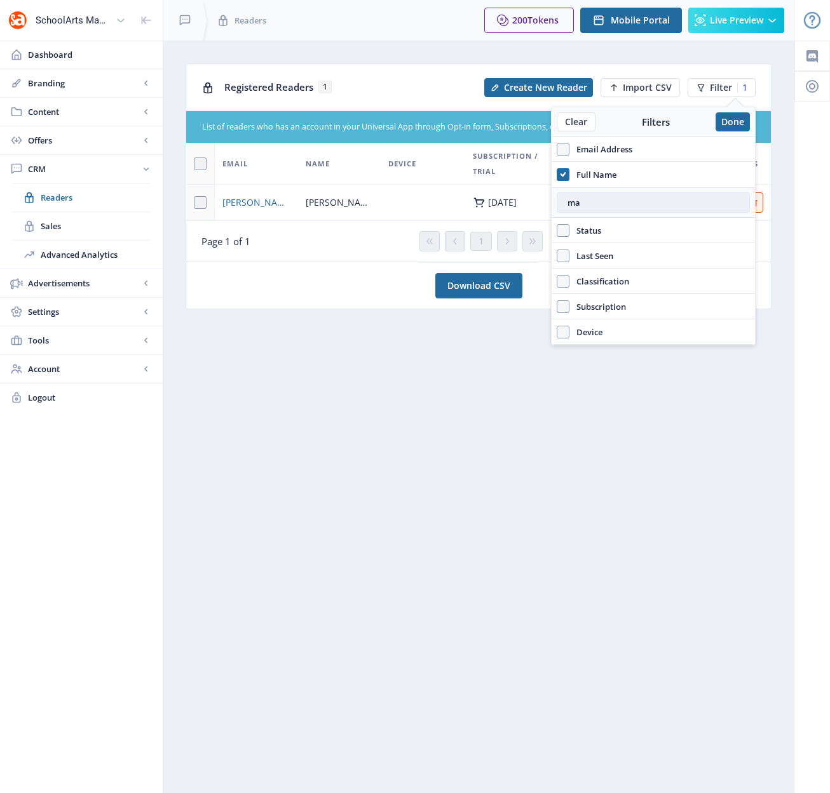
type input "m"
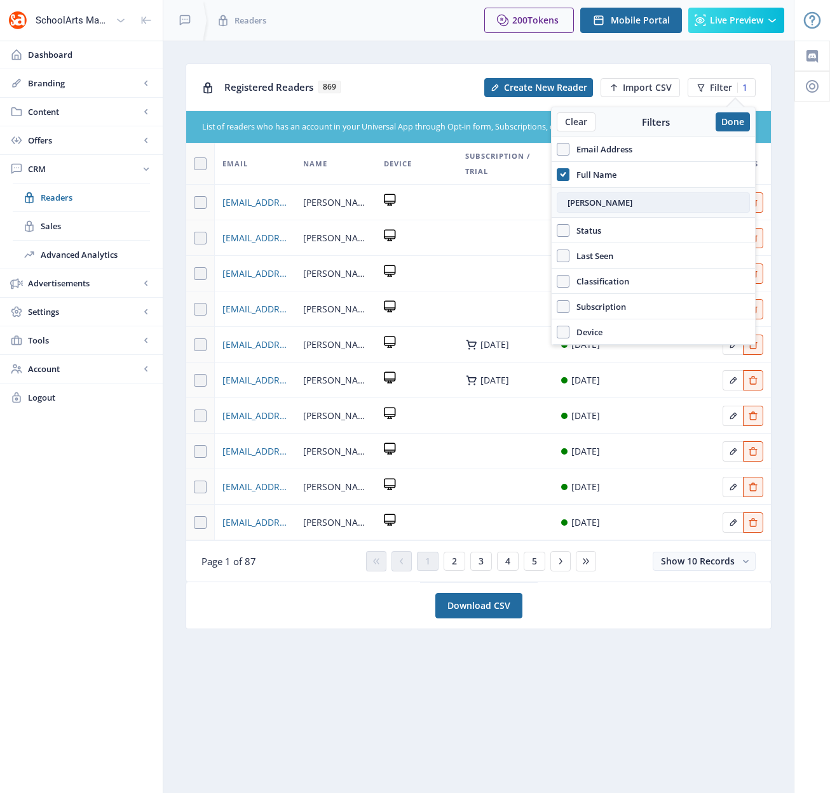
type input "[PERSON_NAME]"
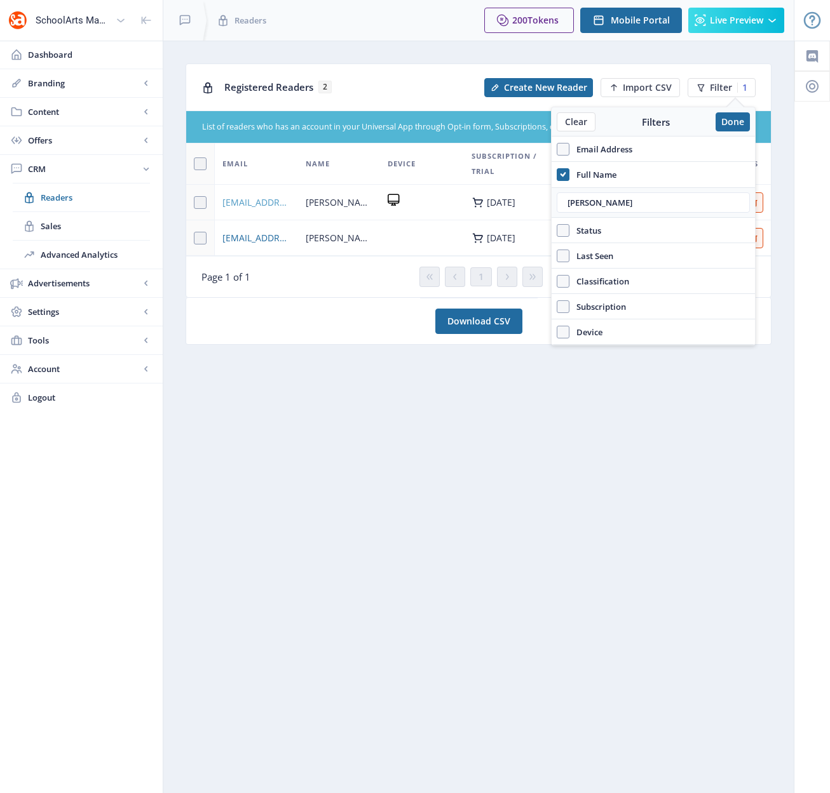
click at [252, 202] on span "[EMAIL_ADDRESS][DOMAIN_NAME]" at bounding box center [256, 202] width 68 height 15
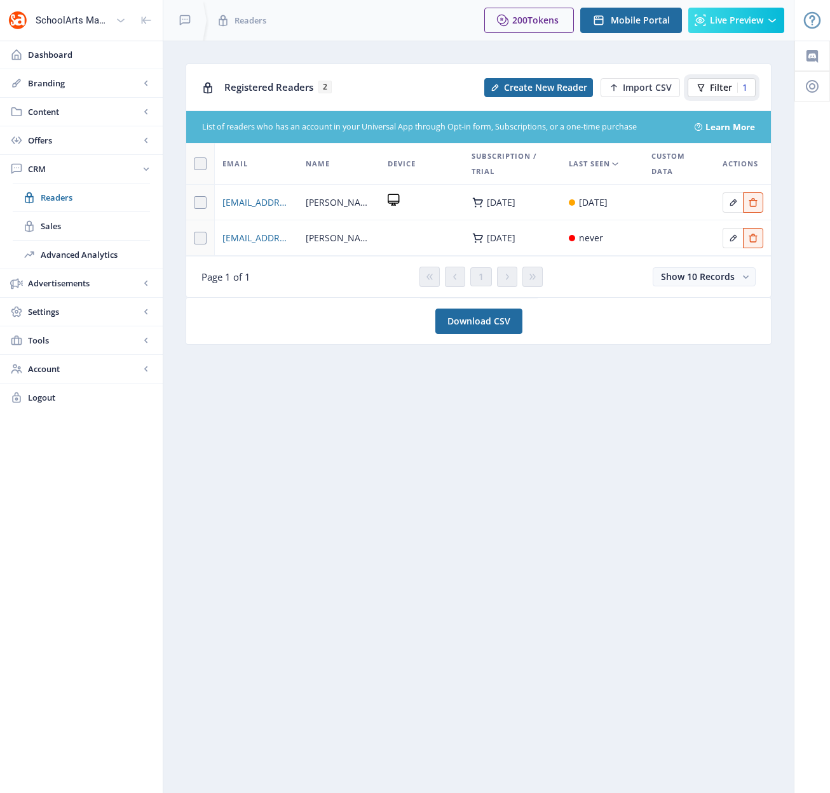
click at [710, 90] on span "Filter" at bounding box center [721, 88] width 22 height 10
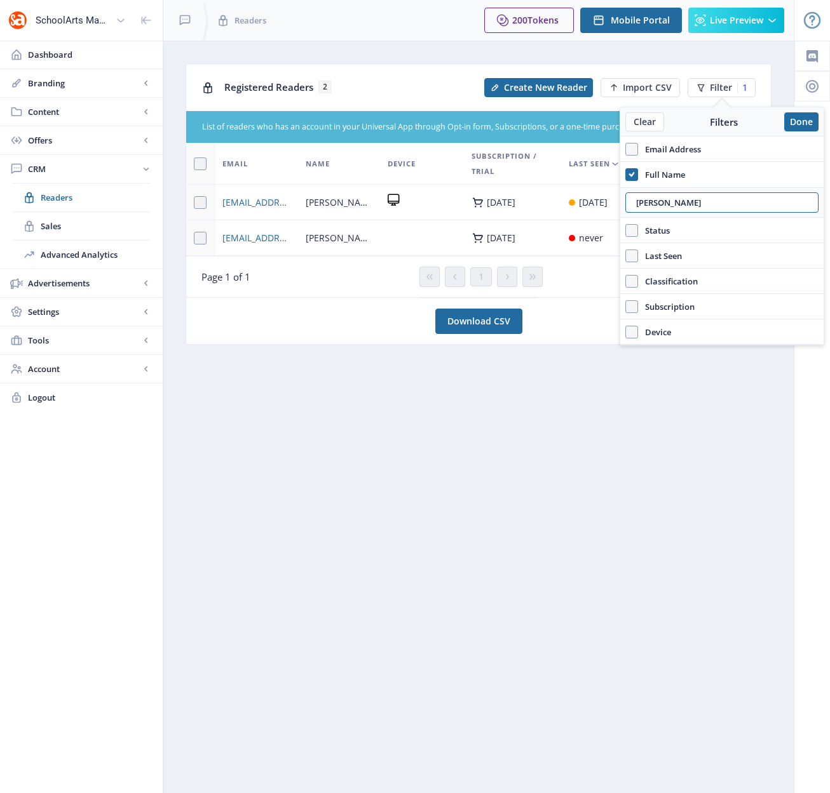
drag, startPoint x: 675, startPoint y: 201, endPoint x: 622, endPoint y: 196, distance: 53.6
click at [622, 196] on div "[PERSON_NAME]" at bounding box center [721, 202] width 203 height 30
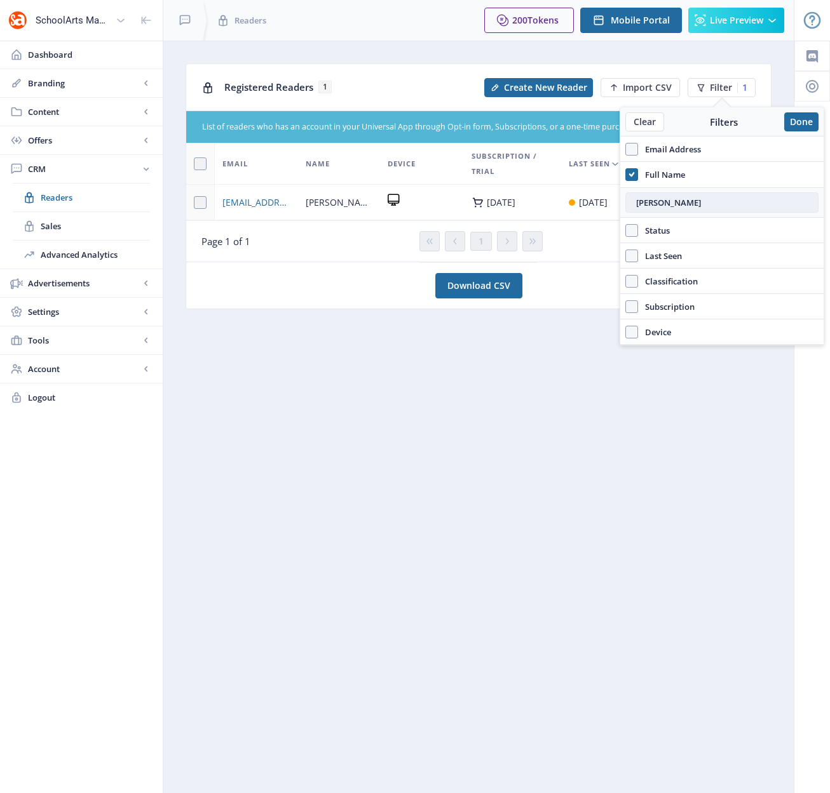
drag, startPoint x: 683, startPoint y: 202, endPoint x: 628, endPoint y: 203, distance: 55.3
click at [628, 203] on input "[PERSON_NAME]" at bounding box center [721, 202] width 193 height 20
type input "f"
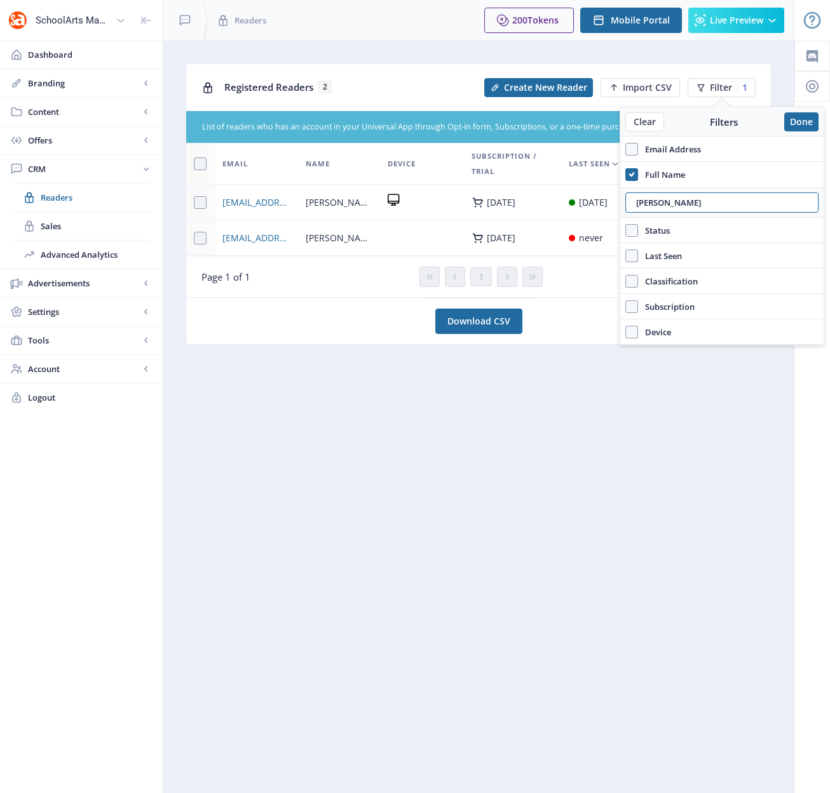
drag, startPoint x: 655, startPoint y: 203, endPoint x: 620, endPoint y: 201, distance: 35.0
click at [620, 201] on div "[PERSON_NAME]" at bounding box center [721, 202] width 203 height 30
type input "[PERSON_NAME]"
click at [797, 120] on button "Done" at bounding box center [801, 121] width 34 height 19
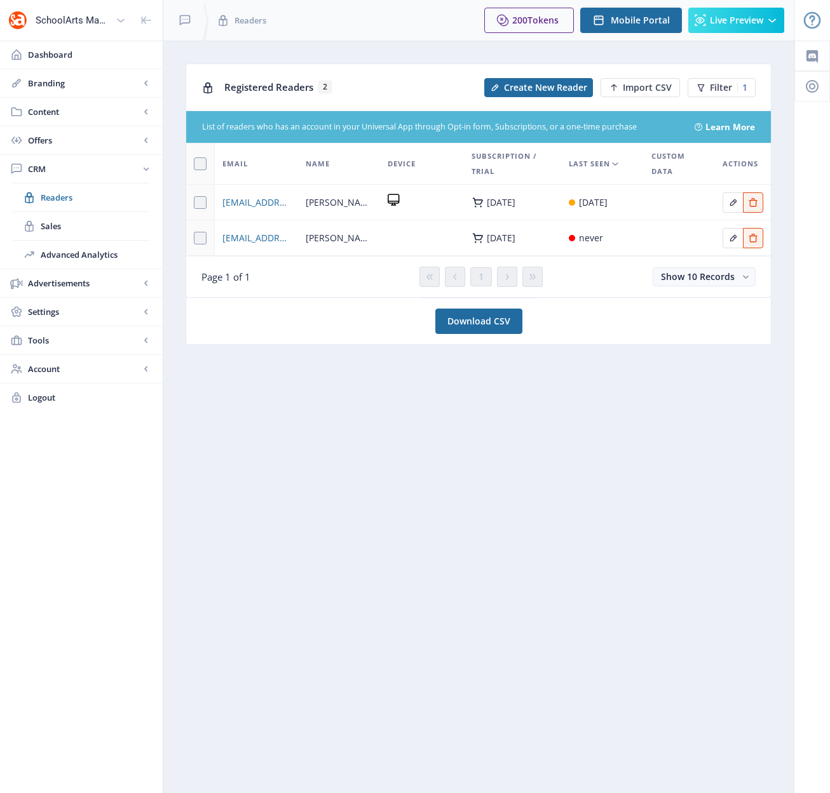
click at [703, 421] on nb-layout-column "Registered Readers 2 Create New Reader Import CSV Filter 1 List of readers who …" at bounding box center [478, 417] width 631 height 753
click at [710, 90] on span "Filter" at bounding box center [721, 88] width 22 height 10
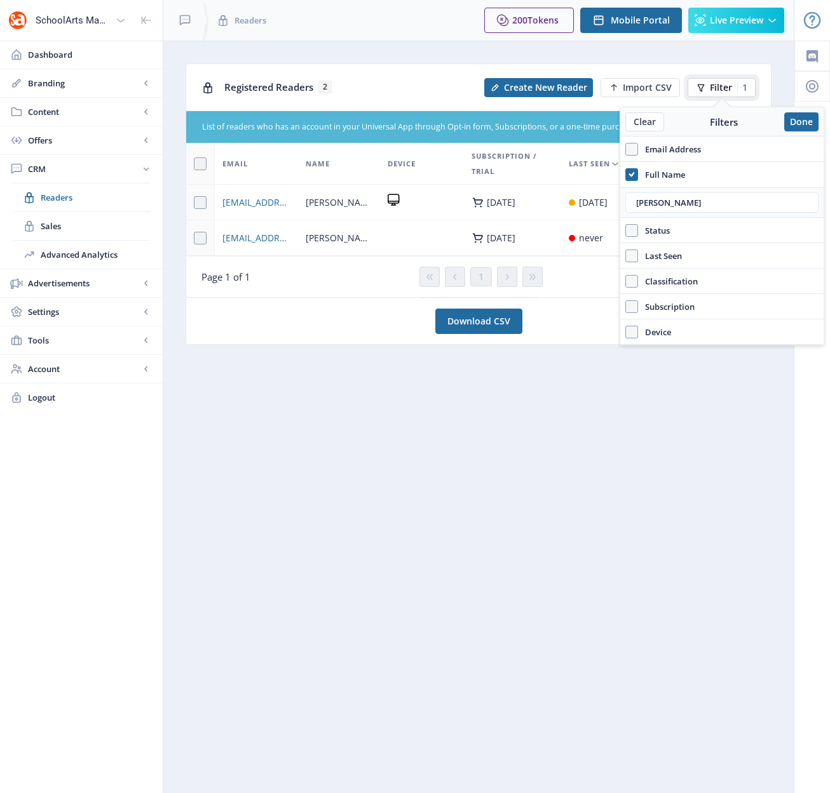
click at [710, 90] on span "Filter" at bounding box center [721, 88] width 22 height 10
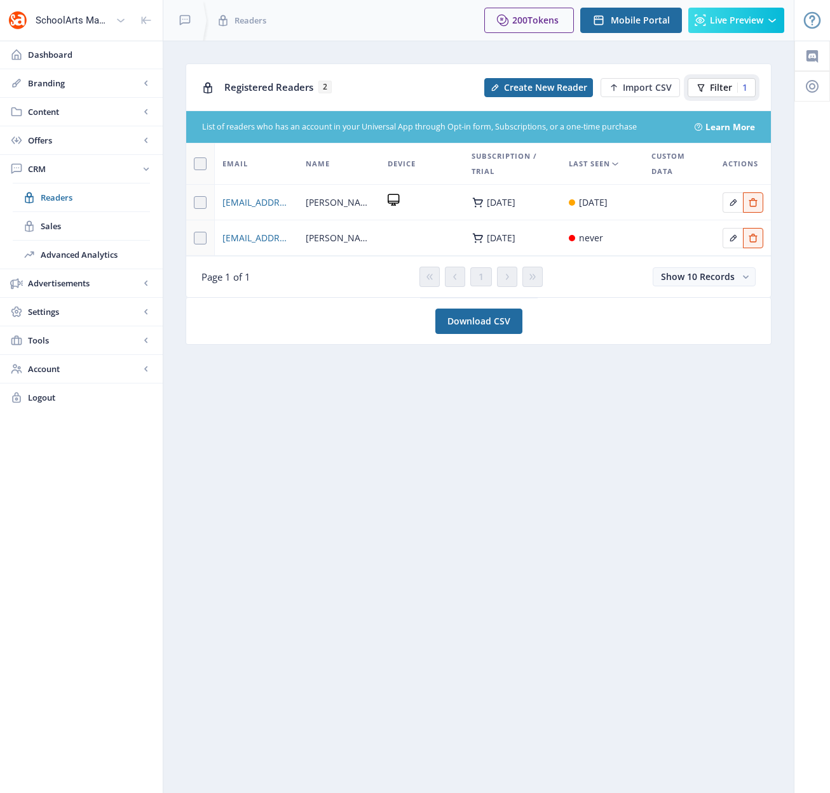
click at [710, 84] on span "Filter" at bounding box center [721, 88] width 22 height 10
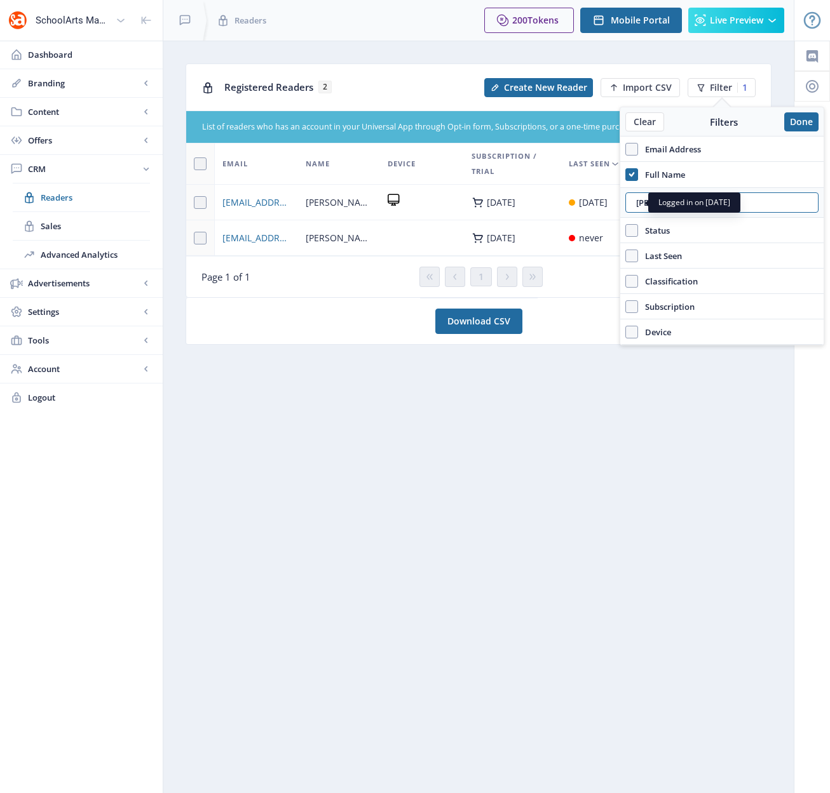
drag, startPoint x: 659, startPoint y: 200, endPoint x: 617, endPoint y: 203, distance: 42.0
click at [617, 203] on nb-layout "SchoolArts Magazine Dashboard Branding App Appearance Brand Brief Pages SEO Web…" at bounding box center [415, 396] width 830 height 793
click at [646, 204] on input "[PERSON_NAME]" at bounding box center [721, 202] width 193 height 20
type input "[PERSON_NAME]"
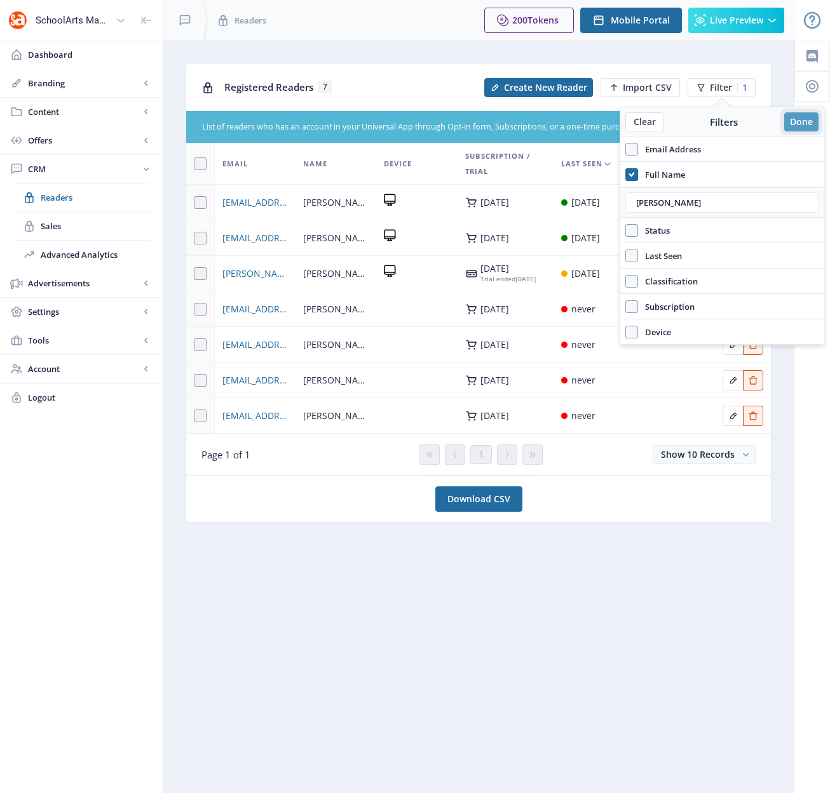
click at [800, 126] on button "Done" at bounding box center [801, 121] width 34 height 19
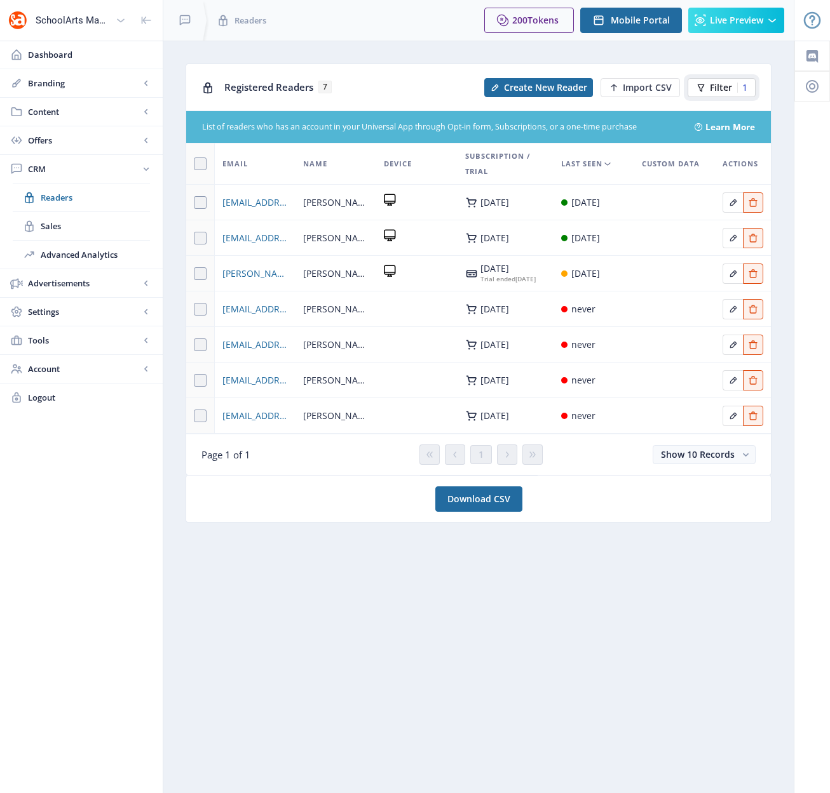
click at [716, 90] on span "Filter" at bounding box center [721, 88] width 22 height 10
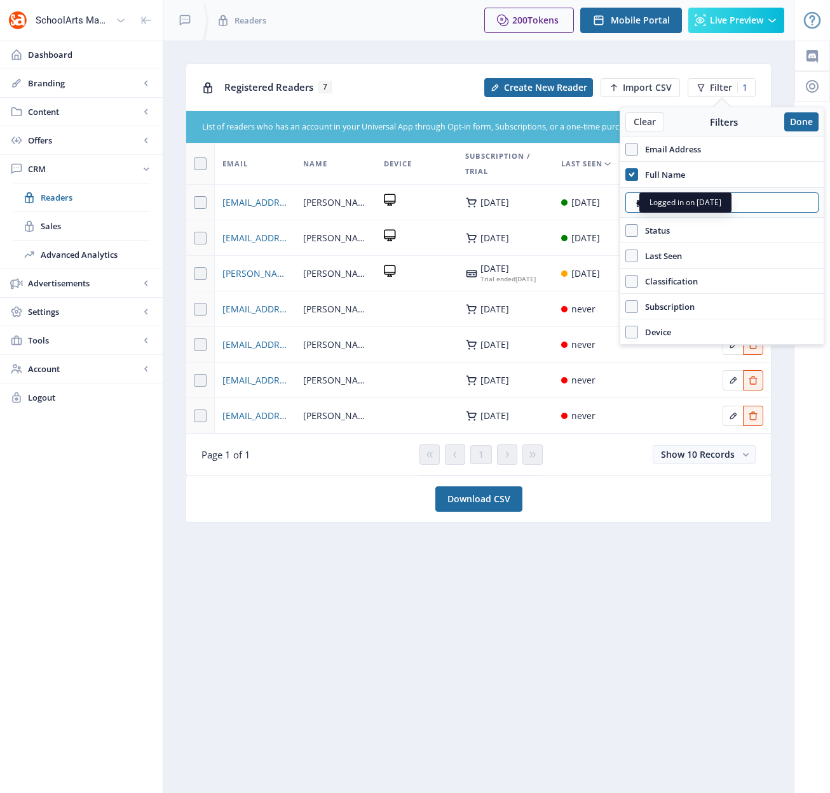
drag, startPoint x: 657, startPoint y: 205, endPoint x: 613, endPoint y: 203, distance: 44.5
click at [613, 203] on nb-layout "SchoolArts Magazine Dashboard Branding App Appearance Brand Brief Pages SEO Web…" at bounding box center [415, 396] width 830 height 793
drag, startPoint x: 664, startPoint y: 201, endPoint x: 630, endPoint y: 203, distance: 33.7
click at [630, 203] on input "[PERSON_NAME]" at bounding box center [721, 202] width 193 height 20
type input "[PERSON_NAME]"
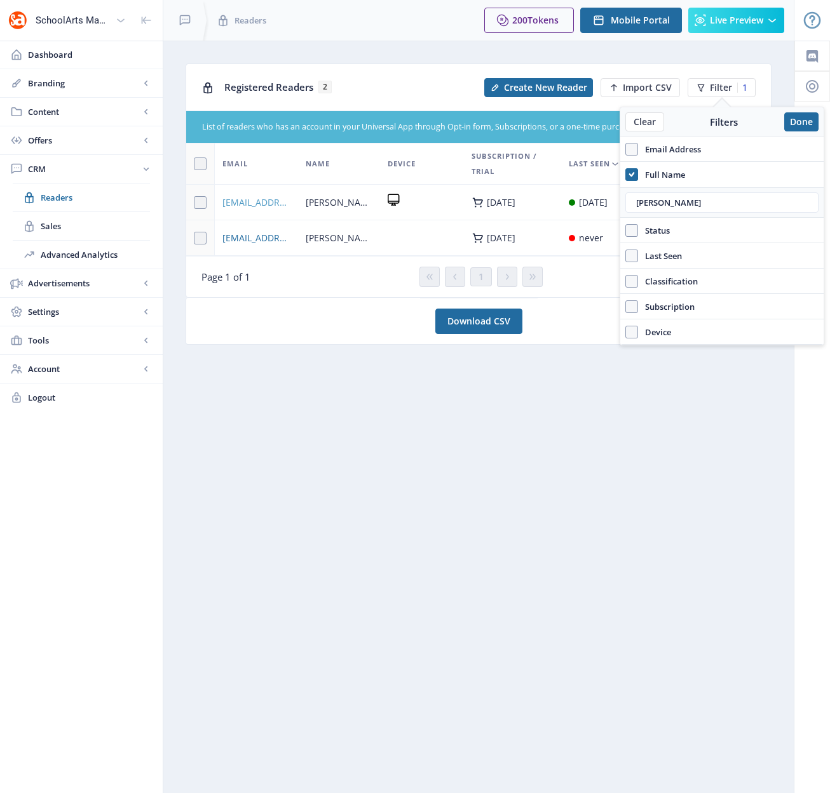
click at [257, 199] on span "[EMAIL_ADDRESS][DOMAIN_NAME]" at bounding box center [256, 202] width 68 height 15
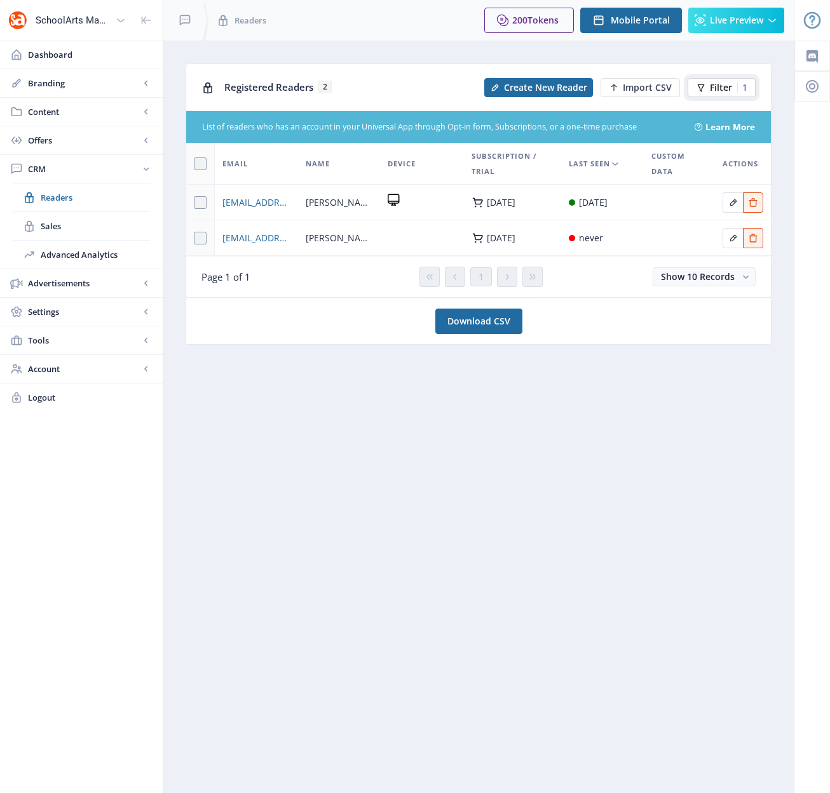
click at [722, 85] on span "Filter" at bounding box center [721, 88] width 22 height 10
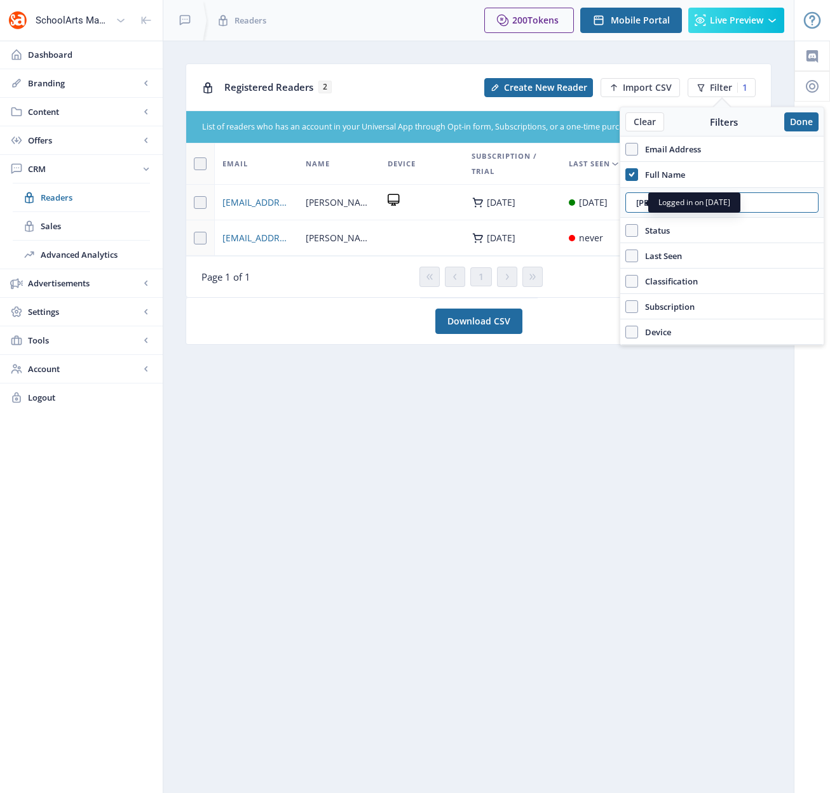
drag, startPoint x: 676, startPoint y: 200, endPoint x: 580, endPoint y: 201, distance: 96.6
click at [580, 201] on nb-layout "SchoolArts Magazine Dashboard Branding App Appearance Brand Brief Pages SEO Web…" at bounding box center [415, 396] width 830 height 793
type input "g"
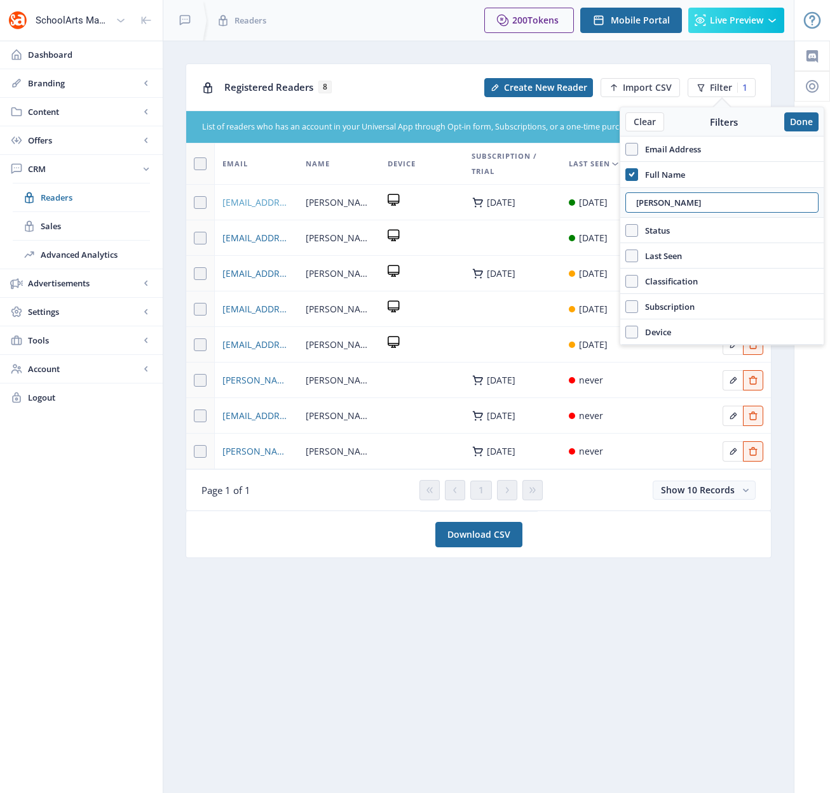
type input "[PERSON_NAME]"
click at [255, 201] on span "[EMAIL_ADDRESS][DOMAIN_NAME]" at bounding box center [256, 202] width 68 height 15
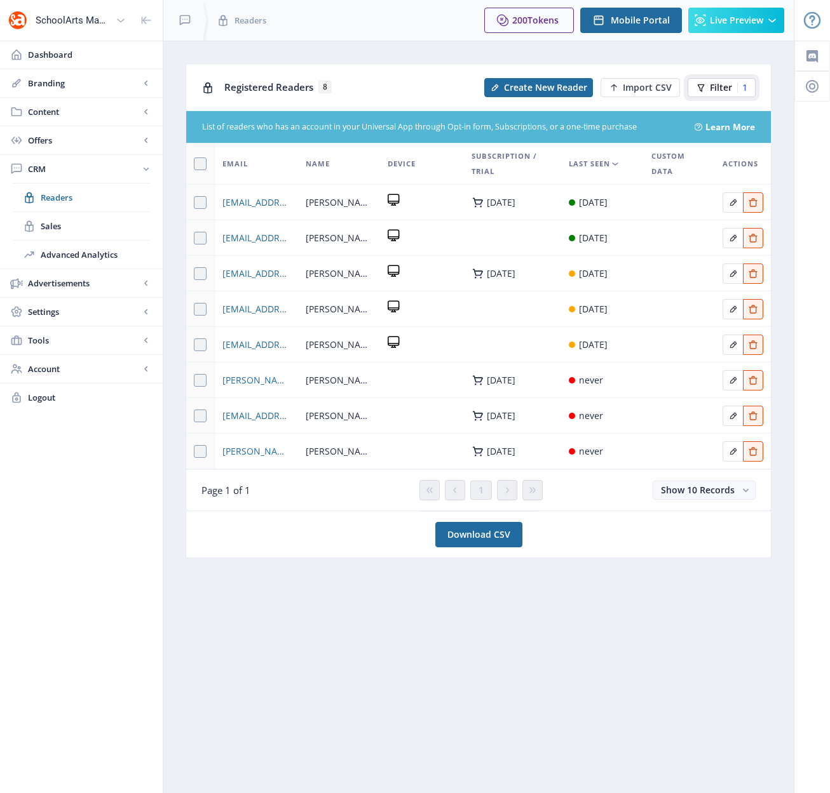
click at [736, 84] on button "Filter 1" at bounding box center [721, 87] width 68 height 19
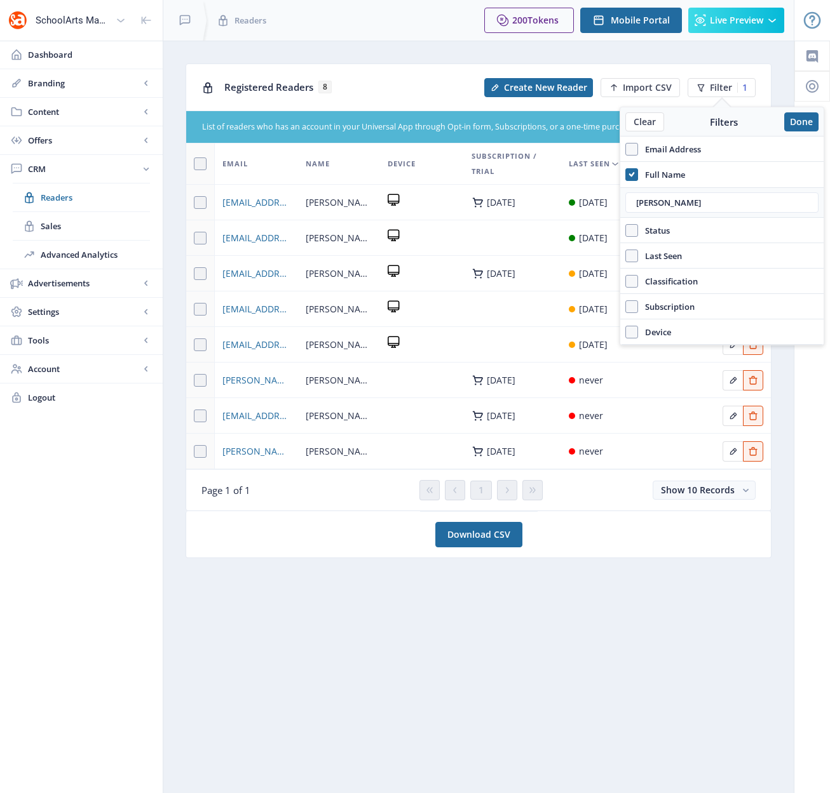
click at [375, 55] on nb-layout-column "Registered Readers 8 Create New Reader Import CSV Filter 1 List of readers who …" at bounding box center [478, 417] width 631 height 753
click at [570, 570] on app-crm-readers "Registered Readers 8 Create New Reader Import CSV Filter 1 List of readers who …" at bounding box center [478, 319] width 586 height 510
click at [809, 120] on button "Done" at bounding box center [801, 121] width 34 height 19
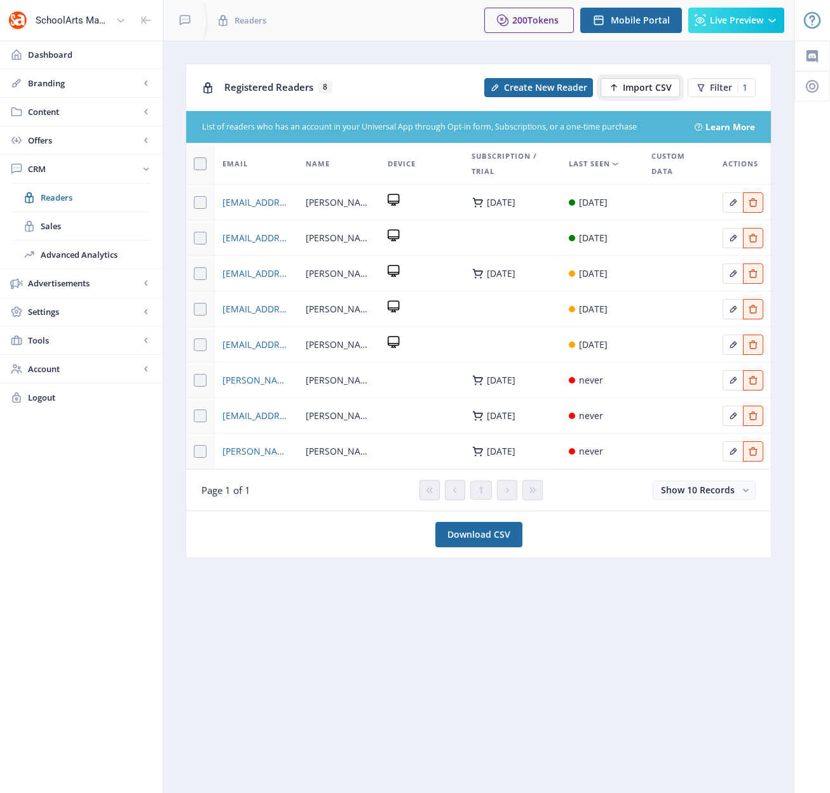
click at [634, 88] on span "Import CSV" at bounding box center [646, 88] width 49 height 10
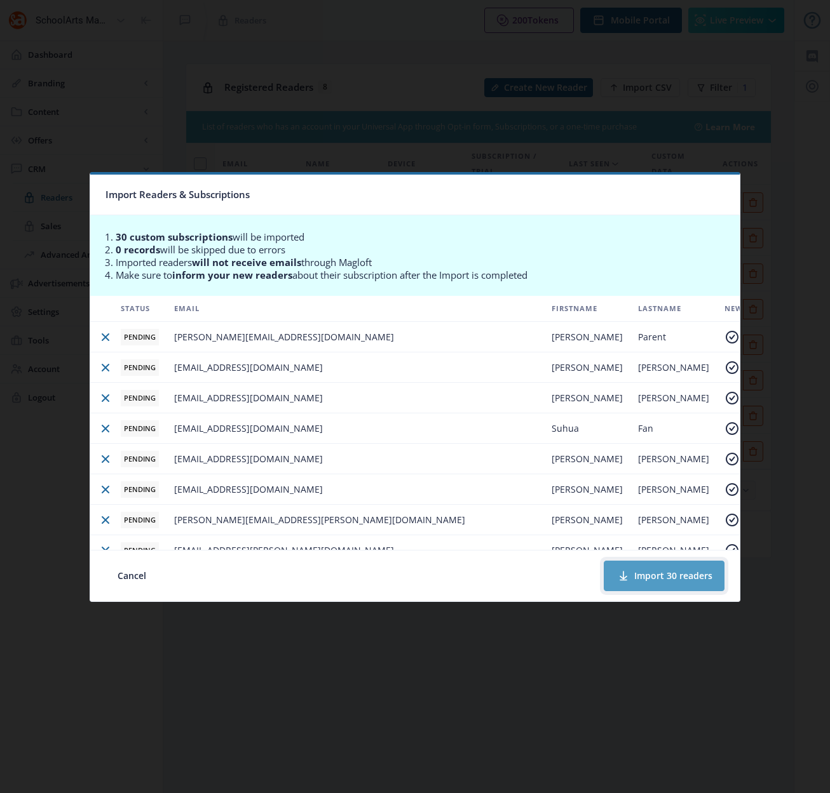
click at [683, 579] on button "Import 30 readers" at bounding box center [663, 576] width 121 height 30
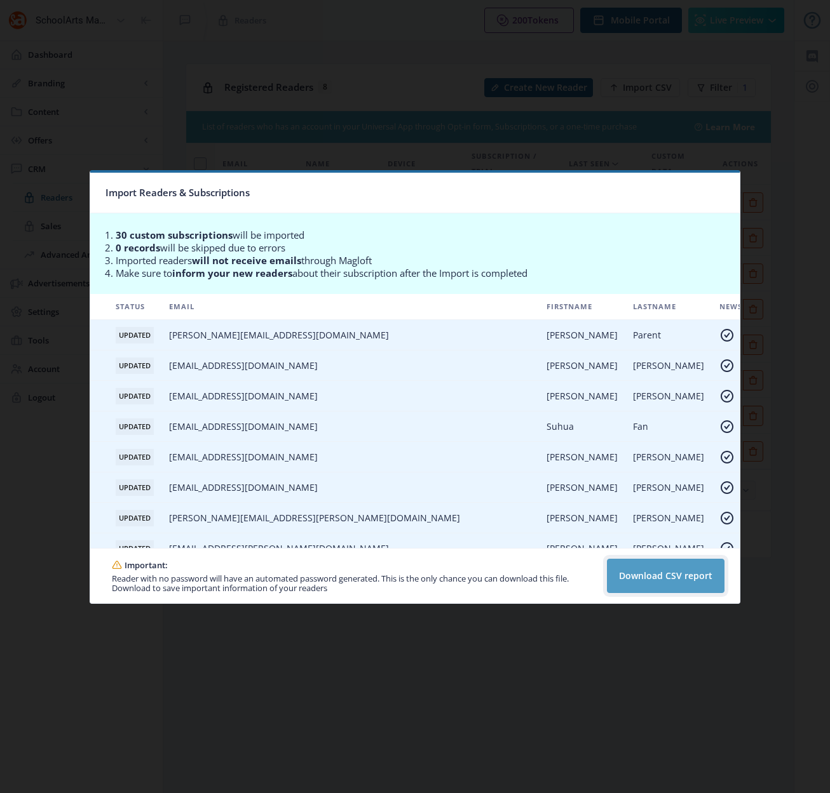
click at [664, 580] on button "Download CSV report" at bounding box center [666, 576] width 118 height 34
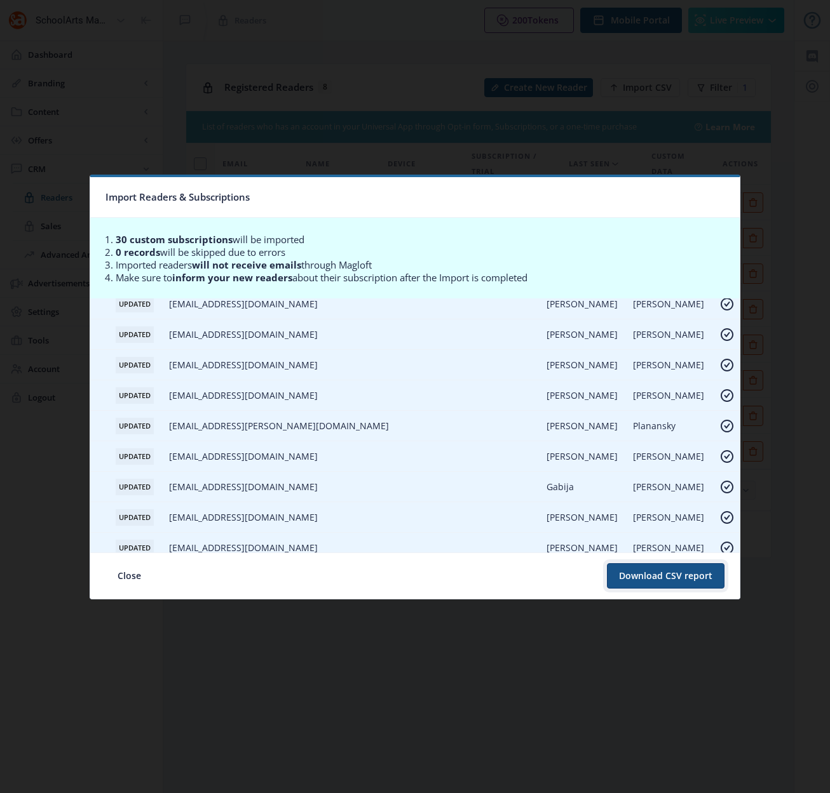
scroll to position [696, 0]
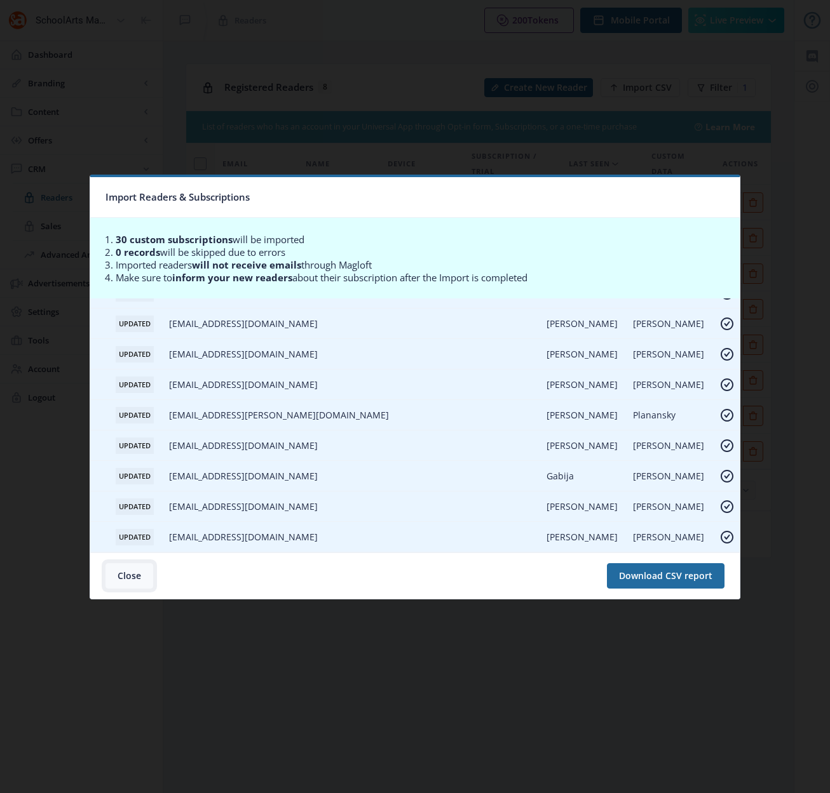
click at [131, 572] on button "Close" at bounding box center [129, 575] width 48 height 25
